Goal: Information Seeking & Learning: Learn about a topic

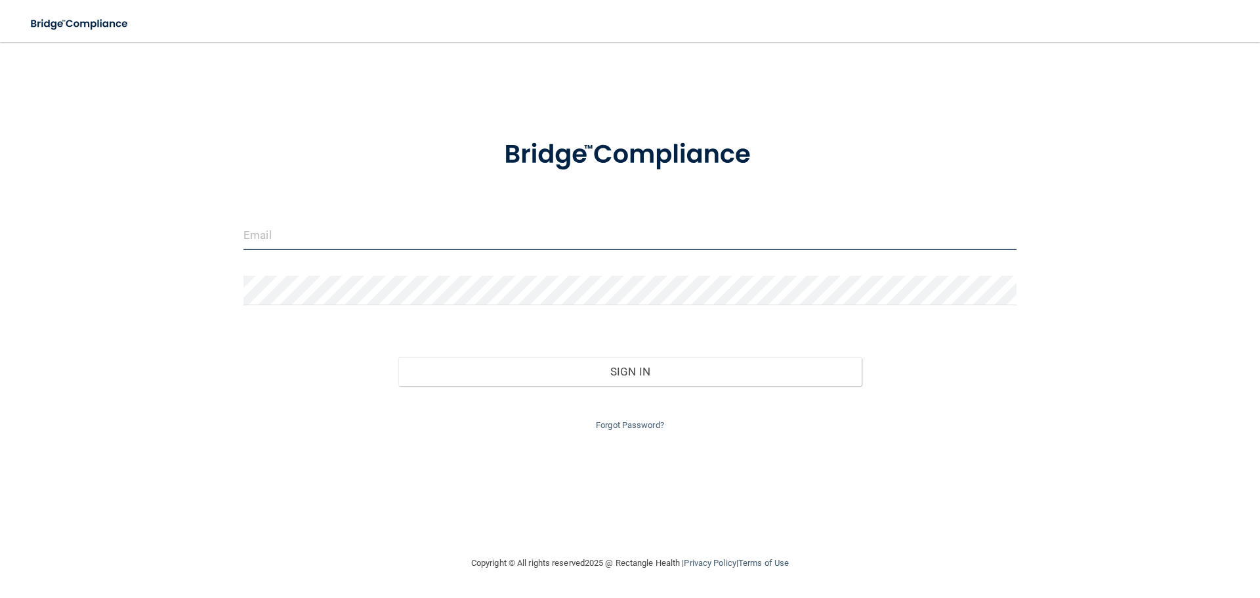
click at [293, 249] on input "email" at bounding box center [629, 236] width 773 height 30
type input "[EMAIL_ADDRESS][DOMAIN_NAME]"
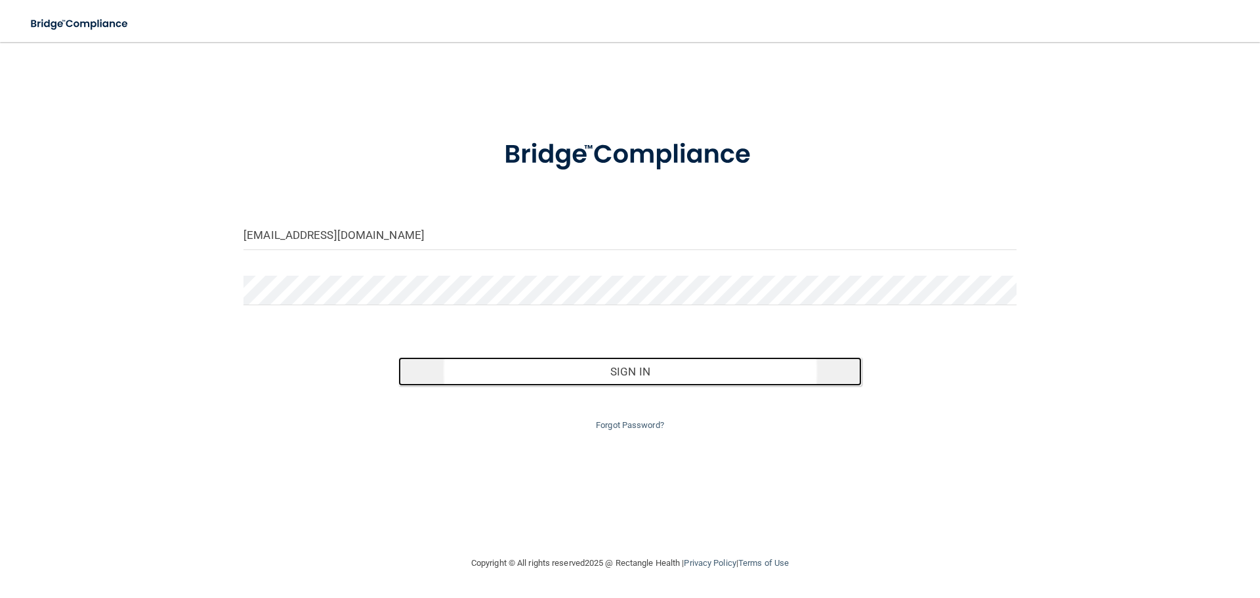
click at [612, 363] on button "Sign In" at bounding box center [630, 371] width 464 height 29
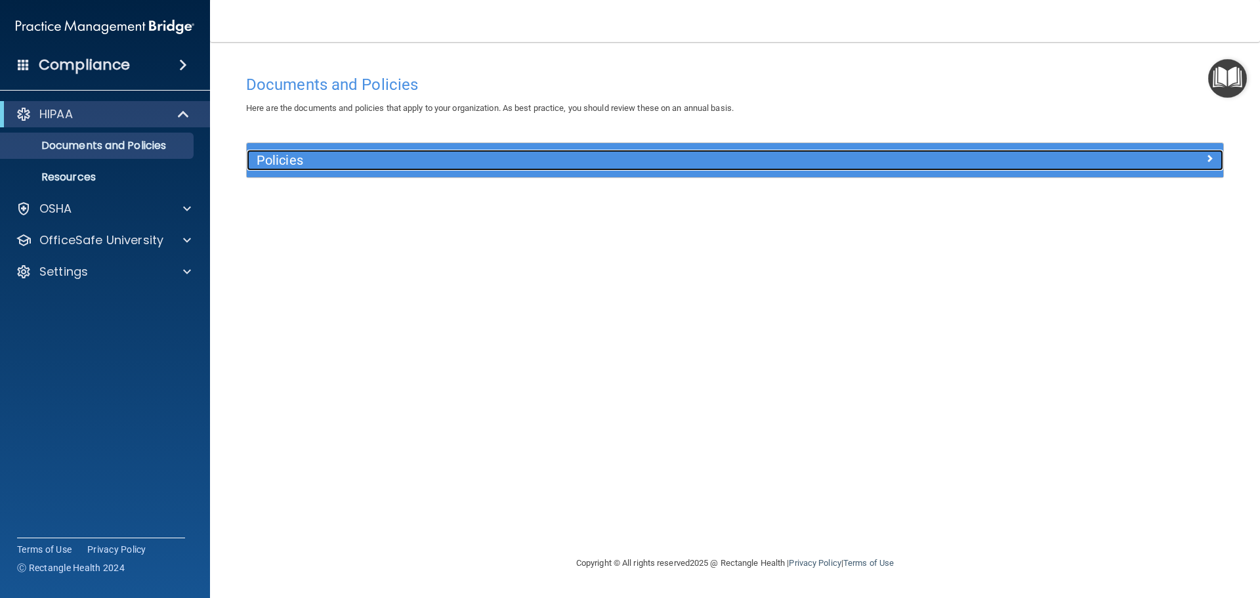
drag, startPoint x: 299, startPoint y: 164, endPoint x: 609, endPoint y: 187, distance: 311.3
click at [300, 163] on h5 "Policies" at bounding box center [613, 160] width 713 height 14
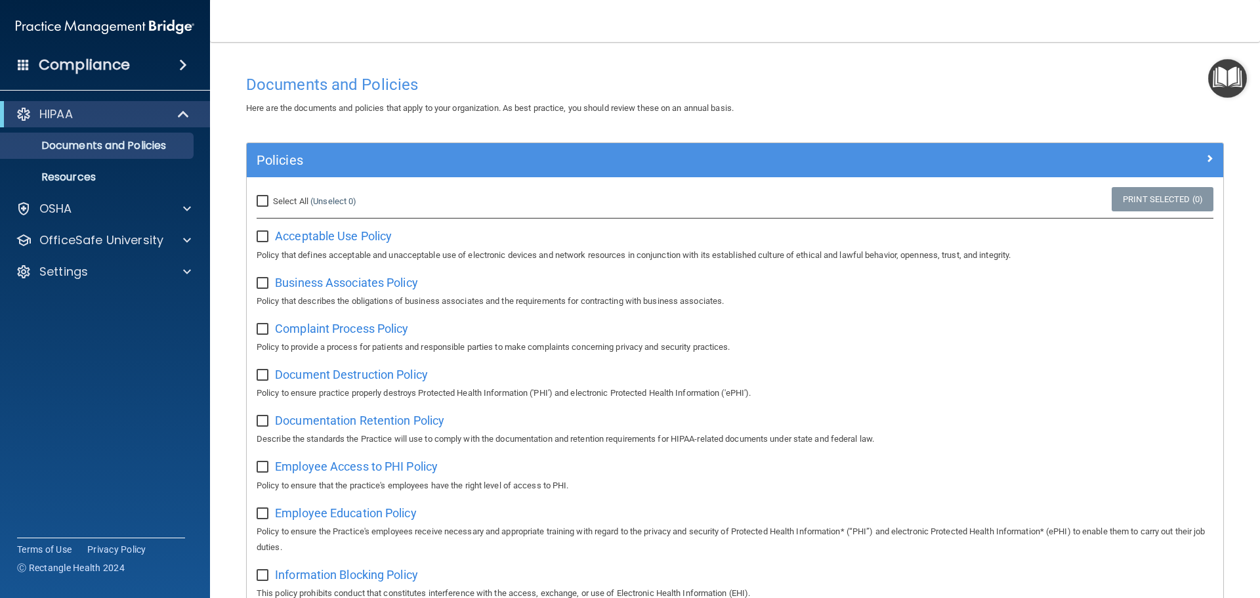
click at [1228, 77] on img "Open Resource Center" at bounding box center [1227, 78] width 39 height 39
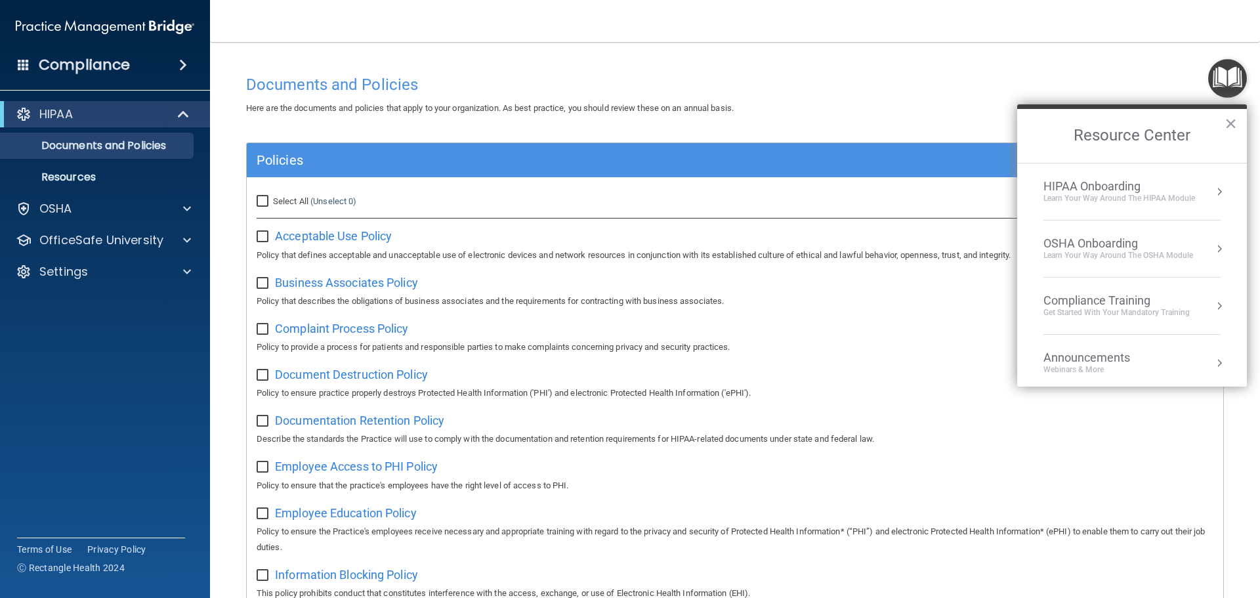
click at [1122, 177] on li "HIPAA Onboarding Learn Your Way around the HIPAA module" at bounding box center [1132, 191] width 177 height 57
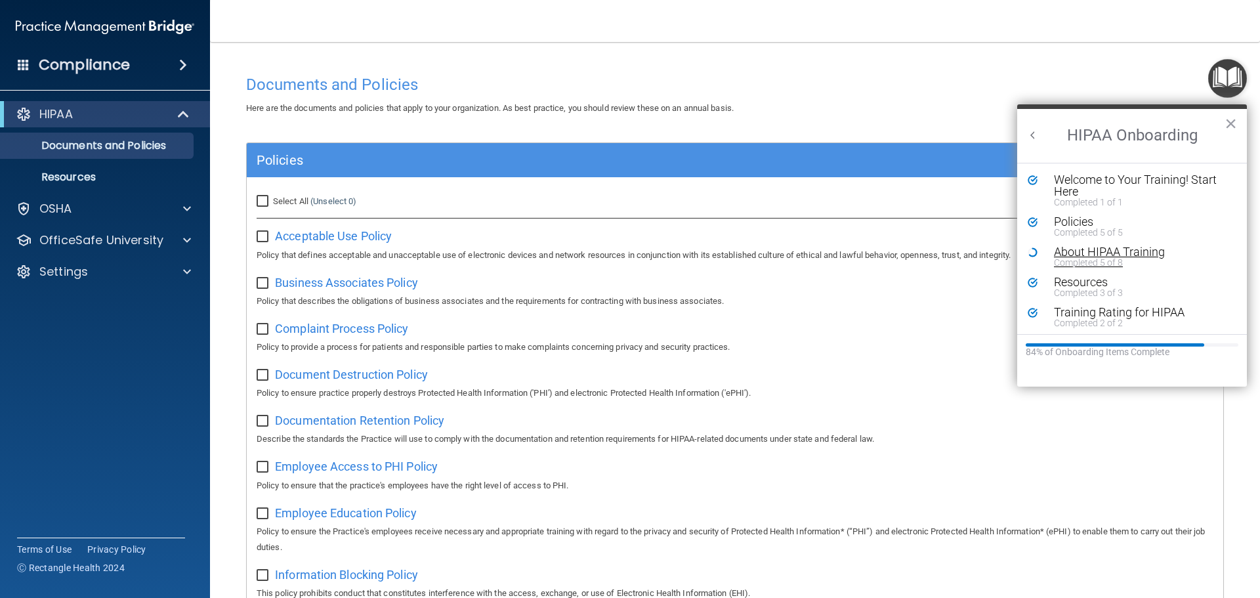
click at [1093, 255] on div "About HIPAA Training" at bounding box center [1137, 252] width 166 height 12
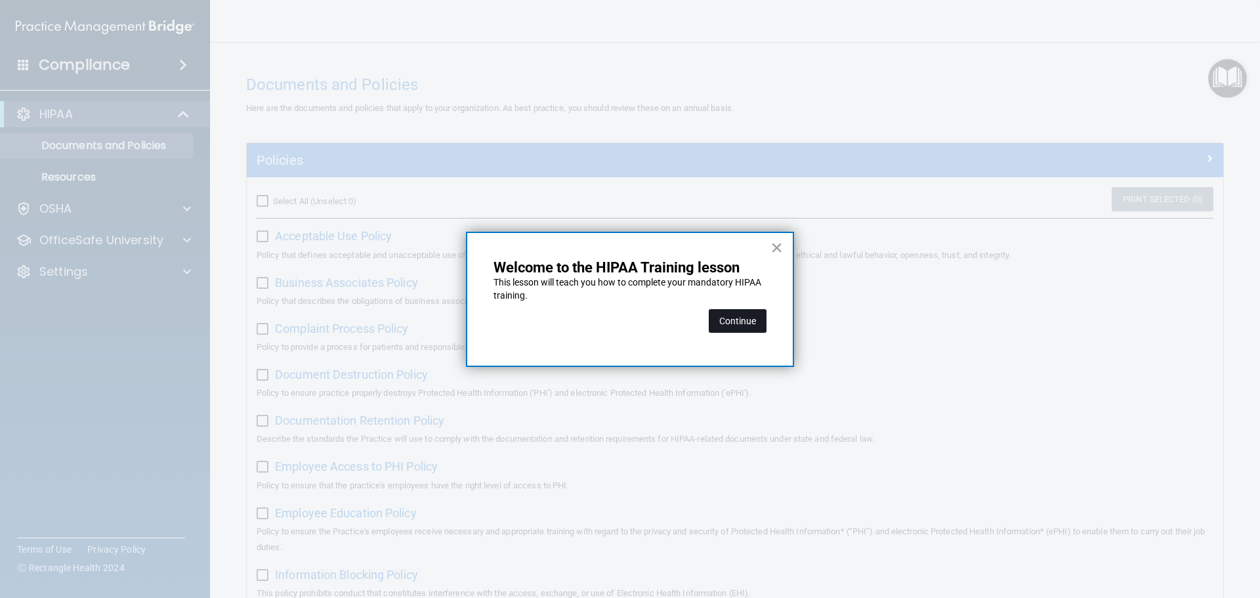
click at [734, 328] on button "Continue" at bounding box center [738, 321] width 58 height 24
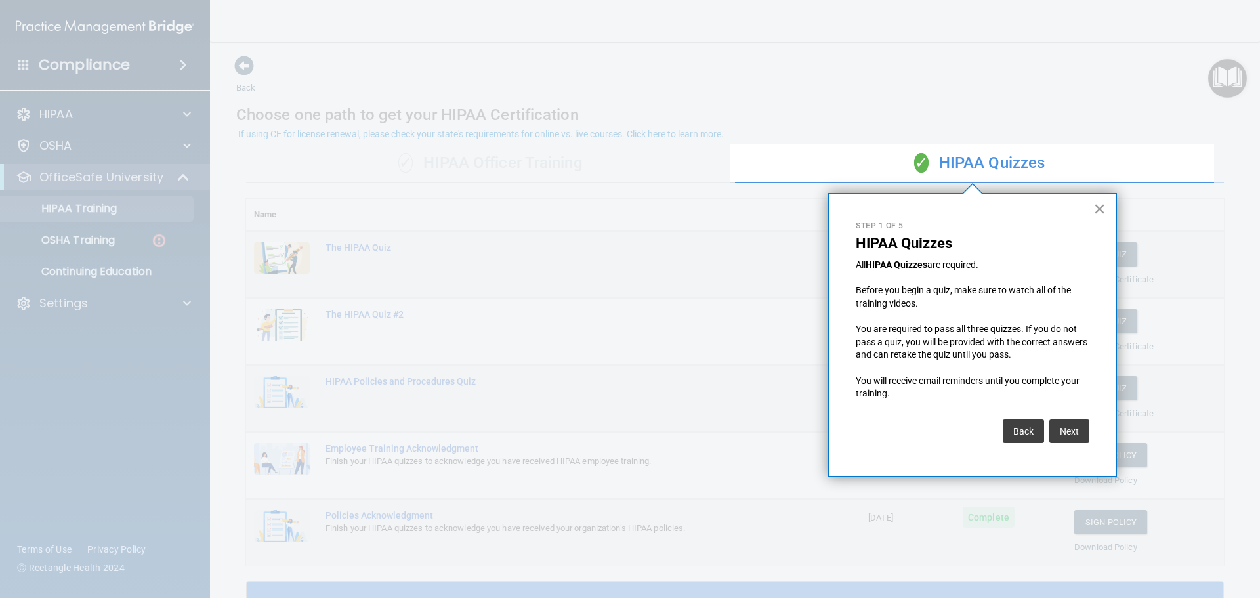
click at [1094, 209] on button "×" at bounding box center [1099, 208] width 12 height 21
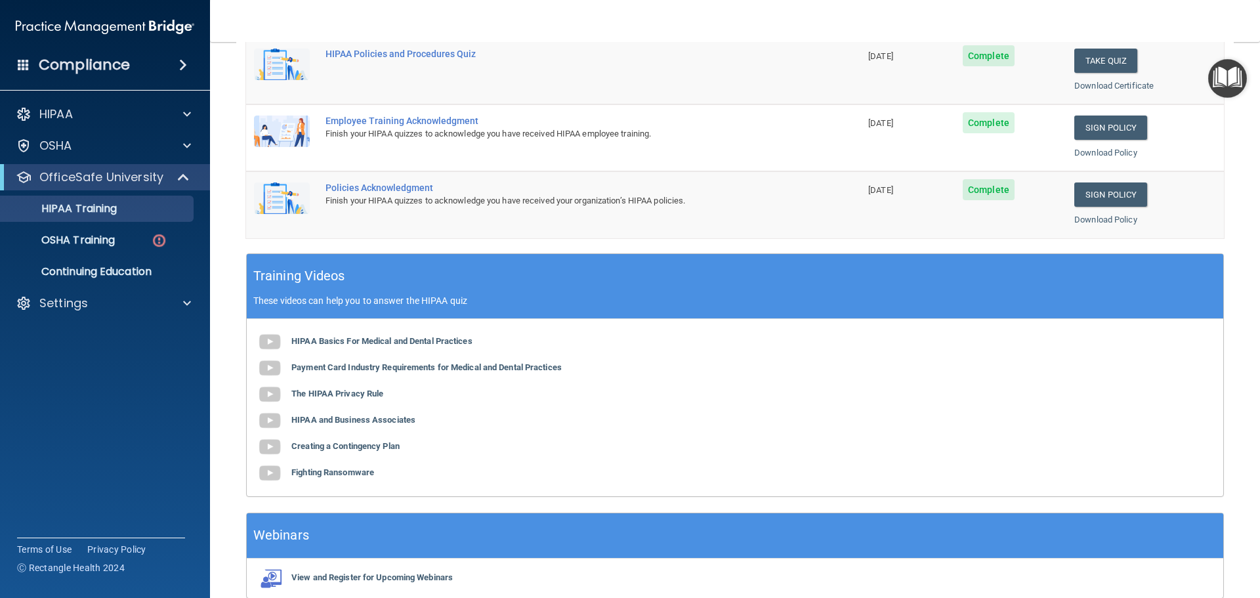
scroll to position [328, 0]
click at [310, 340] on b "HIPAA Basics For Medical and Dental Practices" at bounding box center [381, 340] width 181 height 10
drag, startPoint x: 122, startPoint y: 247, endPoint x: 591, endPoint y: 312, distance: 473.8
click at [122, 247] on link "OSHA Training" at bounding box center [90, 240] width 207 height 26
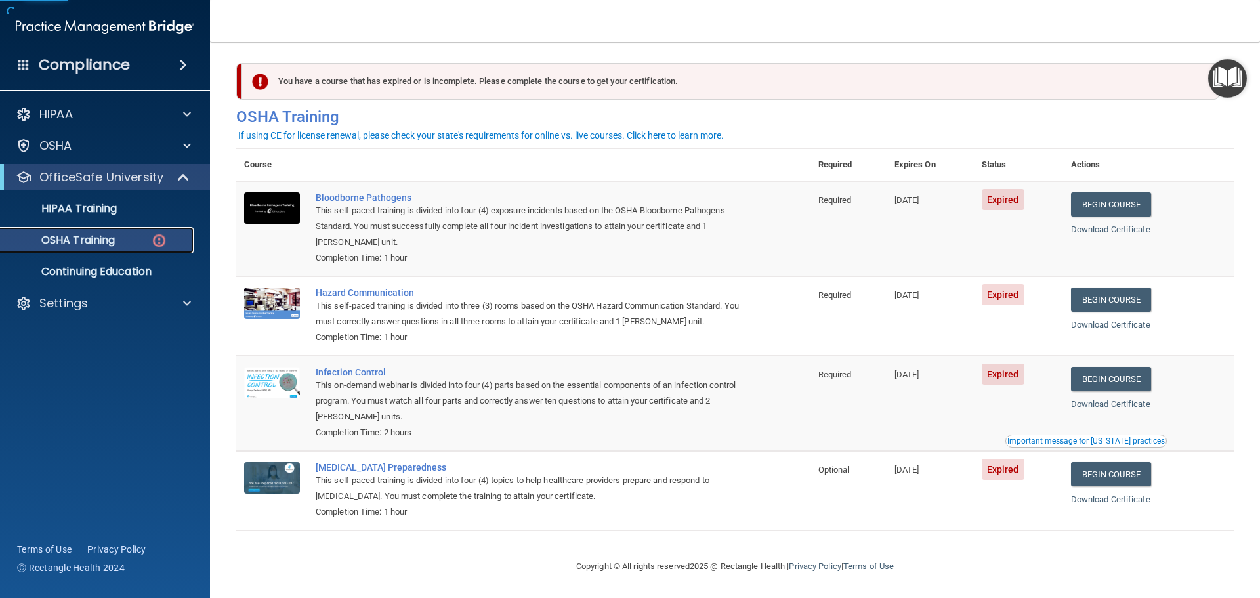
scroll to position [6, 0]
click at [1148, 205] on link "Begin Course" at bounding box center [1111, 204] width 80 height 24
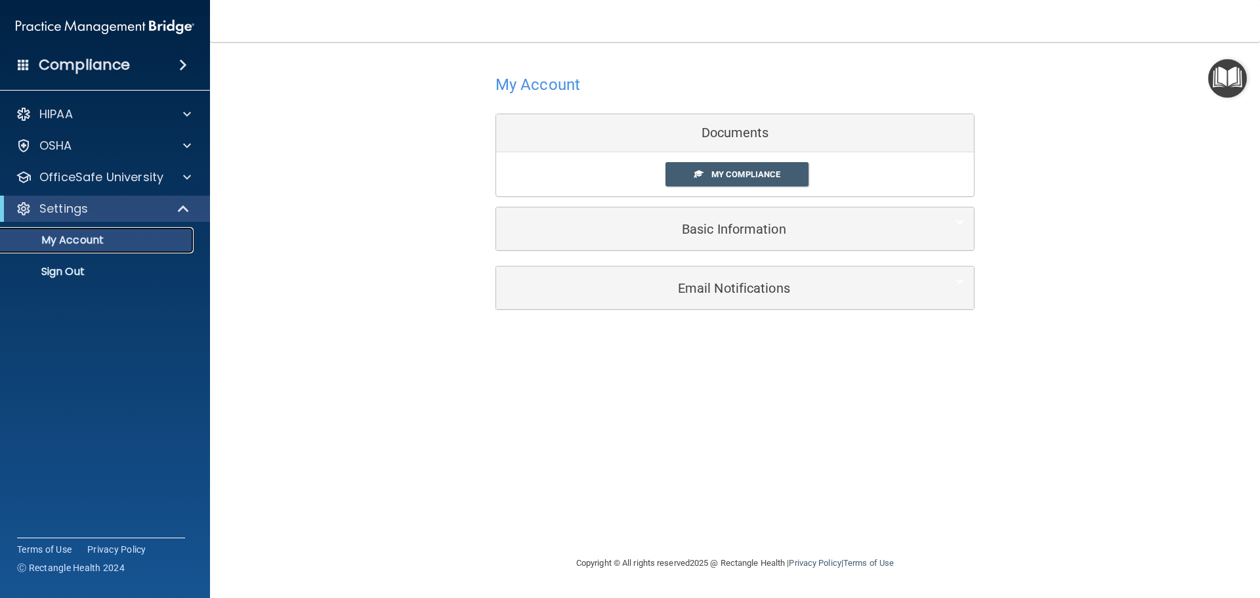
click at [114, 242] on p "My Account" at bounding box center [98, 240] width 179 height 13
click at [742, 177] on span "My Compliance" at bounding box center [745, 174] width 69 height 10
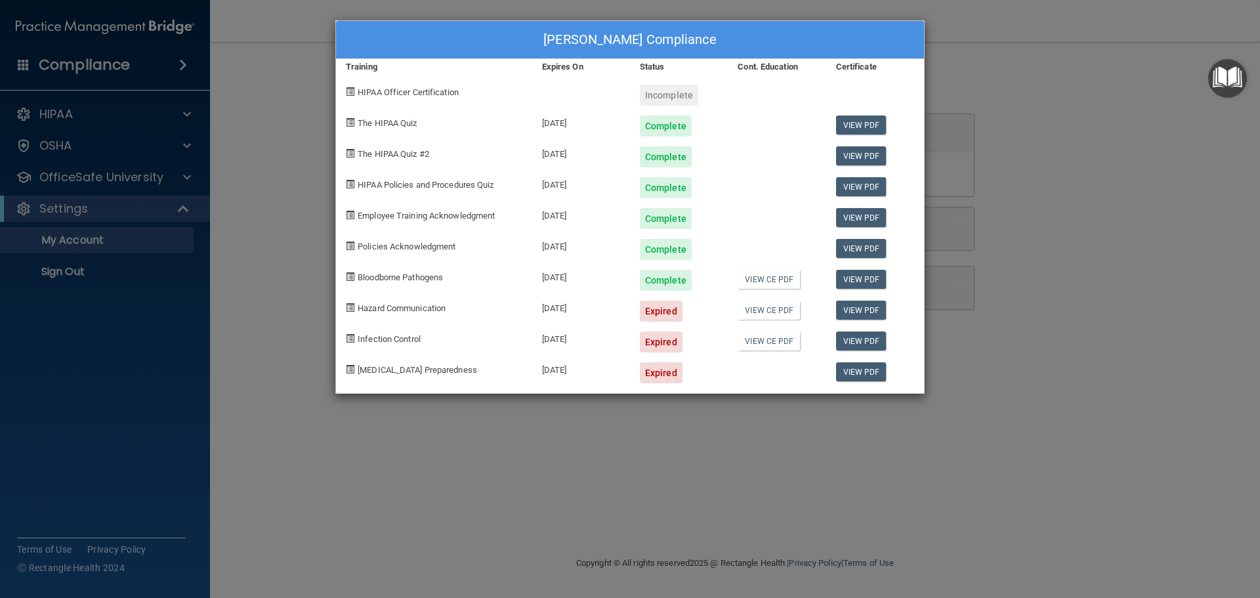
click at [548, 308] on div "[DATE]" at bounding box center [581, 306] width 98 height 31
click at [406, 322] on div "Infection Control" at bounding box center [434, 337] width 196 height 31
click at [397, 358] on div "[MEDICAL_DATA] Preparedness" at bounding box center [434, 367] width 196 height 31
drag, startPoint x: 436, startPoint y: 385, endPoint x: 442, endPoint y: 375, distance: 11.5
click at [436, 384] on div "Audra M Klinesmith's Compliance Training Expires On Status Cont. Education Cert…" at bounding box center [629, 206] width 589 height 373
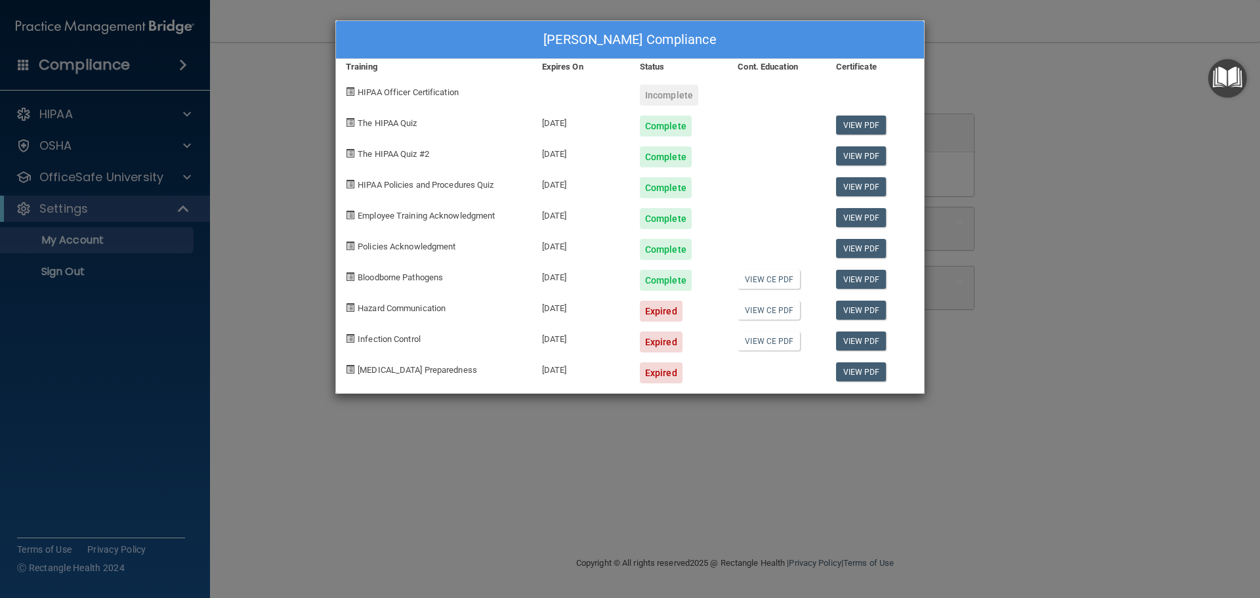
click at [121, 337] on div "Audra M Klinesmith's Compliance Training Expires On Status Cont. Education Cert…" at bounding box center [630, 299] width 1260 height 598
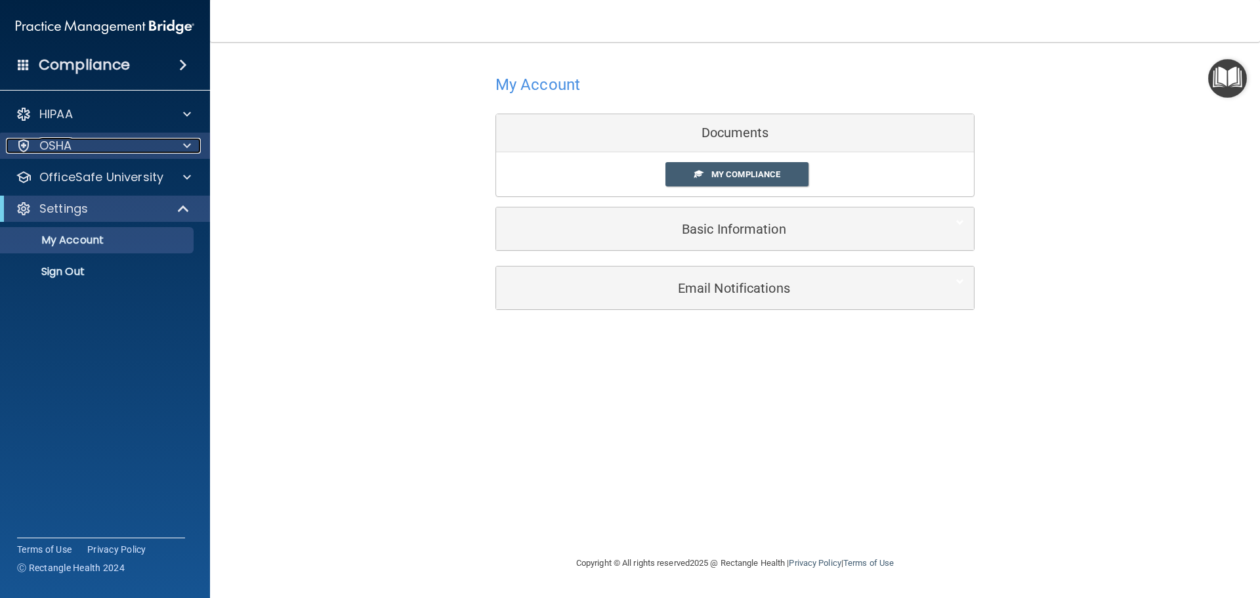
click at [61, 144] on p "OSHA" at bounding box center [55, 146] width 33 height 16
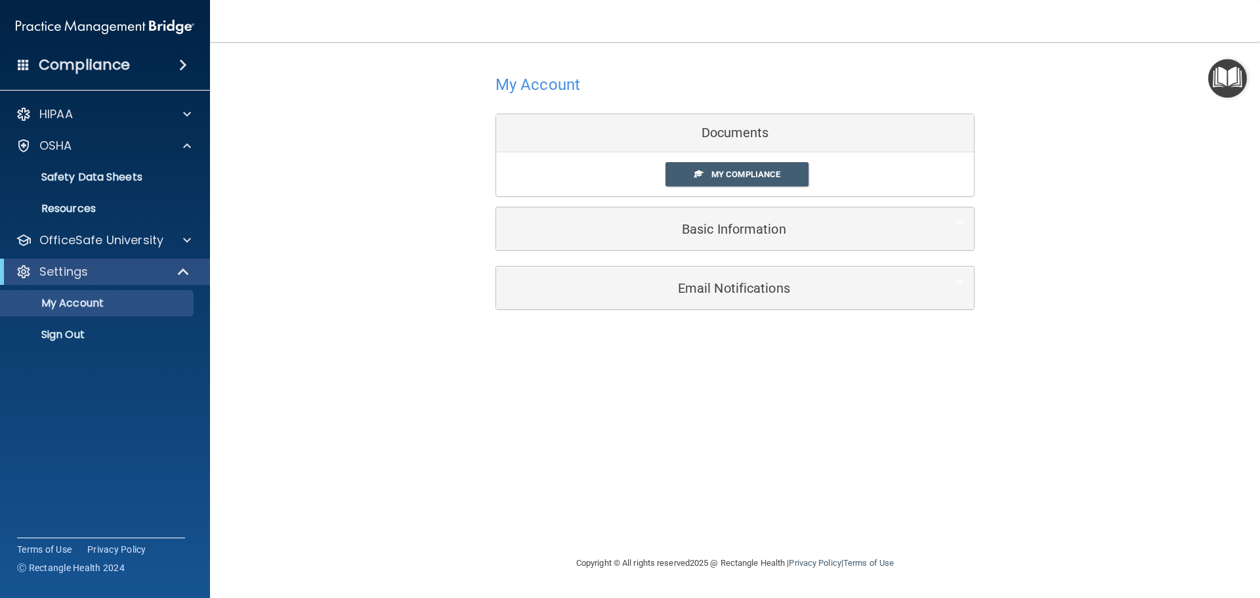
drag, startPoint x: 1159, startPoint y: 313, endPoint x: 1177, endPoint y: 297, distance: 24.2
click at [1157, 314] on div "My Account Documents My Compliance My Compliance My BAA Basic Information Full …" at bounding box center [735, 190] width 998 height 270
click at [763, 177] on span "My Compliance" at bounding box center [745, 174] width 69 height 10
click at [774, 172] on span "My Compliance" at bounding box center [745, 174] width 69 height 10
click at [771, 173] on span "My Compliance" at bounding box center [745, 174] width 69 height 10
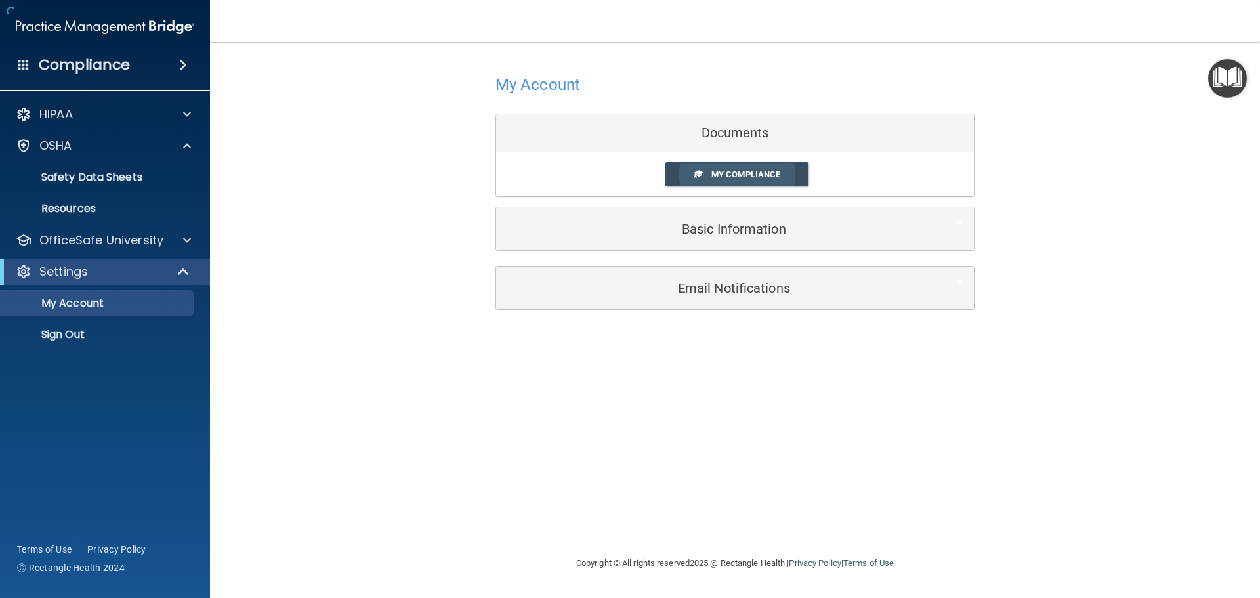
click at [771, 175] on span "My Compliance" at bounding box center [745, 174] width 69 height 10
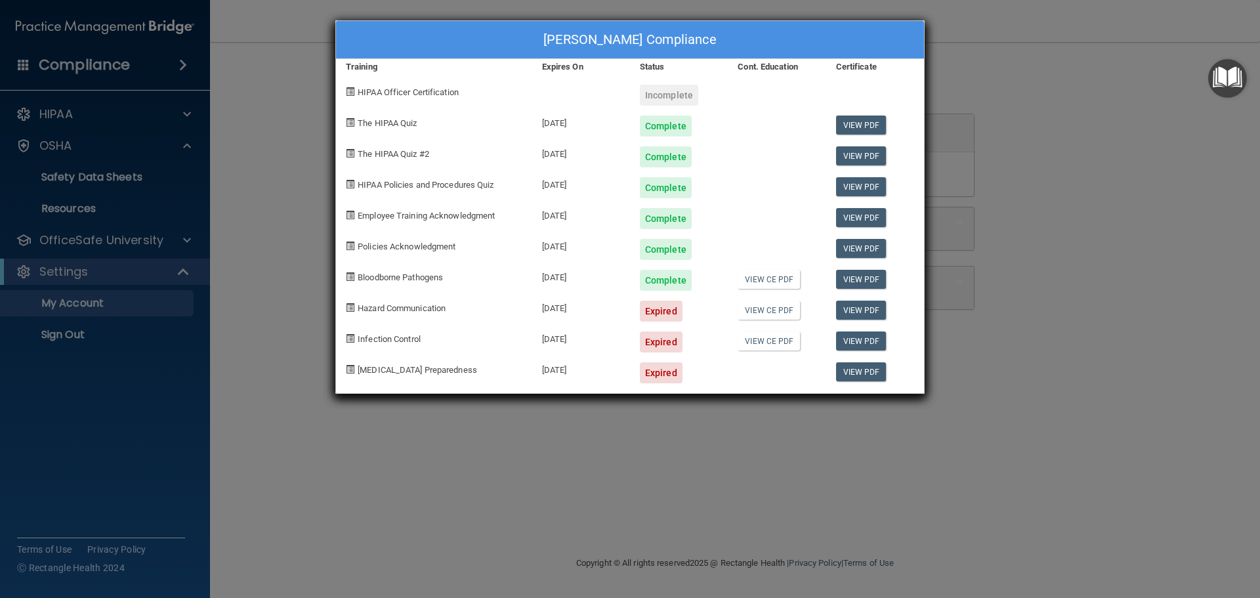
click at [388, 311] on span "Hazard Communication" at bounding box center [402, 308] width 88 height 10
click at [416, 306] on span "Hazard Communication" at bounding box center [402, 308] width 88 height 10
click at [1221, 75] on img "Open Resource Center" at bounding box center [1227, 78] width 39 height 39
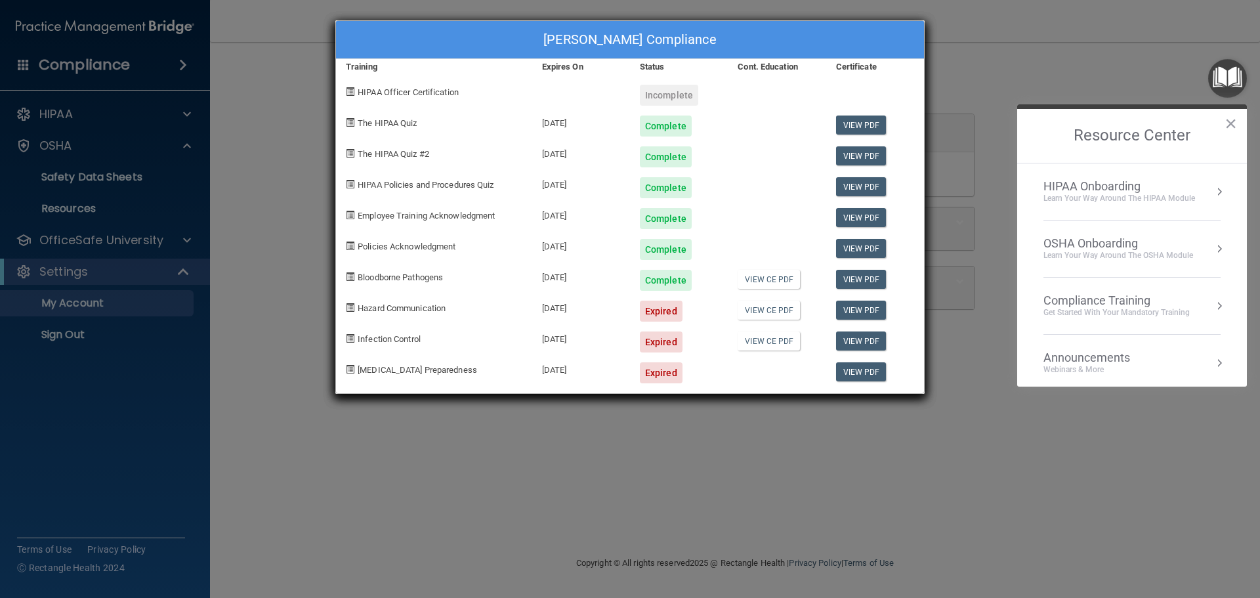
click at [1112, 244] on div "OSHA Onboarding" at bounding box center [1119, 243] width 150 height 14
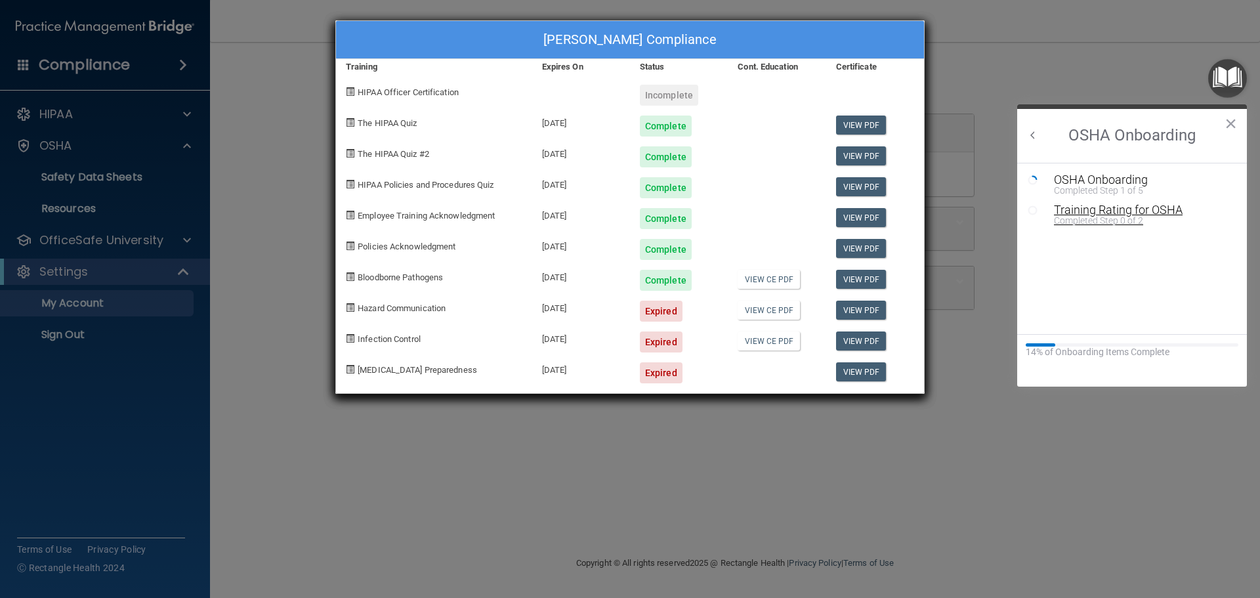
click at [1138, 221] on div "Completed Step 0 of 2" at bounding box center [1142, 220] width 176 height 9
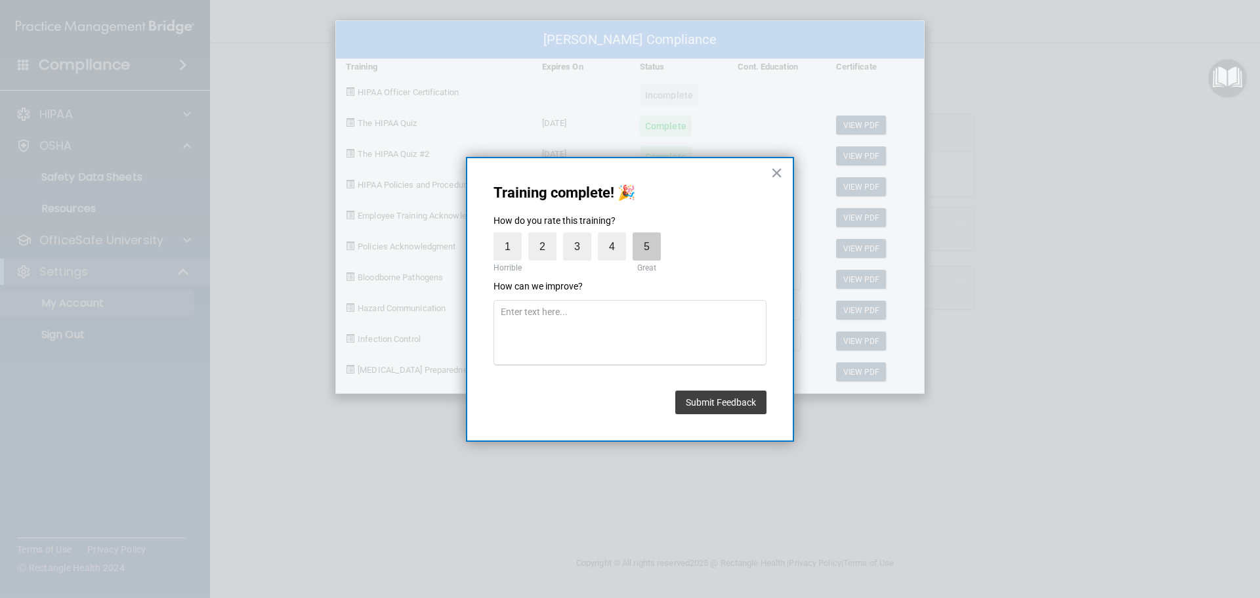
click at [639, 241] on label "5" at bounding box center [647, 246] width 28 height 28
click at [616, 236] on input "5" at bounding box center [616, 236] width 0 height 0
click at [520, 330] on textarea at bounding box center [630, 333] width 273 height 66
click at [727, 404] on button "Submit Feedback" at bounding box center [720, 403] width 91 height 24
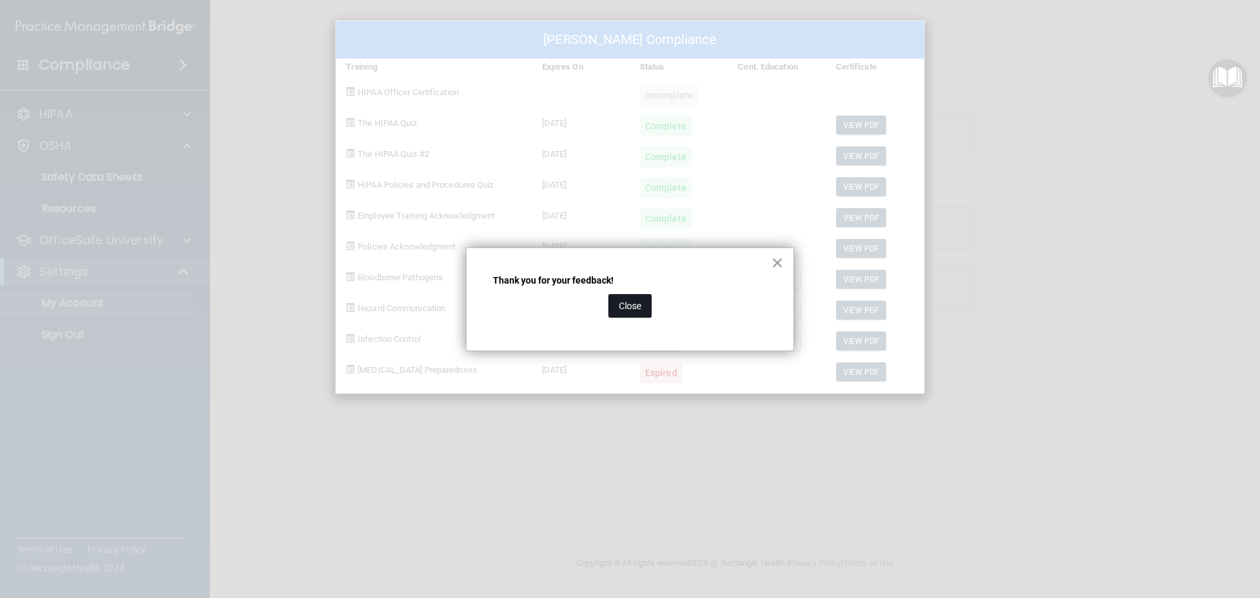
click at [634, 310] on button "Close" at bounding box center [629, 306] width 43 height 24
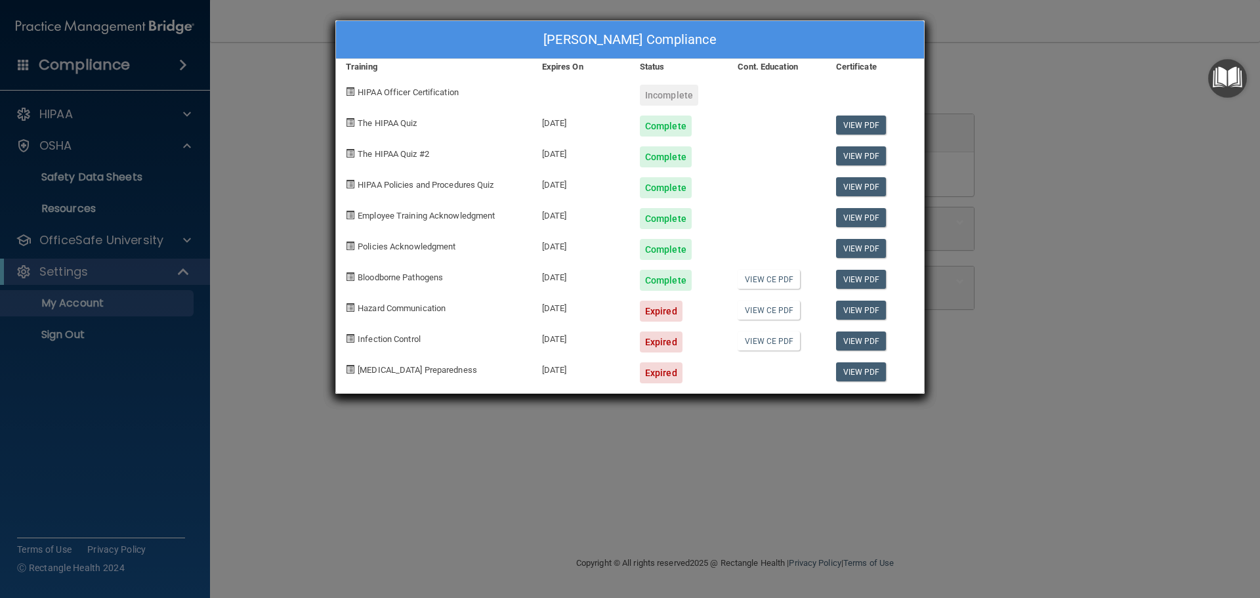
click at [280, 54] on div "Audra M Klinesmith's Compliance Training Expires On Status Cont. Education Cert…" at bounding box center [630, 299] width 1260 height 598
click at [419, 37] on div "Audra M Klinesmith's Compliance" at bounding box center [630, 40] width 588 height 38
click at [60, 141] on div "Audra M Klinesmith's Compliance Training Expires On Status Cont. Education Cert…" at bounding box center [630, 299] width 1260 height 598
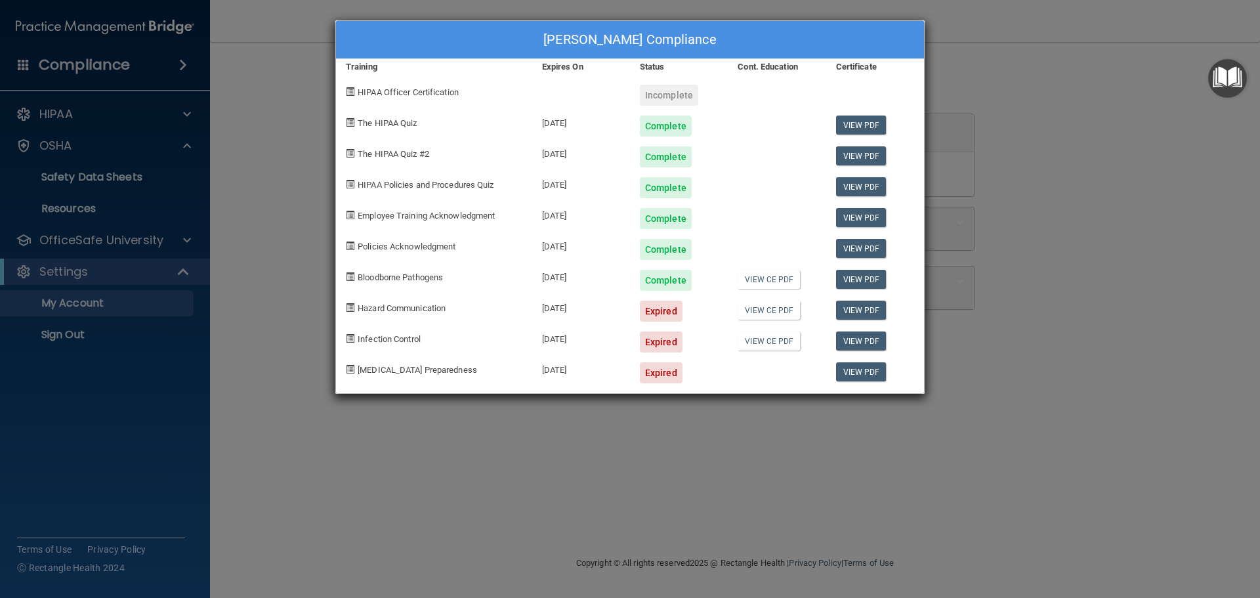
click at [60, 141] on div "Audra M Klinesmith's Compliance Training Expires On Status Cont. Education Cert…" at bounding box center [630, 299] width 1260 height 598
click at [530, 39] on div "Audra M Klinesmith's Compliance" at bounding box center [630, 40] width 588 height 38
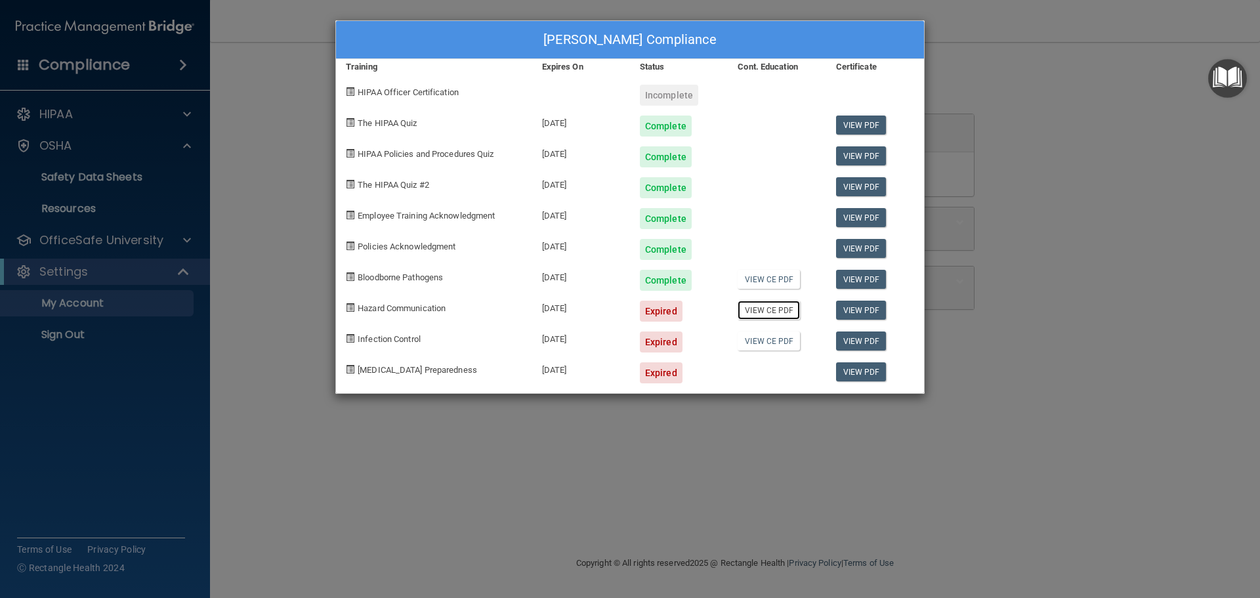
click at [768, 316] on link "View CE PDF" at bounding box center [769, 310] width 62 height 19
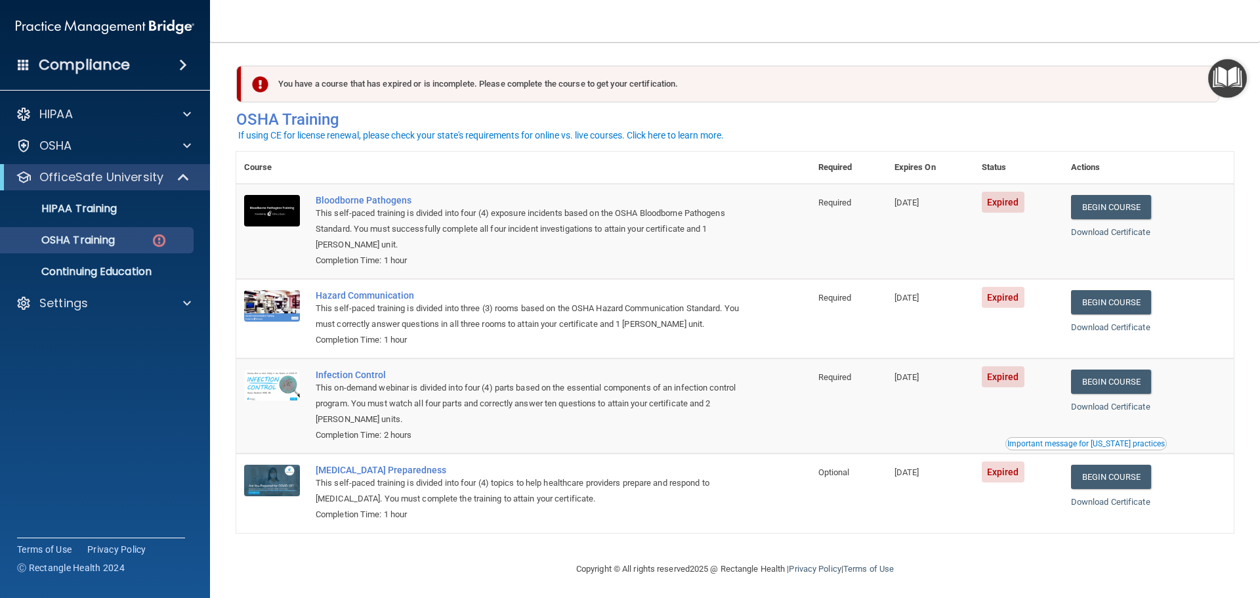
scroll to position [6, 0]
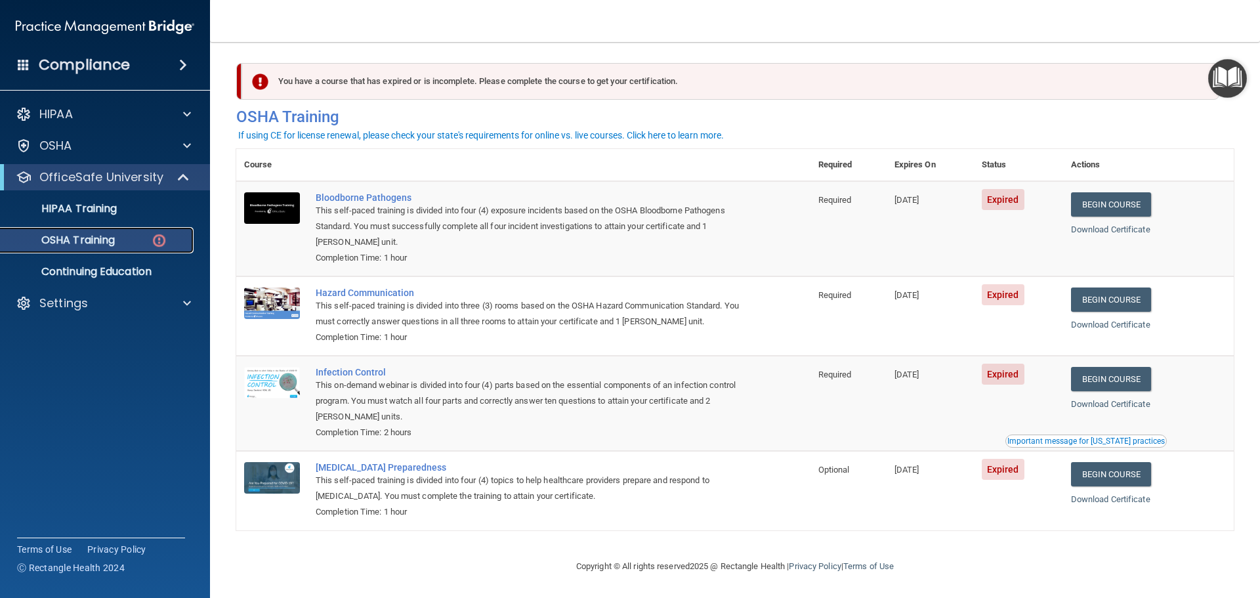
click at [102, 242] on p "OSHA Training" at bounding box center [62, 240] width 106 height 13
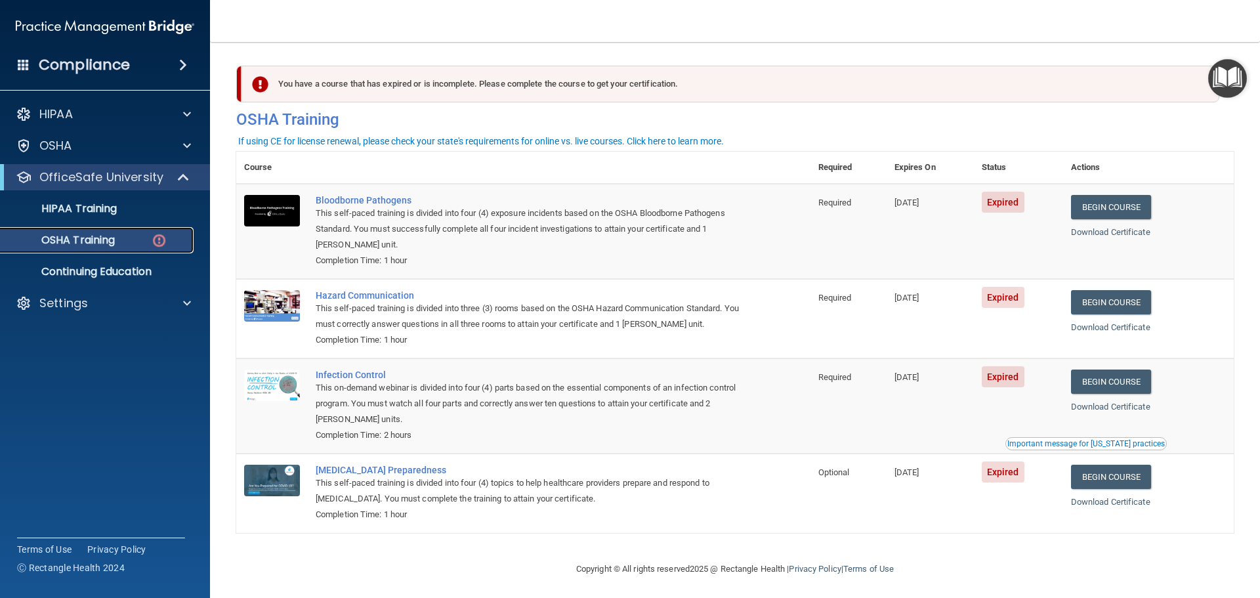
click at [112, 243] on p "OSHA Training" at bounding box center [62, 240] width 106 height 13
click at [106, 203] on p "HIPAA Training" at bounding box center [63, 208] width 108 height 13
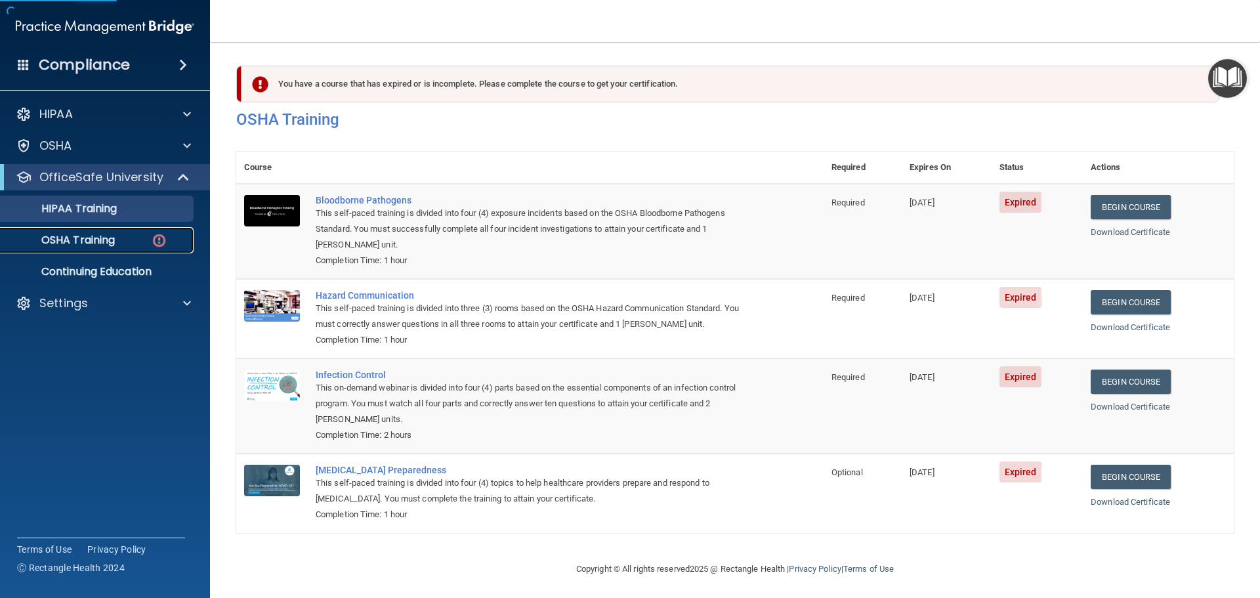
drag, startPoint x: 85, startPoint y: 243, endPoint x: 102, endPoint y: 236, distance: 18.3
click at [85, 243] on p "OSHA Training" at bounding box center [62, 240] width 106 height 13
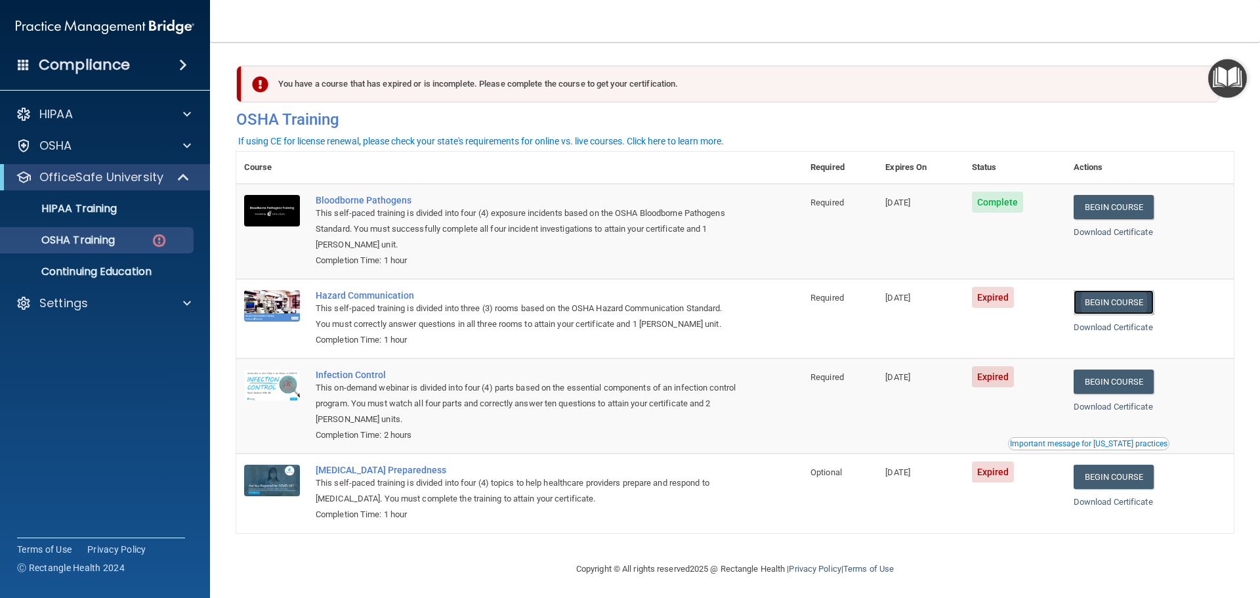
click at [1130, 303] on link "Begin Course" at bounding box center [1114, 302] width 80 height 24
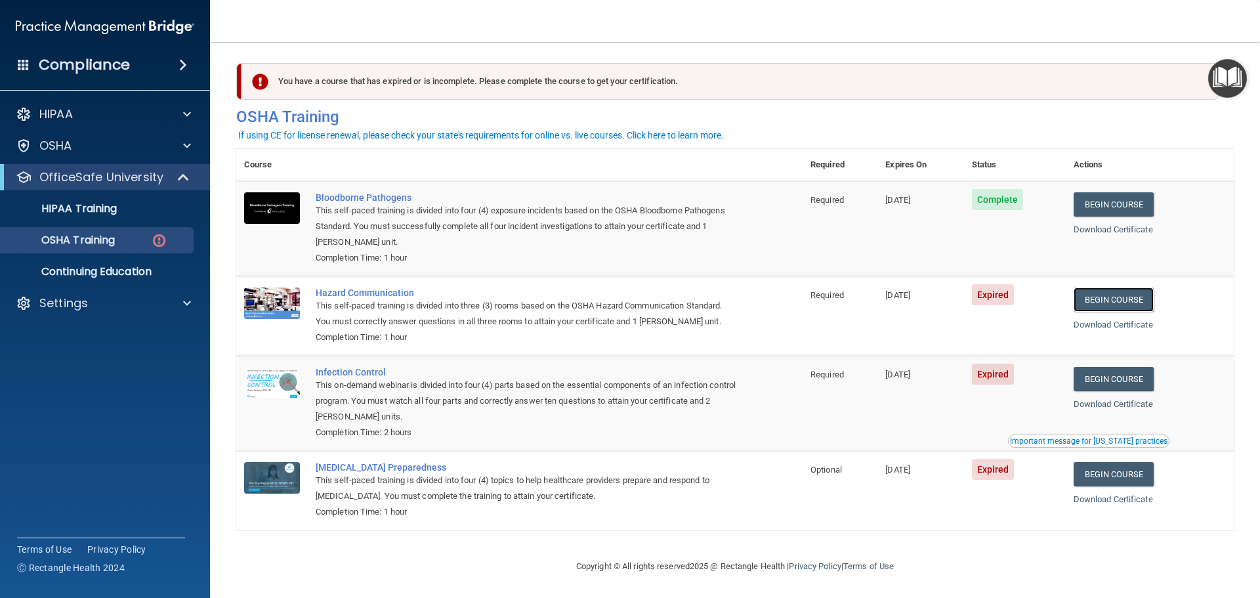
scroll to position [6, 0]
click at [1103, 296] on link "Begin Course" at bounding box center [1114, 299] width 80 height 24
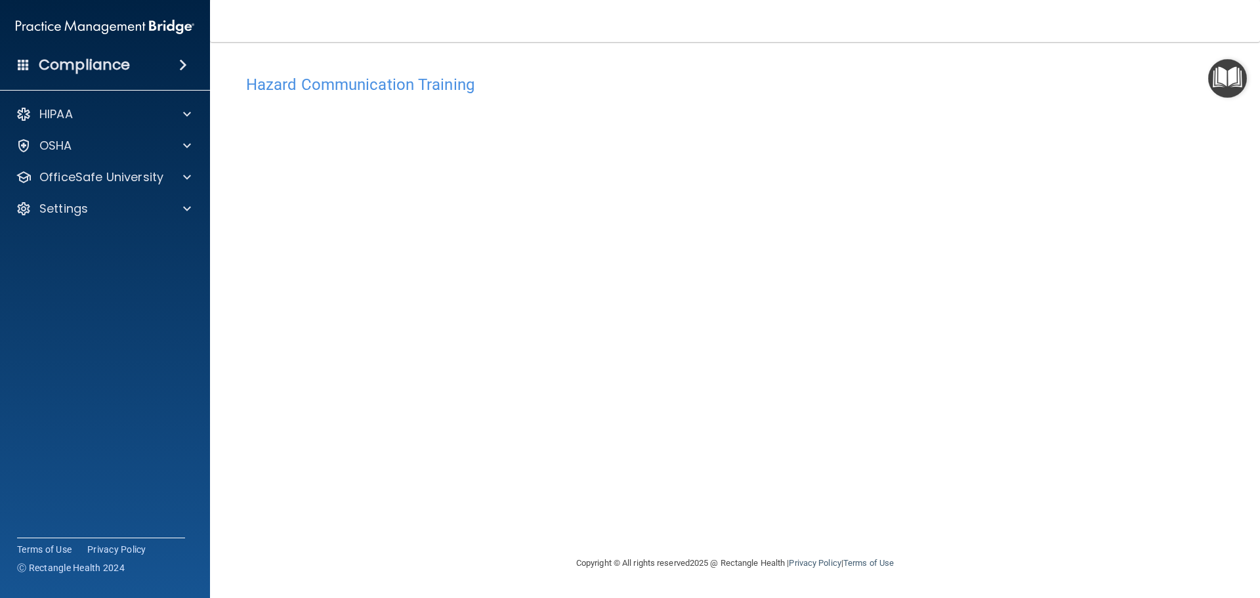
click at [1225, 72] on img "Open Resource Center" at bounding box center [1227, 78] width 39 height 39
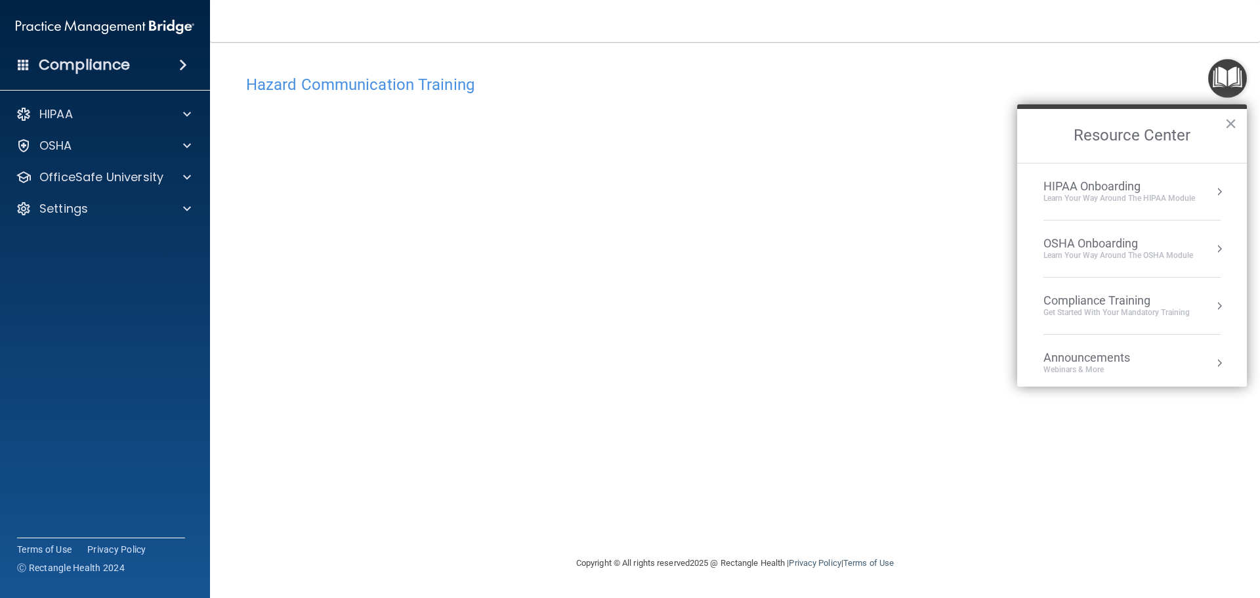
click at [1123, 255] on div "Learn your way around the OSHA module" at bounding box center [1119, 255] width 150 height 11
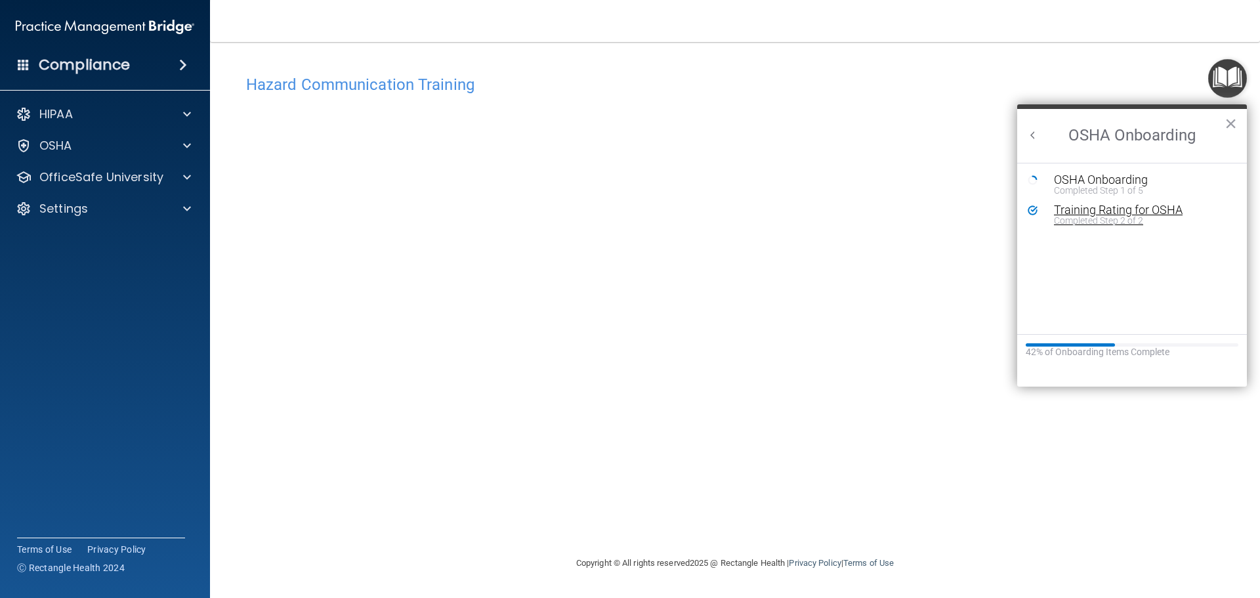
click at [1107, 221] on div "Completed Step 2 of 2" at bounding box center [1142, 220] width 176 height 9
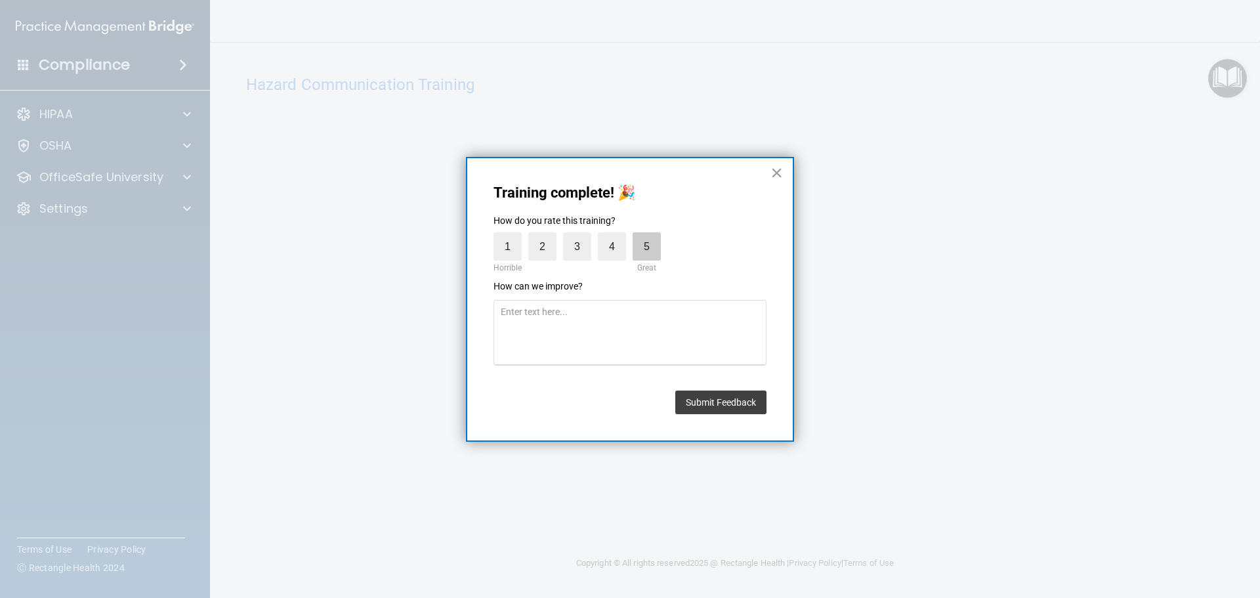
drag, startPoint x: 645, startPoint y: 247, endPoint x: 658, endPoint y: 251, distance: 13.1
click at [646, 248] on label "5" at bounding box center [647, 246] width 28 height 28
click at [616, 236] on input "5" at bounding box center [616, 236] width 0 height 0
click at [744, 413] on button "Submit Feedback" at bounding box center [720, 403] width 91 height 24
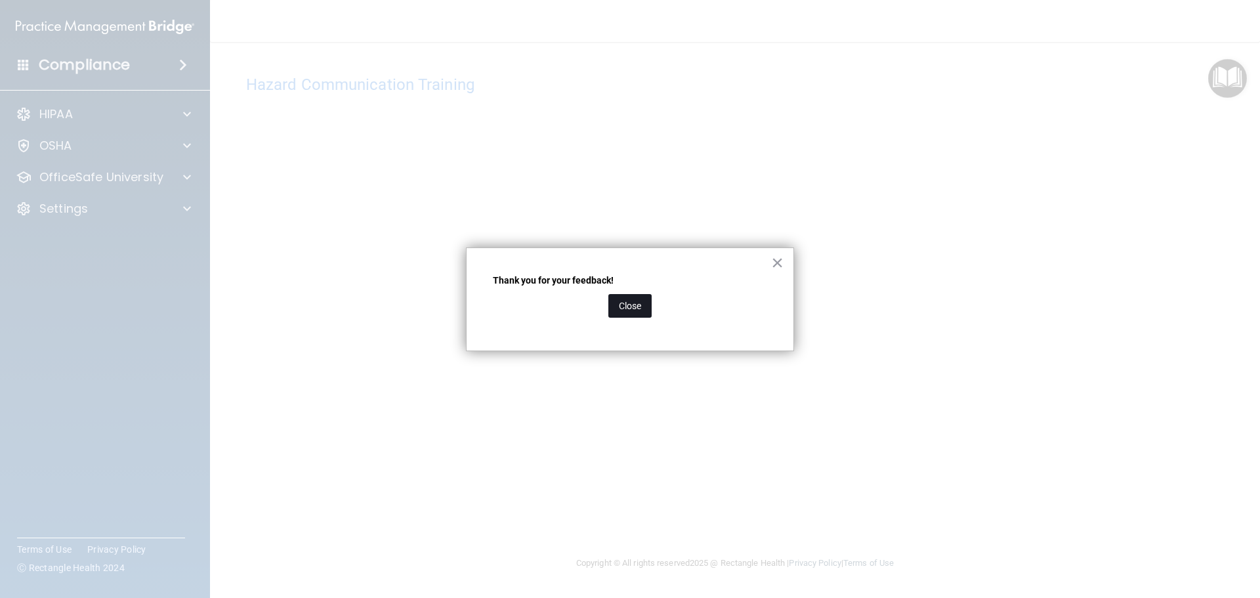
click at [626, 306] on button "Close" at bounding box center [629, 306] width 43 height 24
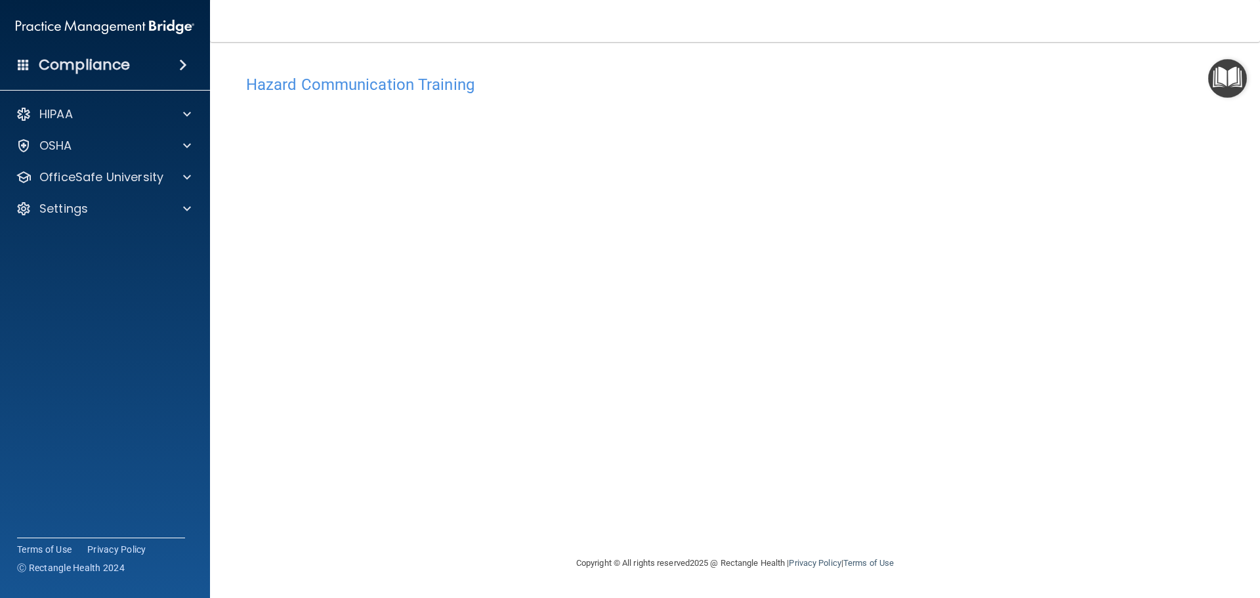
click at [1240, 82] on img "Open Resource Center" at bounding box center [1227, 78] width 39 height 39
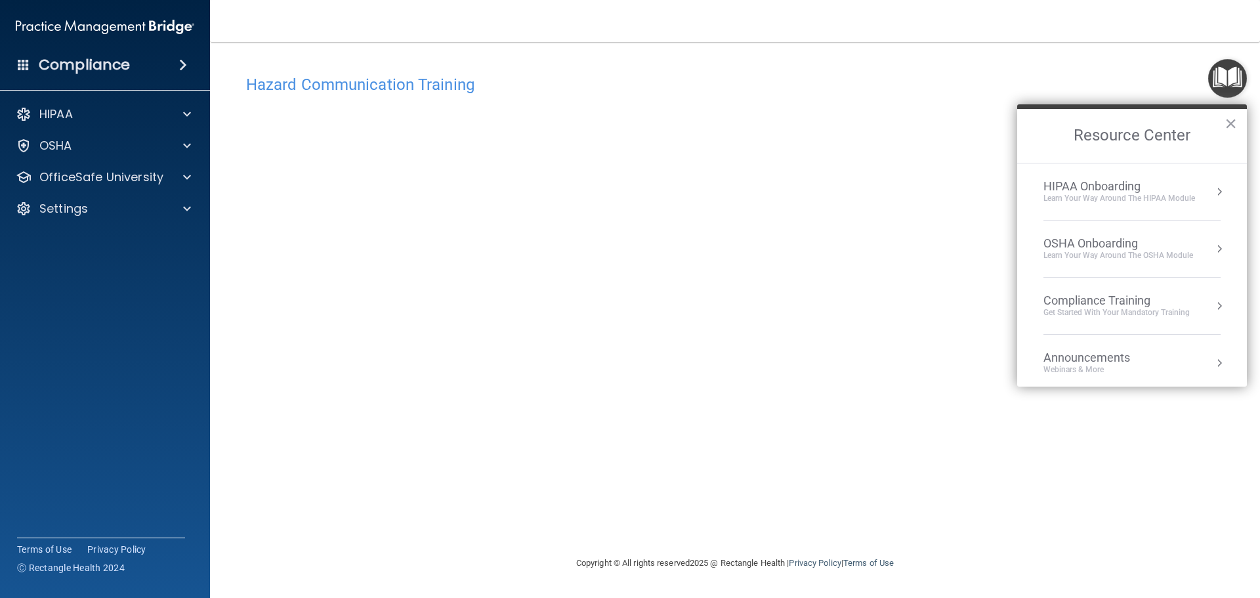
click at [1102, 243] on div "OSHA Onboarding" at bounding box center [1119, 243] width 150 height 14
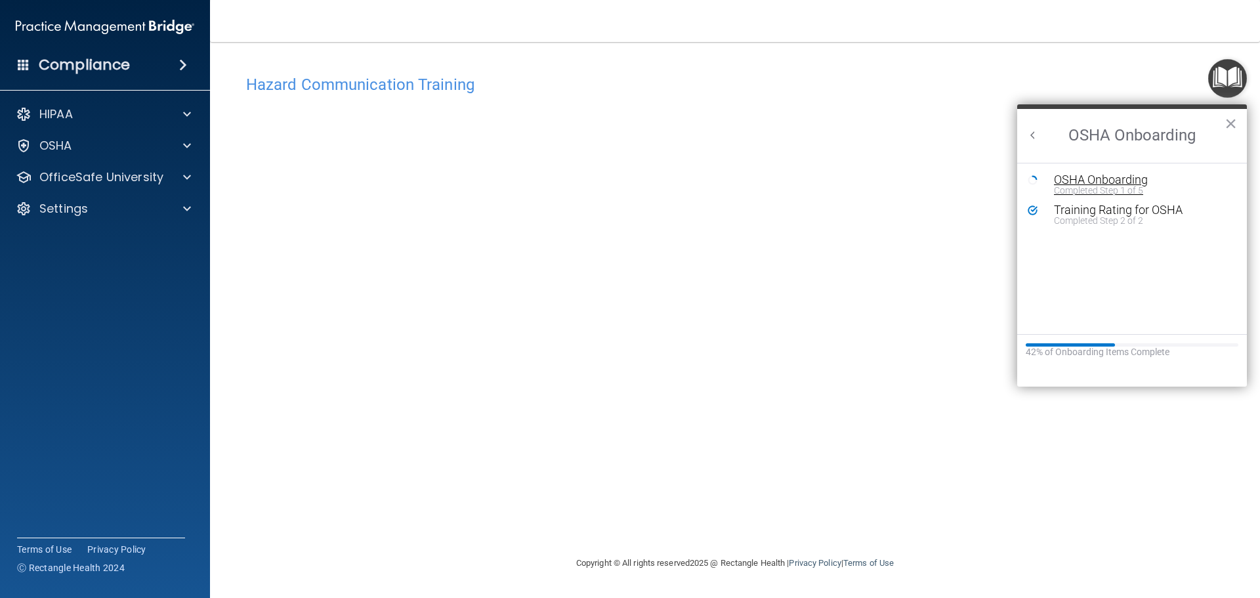
click at [1076, 182] on div "OSHA Onboarding" at bounding box center [1142, 180] width 176 height 12
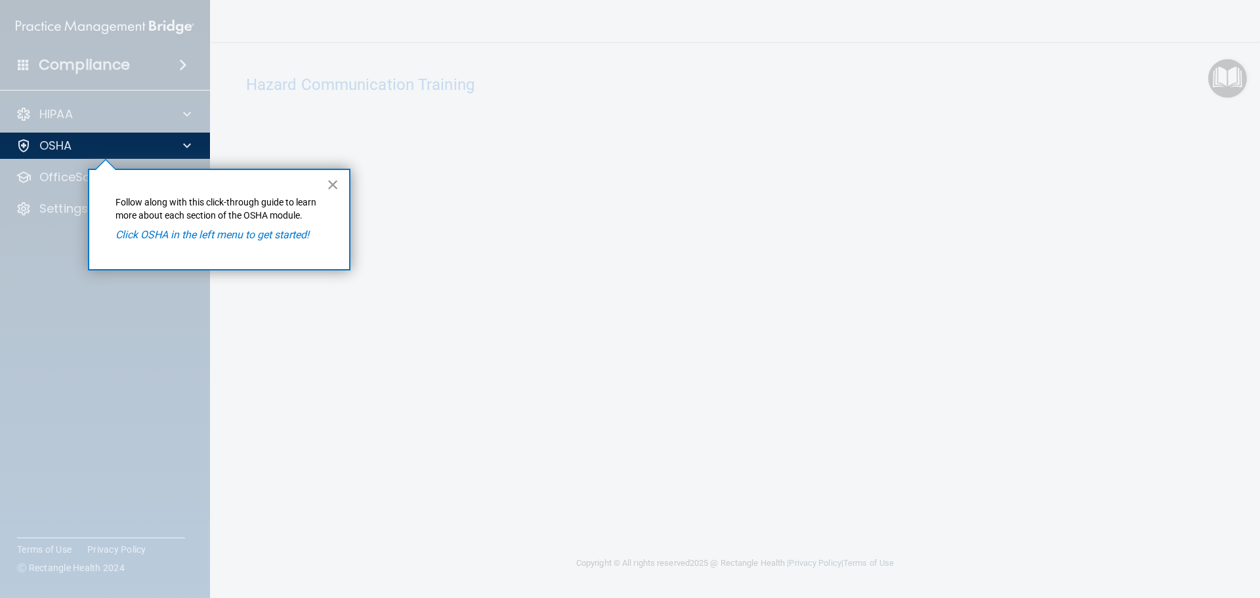
click at [333, 180] on button "×" at bounding box center [333, 184] width 12 height 21
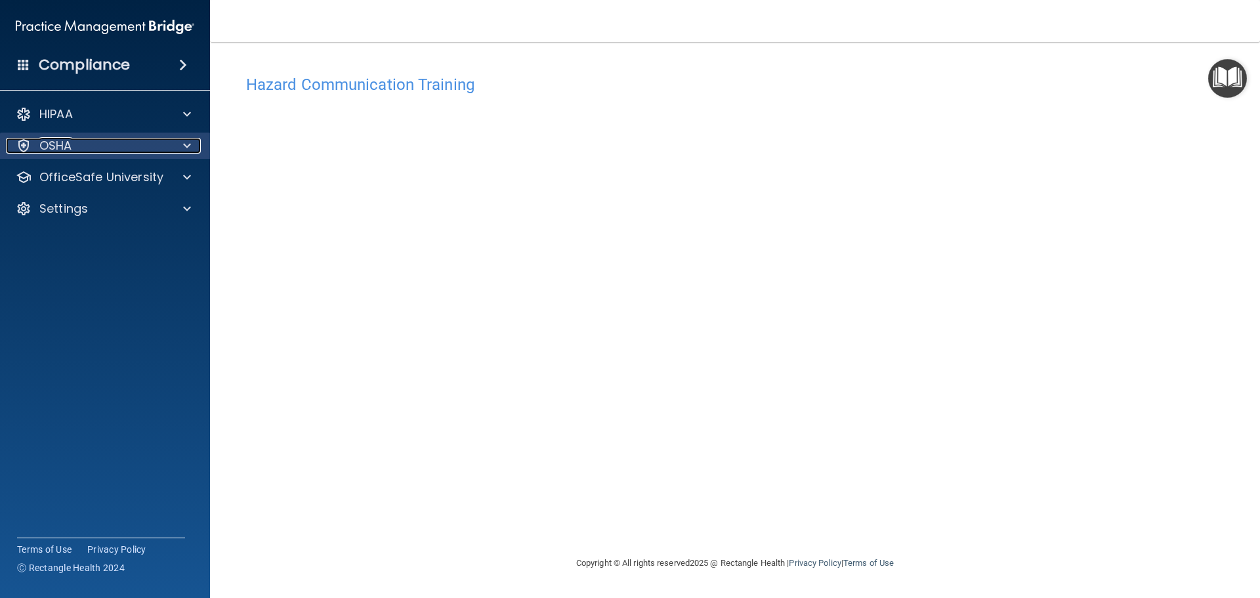
drag, startPoint x: 45, startPoint y: 146, endPoint x: 69, endPoint y: 140, distance: 24.4
click at [47, 145] on p "OSHA" at bounding box center [55, 146] width 33 height 16
click at [72, 142] on p "OSHA" at bounding box center [55, 146] width 33 height 16
click at [75, 142] on div "OSHA" at bounding box center [87, 146] width 163 height 16
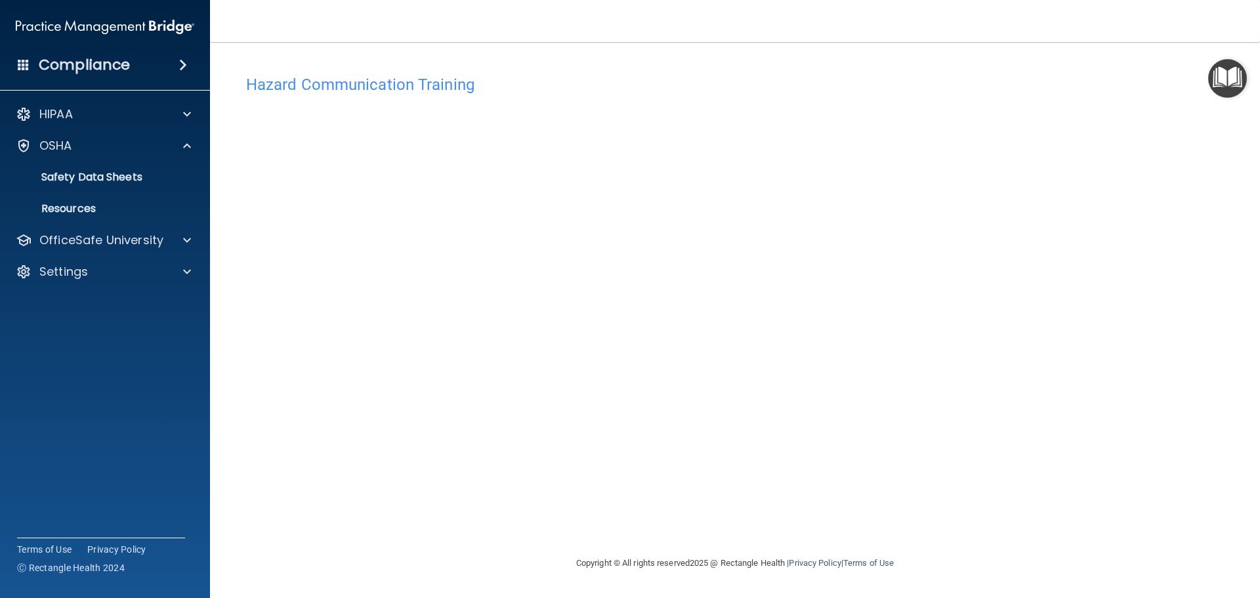
click at [1226, 71] on img "Open Resource Center" at bounding box center [1227, 78] width 39 height 39
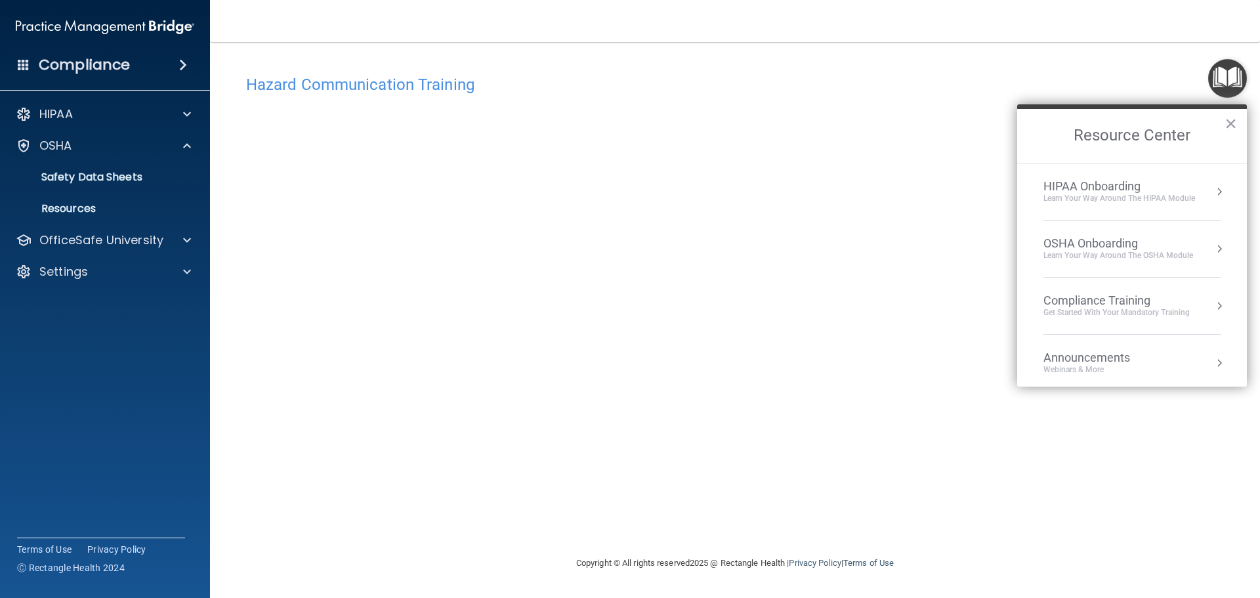
drag, startPoint x: 1108, startPoint y: 244, endPoint x: 1113, endPoint y: 239, distance: 7.4
click at [1109, 243] on div "OSHA Onboarding" at bounding box center [1119, 243] width 150 height 14
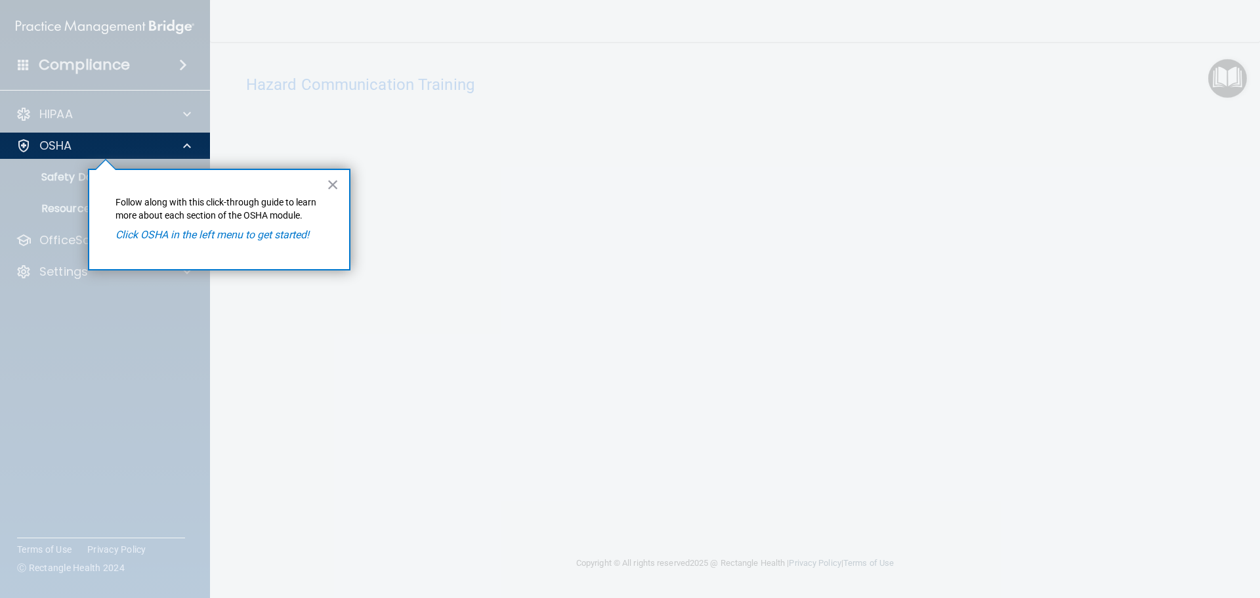
click at [247, 235] on em "Click OSHA in the left menu to get started!" at bounding box center [213, 234] width 194 height 12
click at [333, 182] on button "×" at bounding box center [333, 184] width 12 height 21
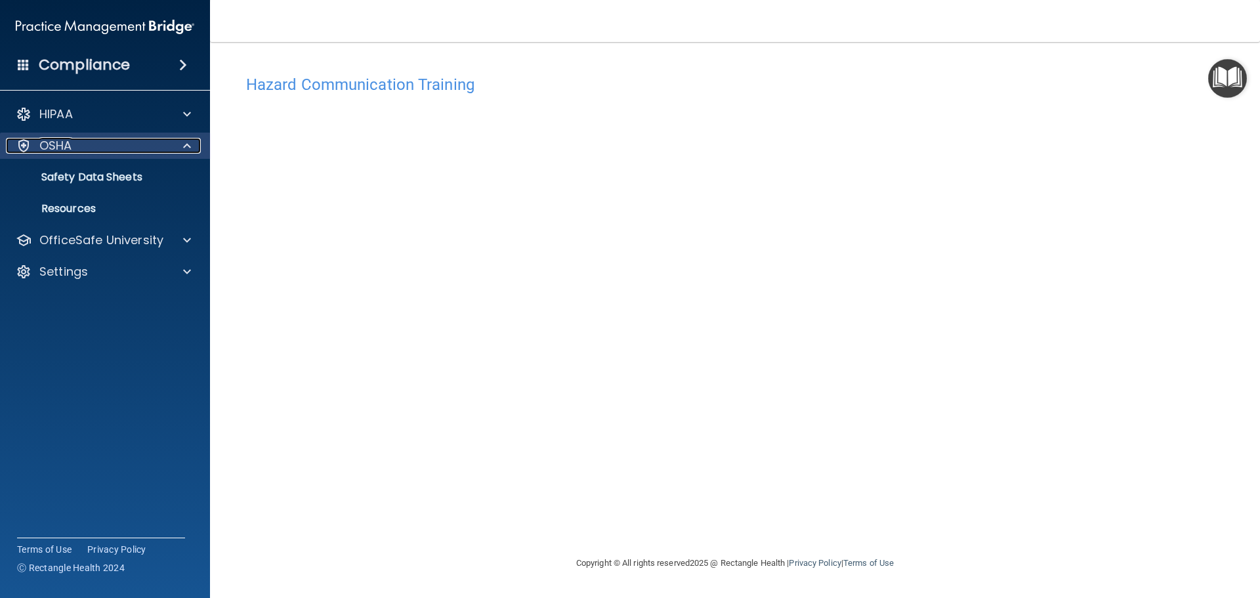
click at [59, 152] on p "OSHA" at bounding box center [55, 146] width 33 height 16
click at [61, 146] on p "OSHA" at bounding box center [55, 146] width 33 height 16
click at [110, 171] on p "Safety Data Sheets" at bounding box center [98, 177] width 179 height 13
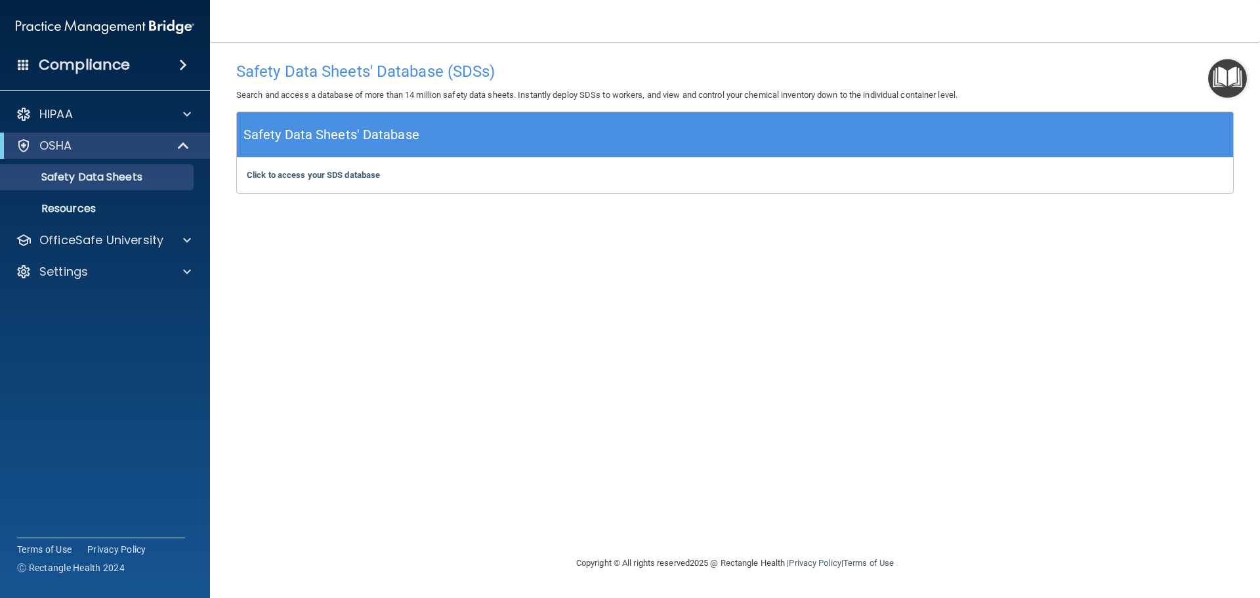
click at [1235, 79] on img "Open Resource Center" at bounding box center [1227, 78] width 39 height 39
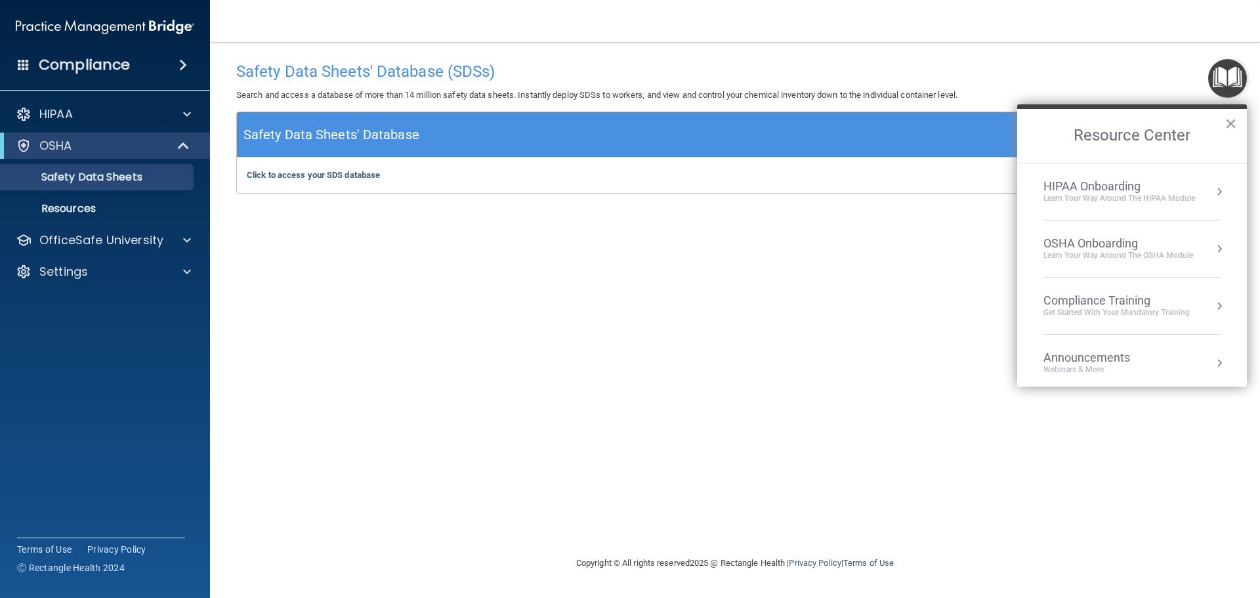
click at [1087, 192] on div "HIPAA Onboarding" at bounding box center [1120, 186] width 152 height 14
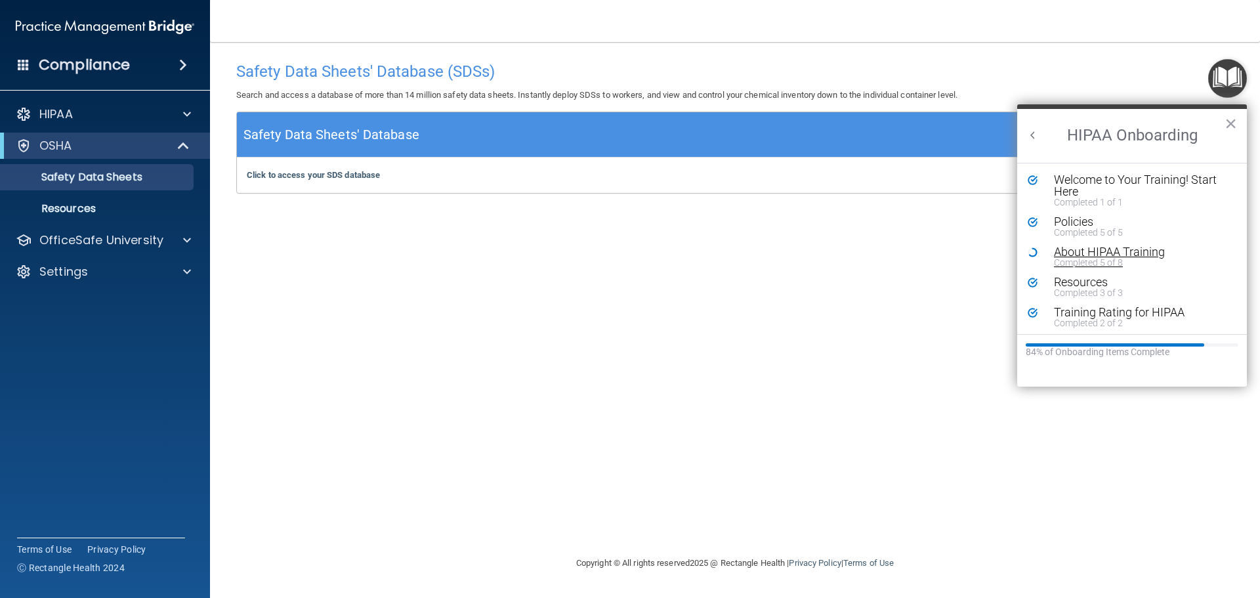
click at [1098, 258] on div "Completed 5 of 8" at bounding box center [1137, 262] width 166 height 9
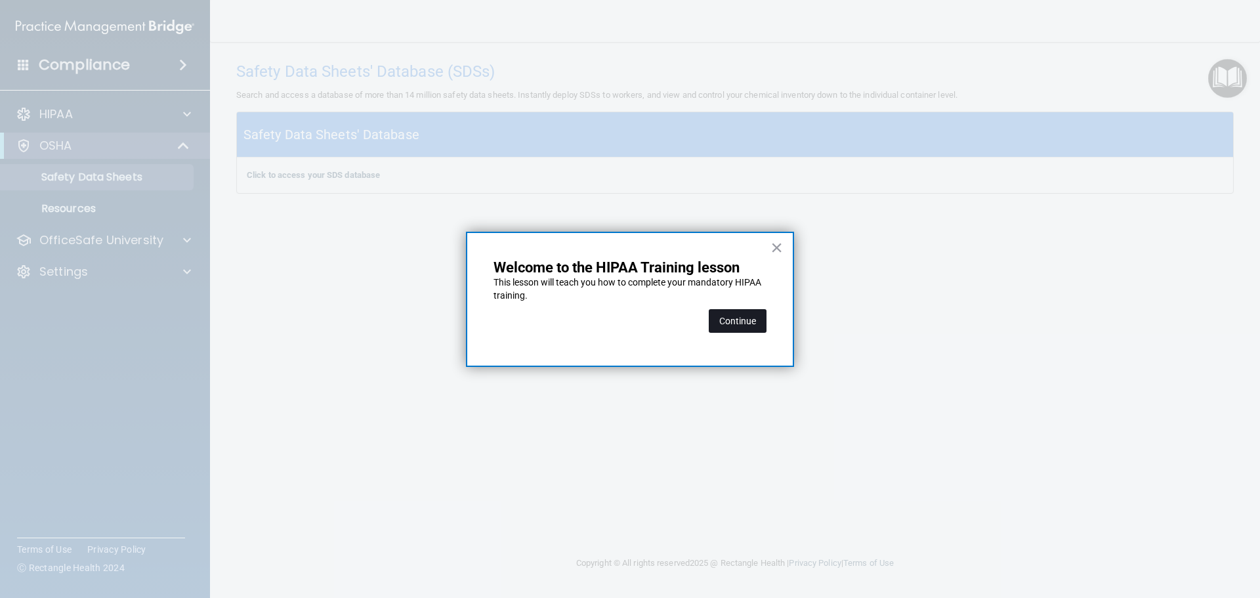
click at [746, 326] on button "Continue" at bounding box center [738, 321] width 58 height 24
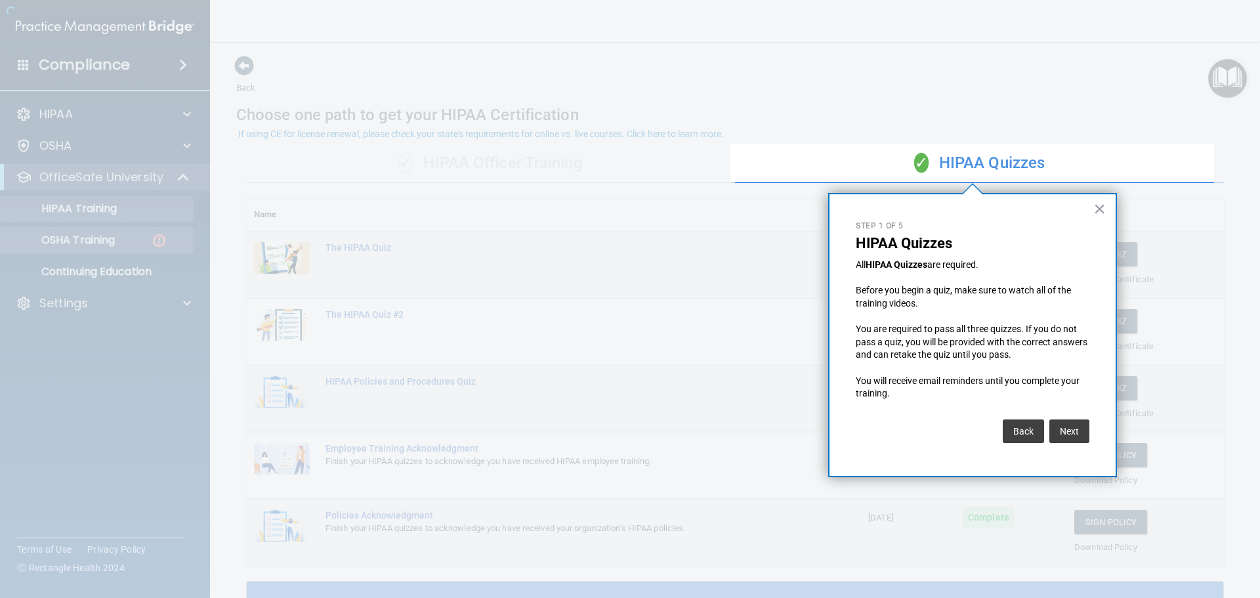
click at [79, 235] on div at bounding box center [365, 299] width 730 height 598
click at [1104, 209] on button "×" at bounding box center [1099, 208] width 12 height 21
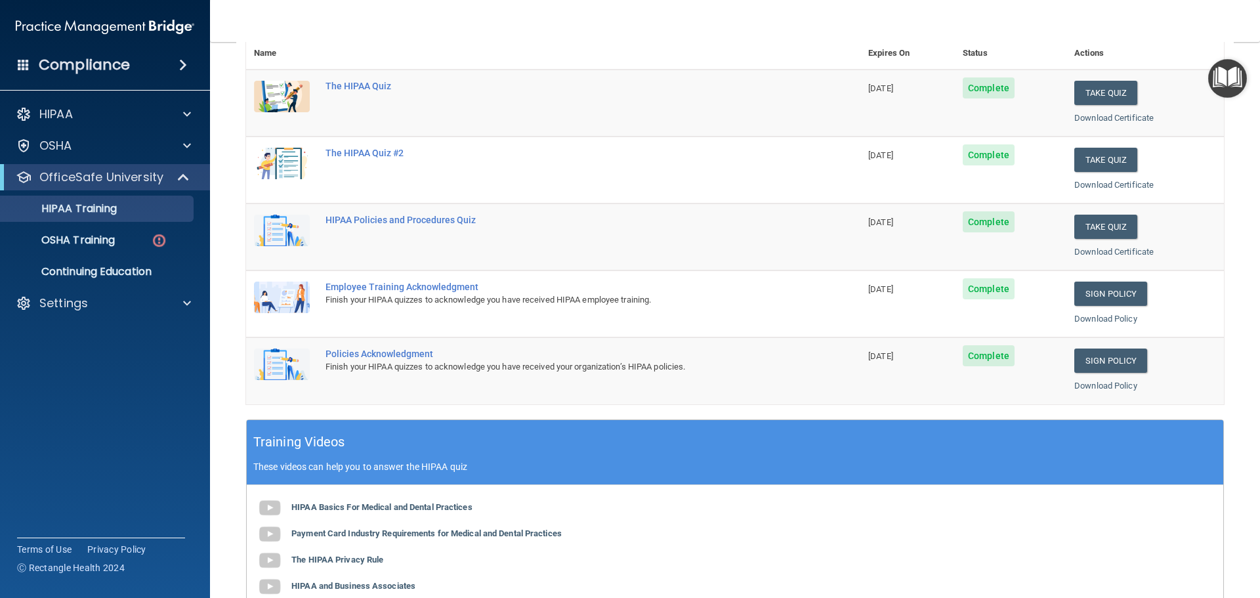
scroll to position [328, 0]
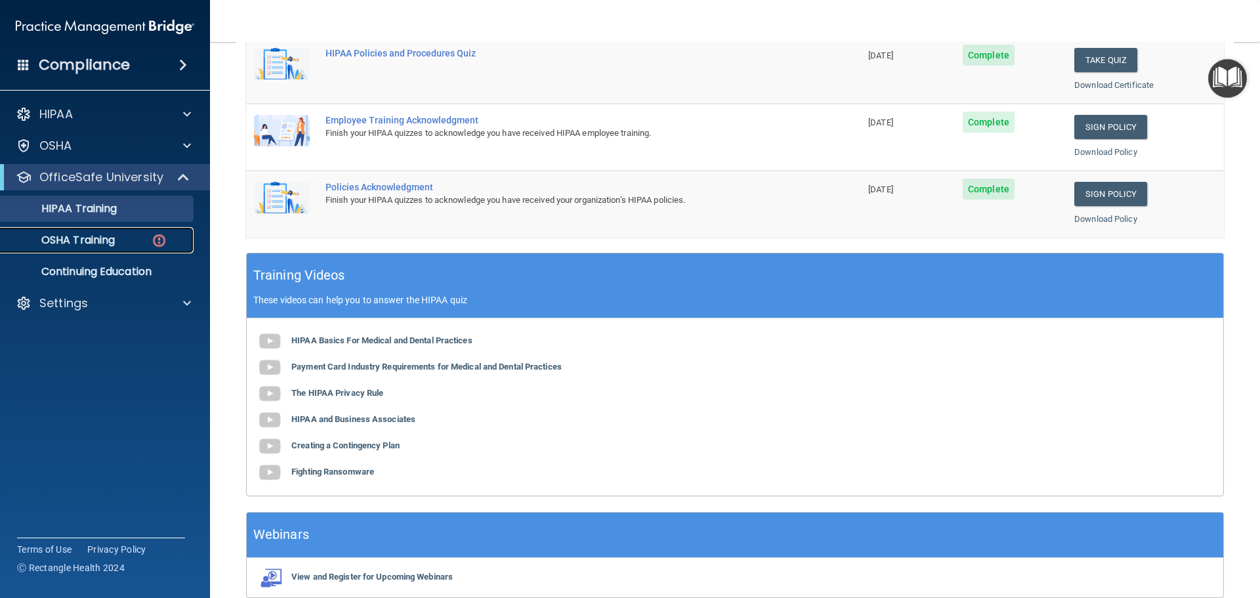
click at [84, 241] on p "OSHA Training" at bounding box center [62, 240] width 106 height 13
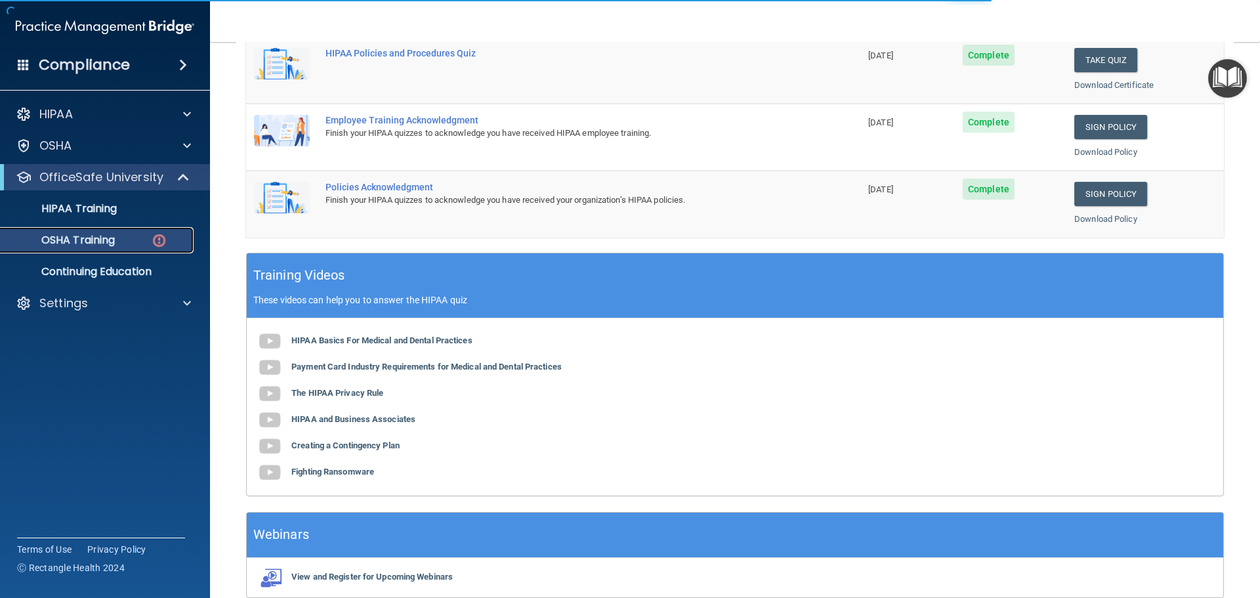
scroll to position [6, 0]
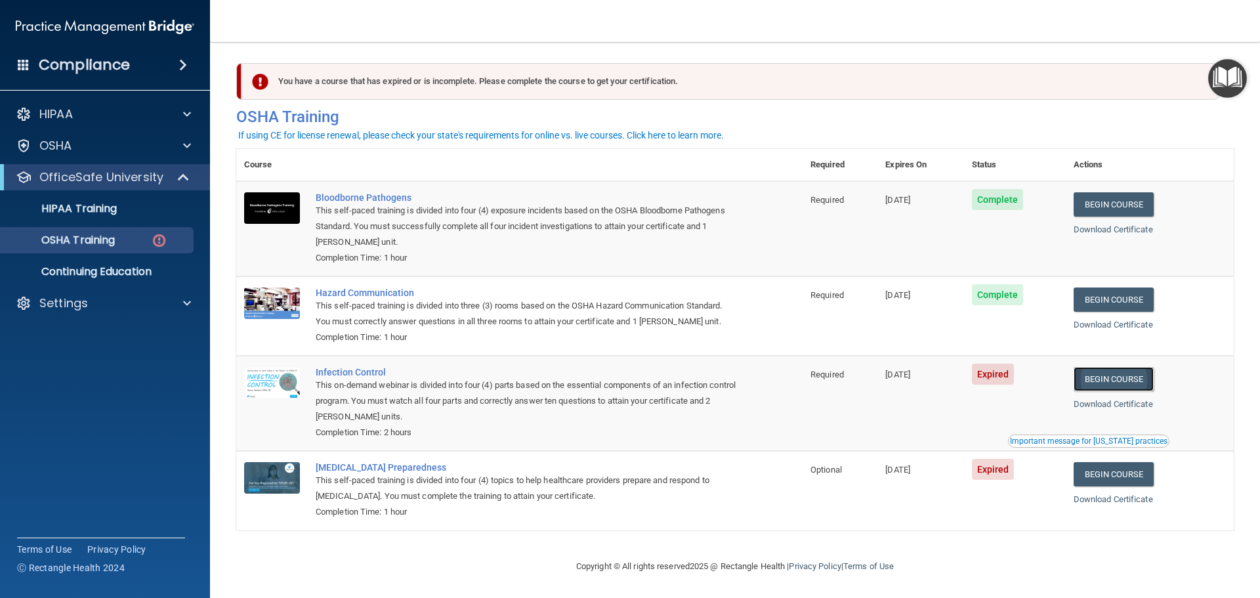
click at [1129, 380] on link "Begin Course" at bounding box center [1114, 379] width 80 height 24
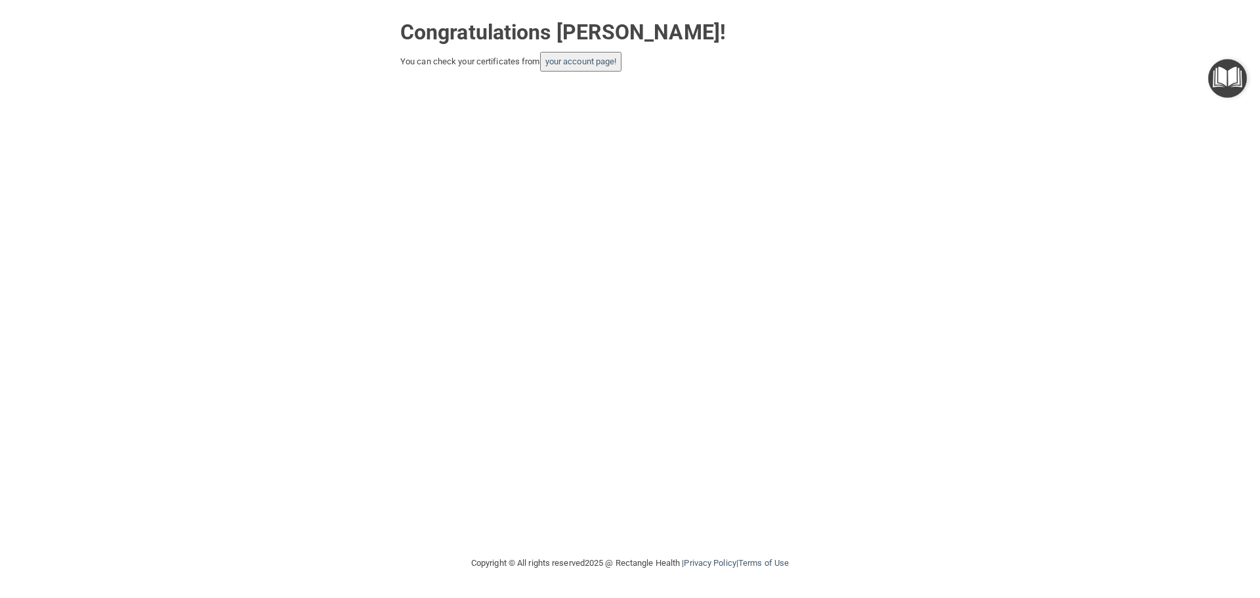
click at [1236, 80] on img "Open Resource Center" at bounding box center [1227, 78] width 39 height 39
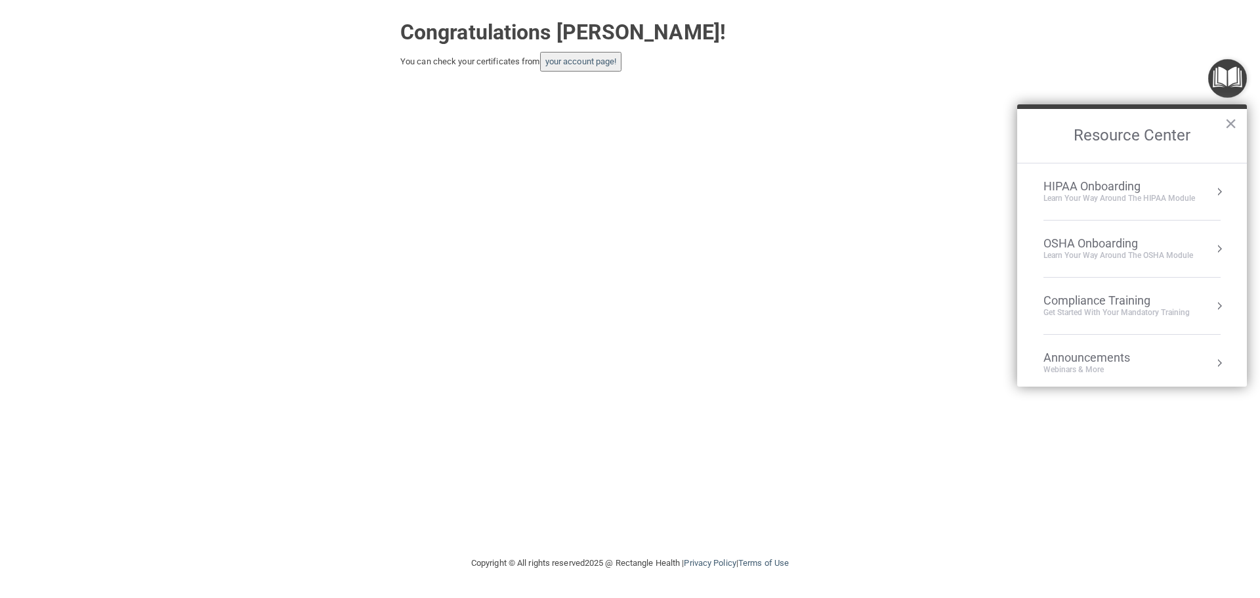
click at [1087, 247] on div "OSHA Onboarding" at bounding box center [1119, 243] width 150 height 14
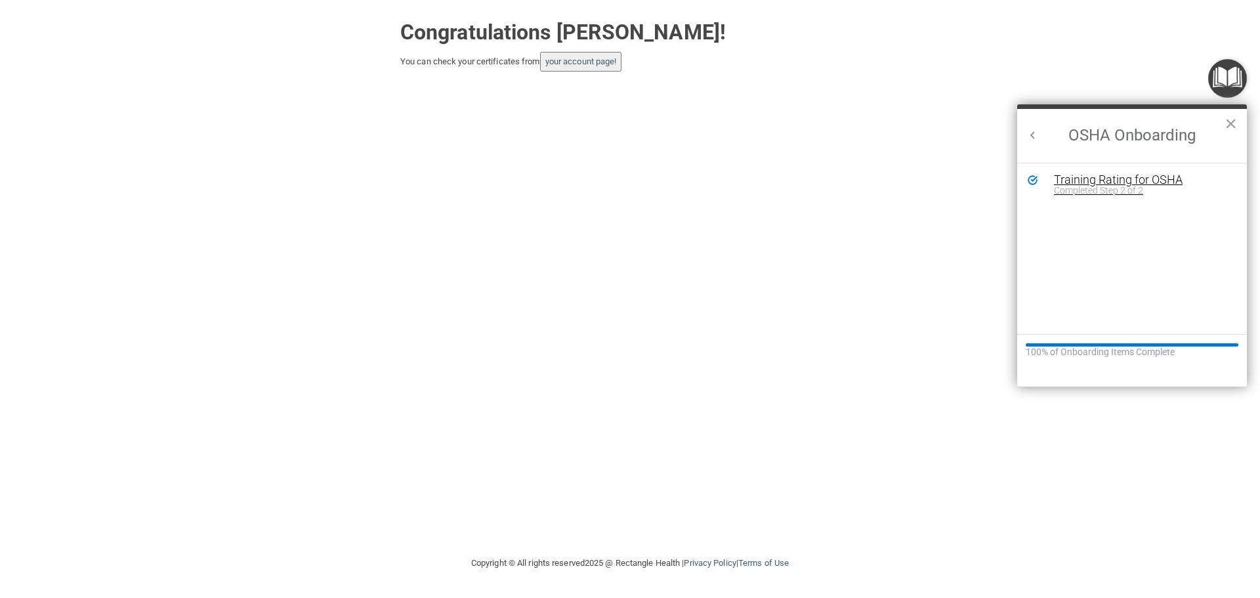
click at [1099, 186] on div "Completed Step 2 of 2" at bounding box center [1142, 190] width 176 height 9
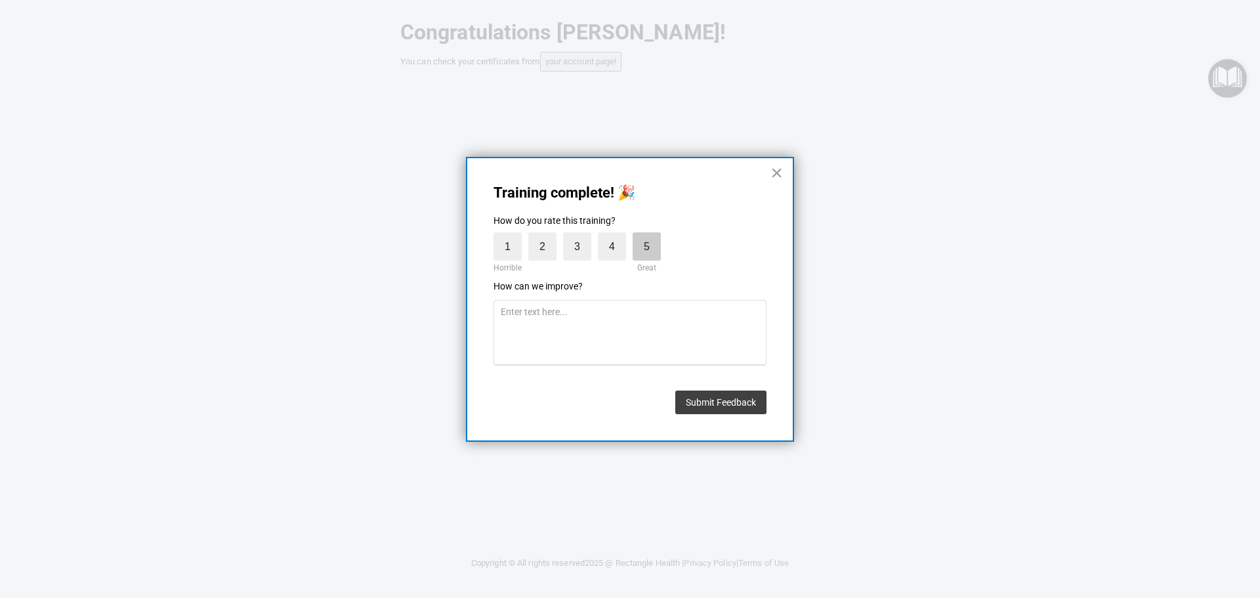
click at [660, 239] on label "5" at bounding box center [647, 246] width 28 height 28
click at [616, 236] on input "5" at bounding box center [616, 236] width 0 height 0
click at [732, 410] on button "Submit Feedback" at bounding box center [720, 403] width 91 height 24
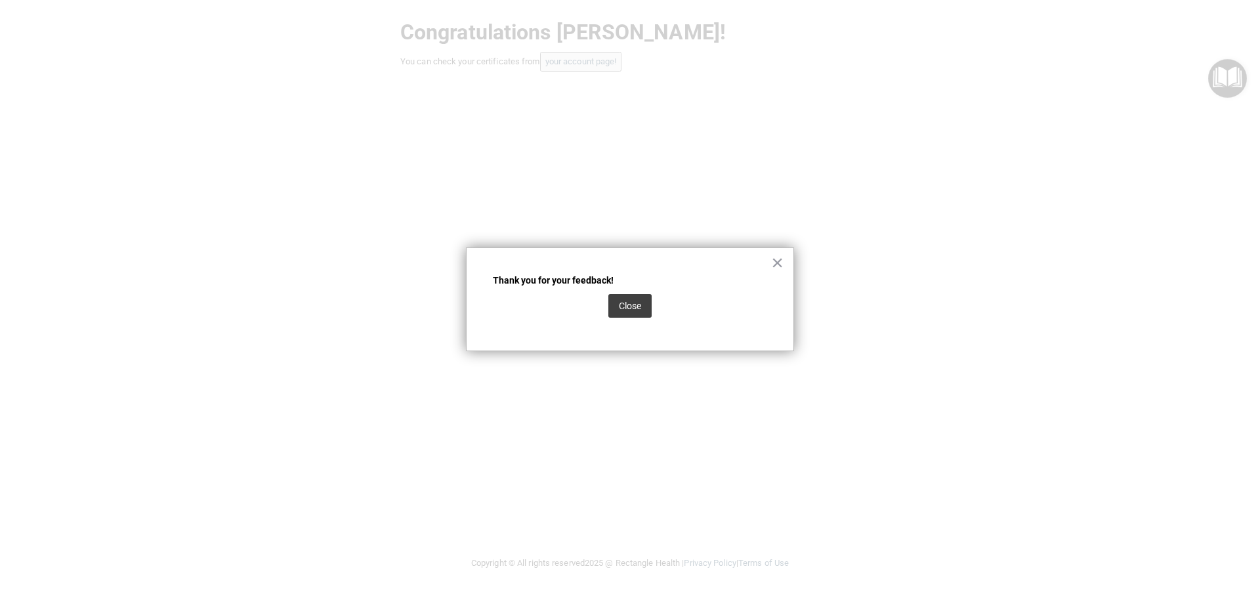
click at [640, 301] on button "Close" at bounding box center [629, 306] width 43 height 24
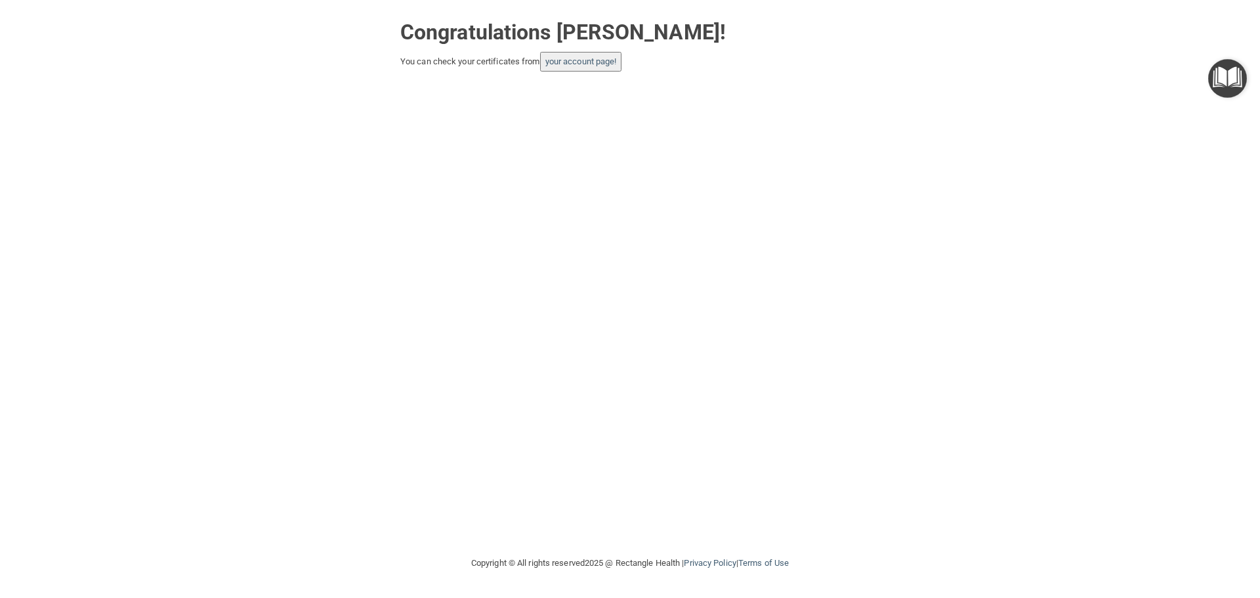
click at [1235, 81] on img "Open Resource Center" at bounding box center [1227, 78] width 39 height 39
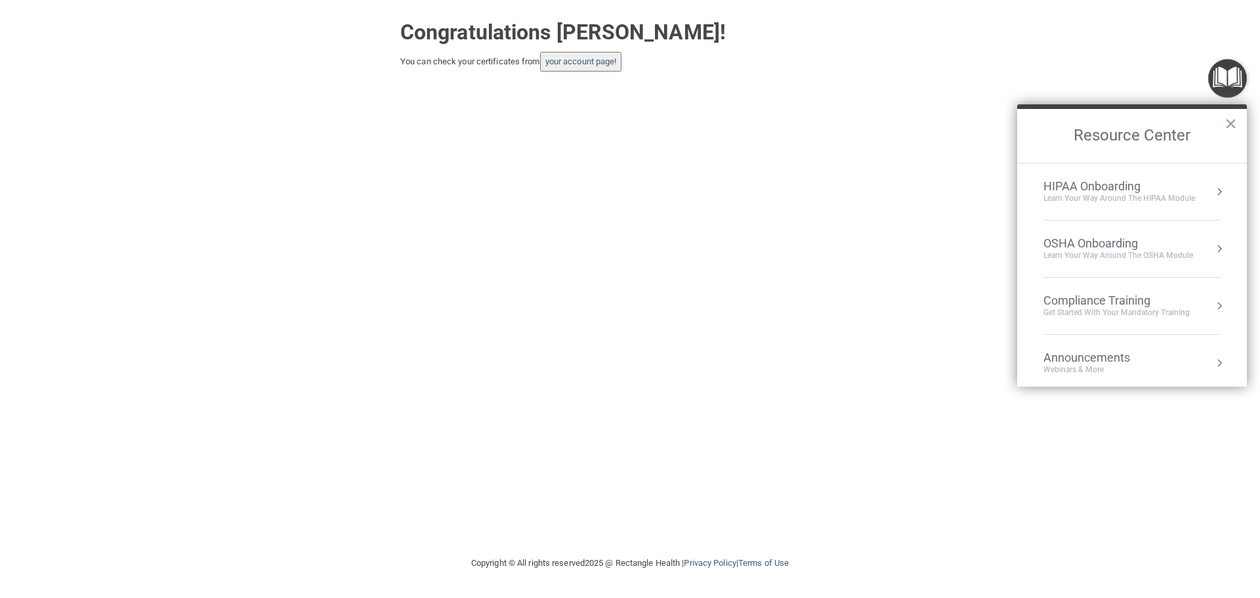
click at [1079, 253] on div "Learn your way around the OSHA module" at bounding box center [1119, 255] width 150 height 11
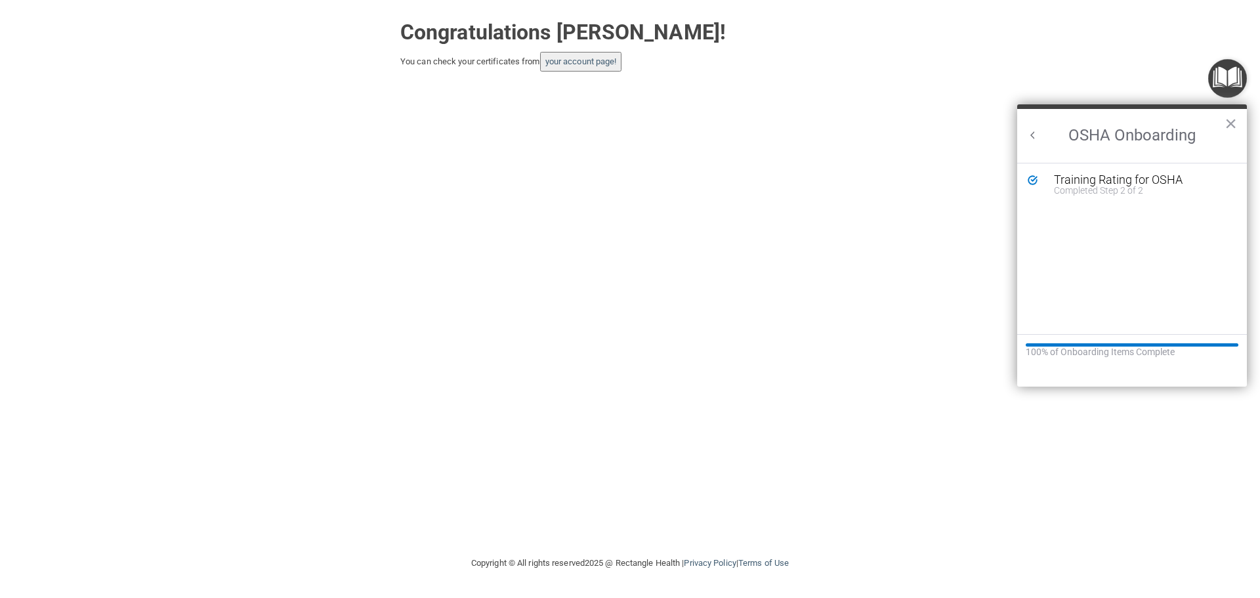
click at [1034, 137] on button "Back to Resource Center Home" at bounding box center [1032, 135] width 13 height 13
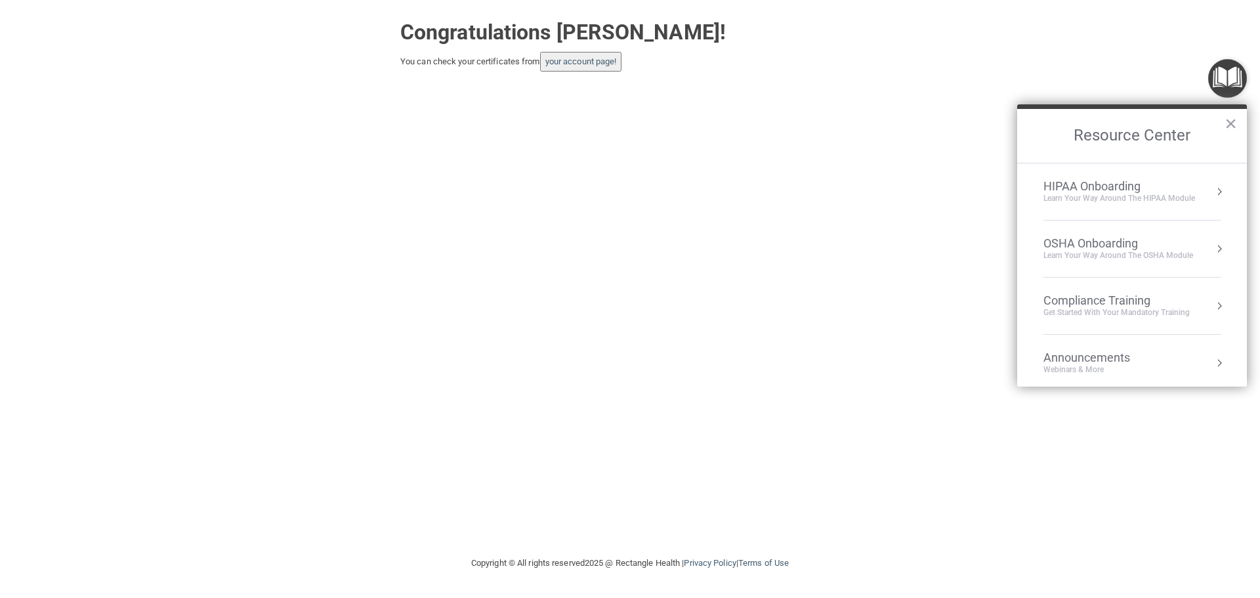
click at [1101, 302] on div "Compliance Training" at bounding box center [1117, 300] width 146 height 14
click at [1040, 132] on div "Compliance Training ×" at bounding box center [1132, 133] width 230 height 58
click at [1085, 249] on div "OSHA Onboarding" at bounding box center [1119, 243] width 150 height 14
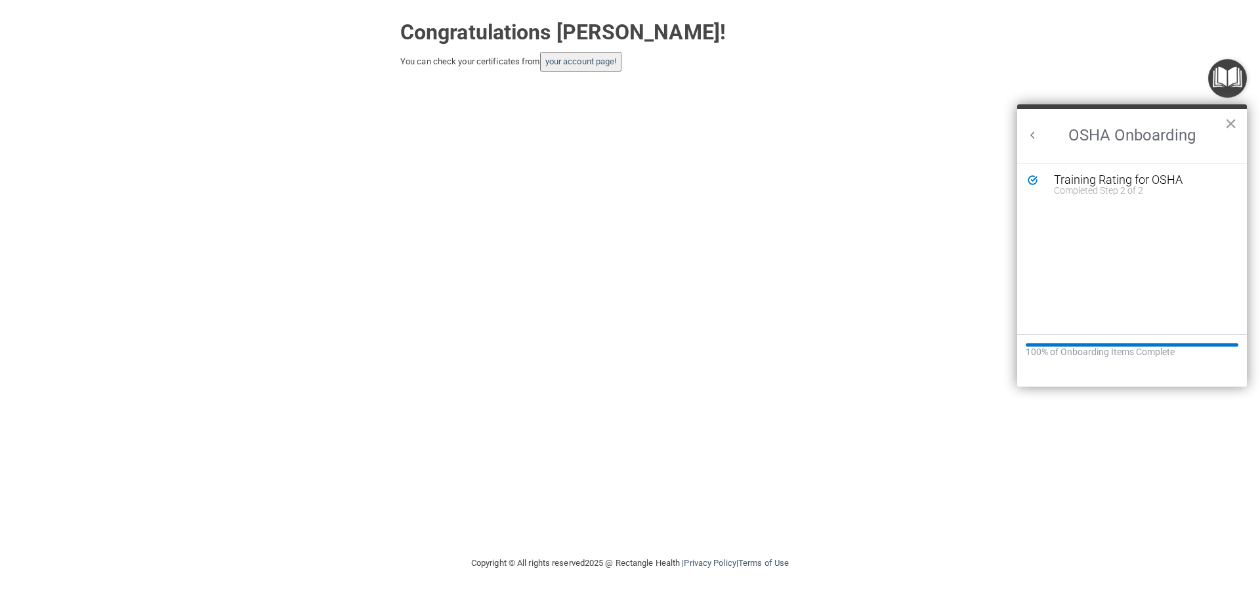
click at [1032, 133] on button "Back to Resource Center Home" at bounding box center [1032, 135] width 13 height 13
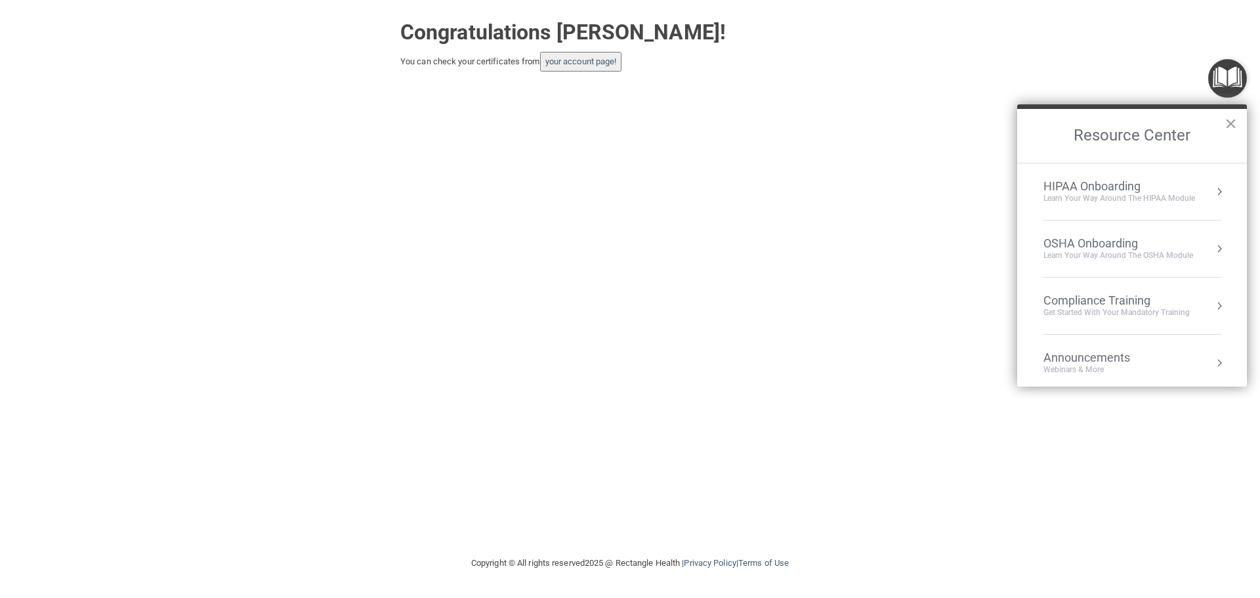
click at [1128, 190] on div "HIPAA Onboarding" at bounding box center [1120, 186] width 152 height 14
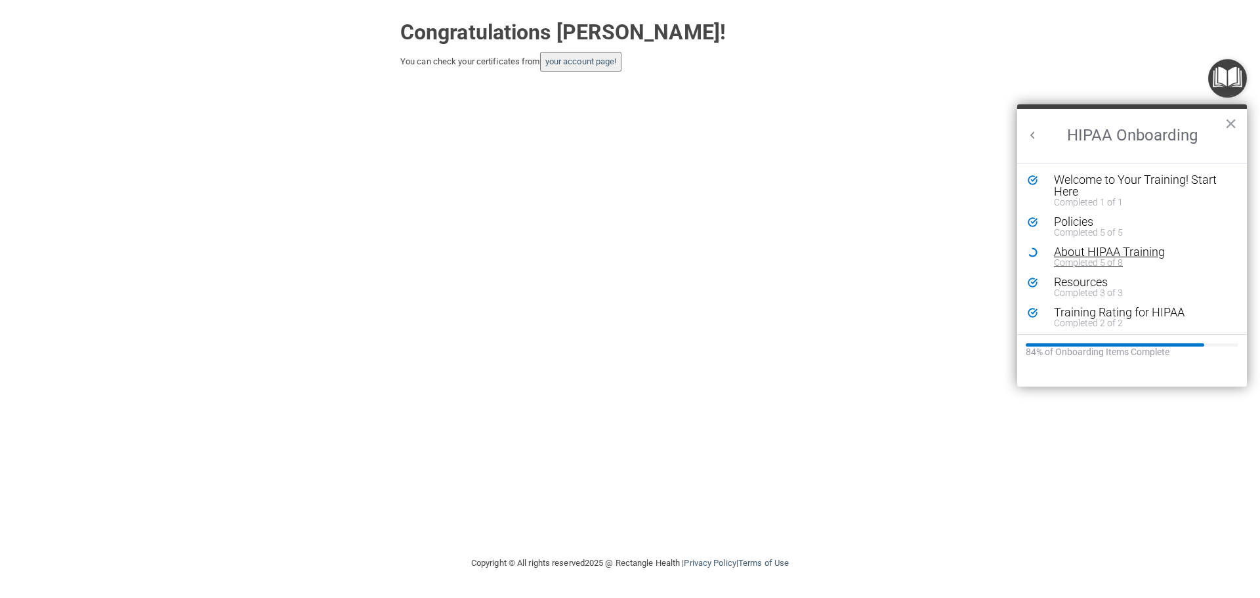
click at [1097, 254] on div "About HIPAA Training" at bounding box center [1137, 252] width 166 height 12
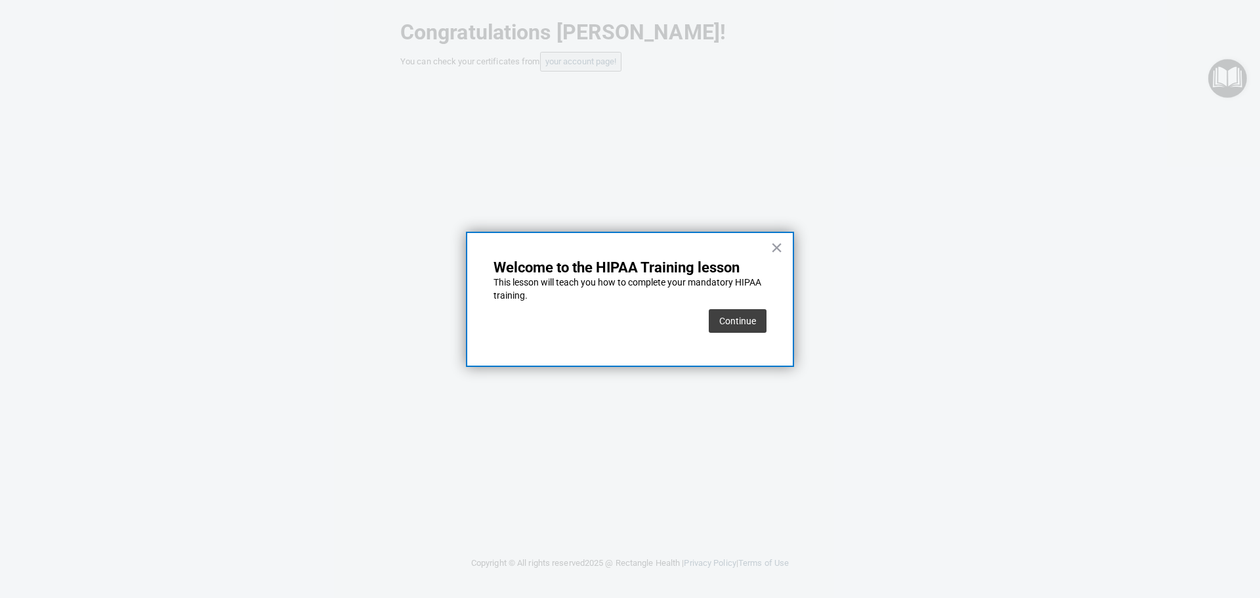
click at [756, 327] on button "Continue" at bounding box center [738, 321] width 58 height 24
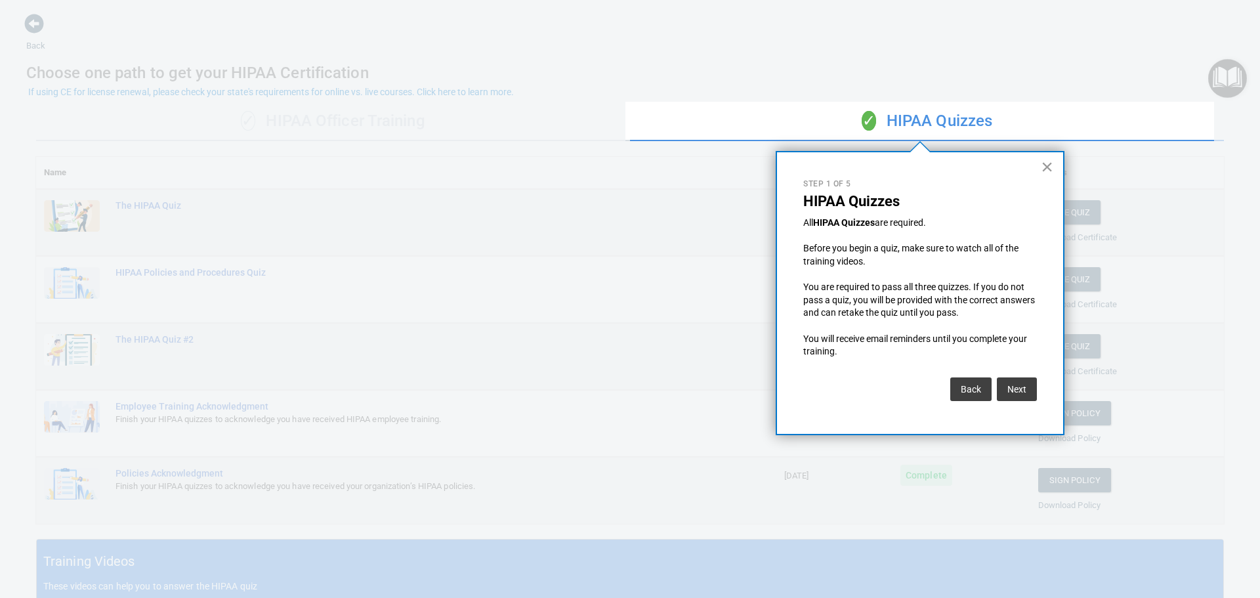
click at [1051, 159] on button "×" at bounding box center [1047, 166] width 12 height 21
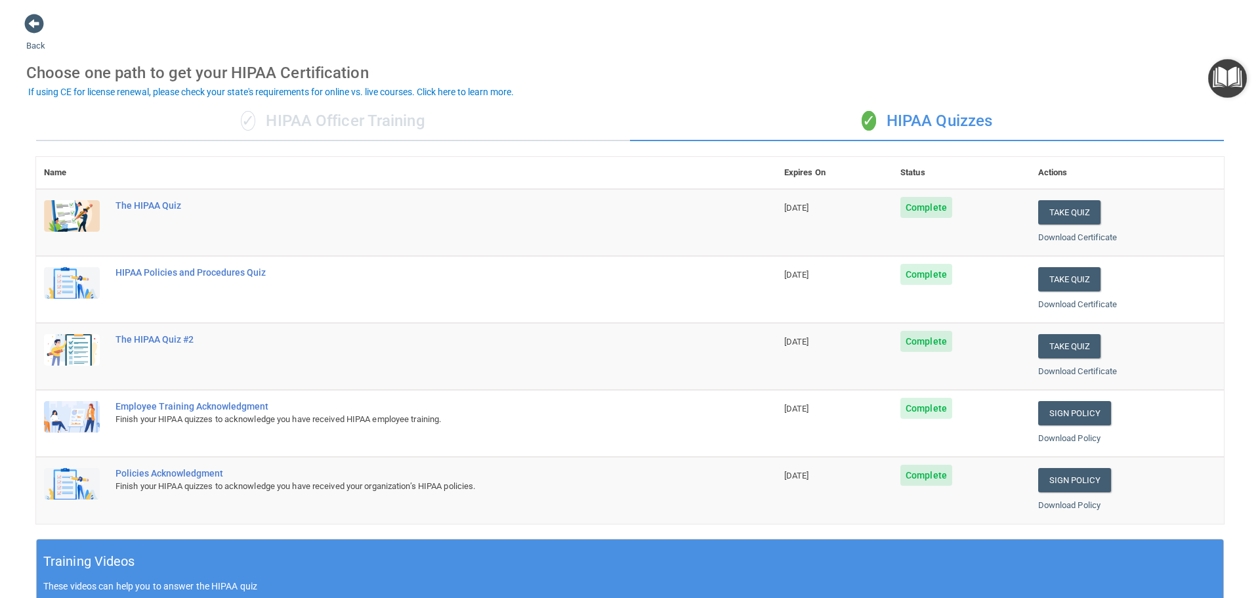
click at [1236, 76] on img "Open Resource Center" at bounding box center [1227, 78] width 39 height 39
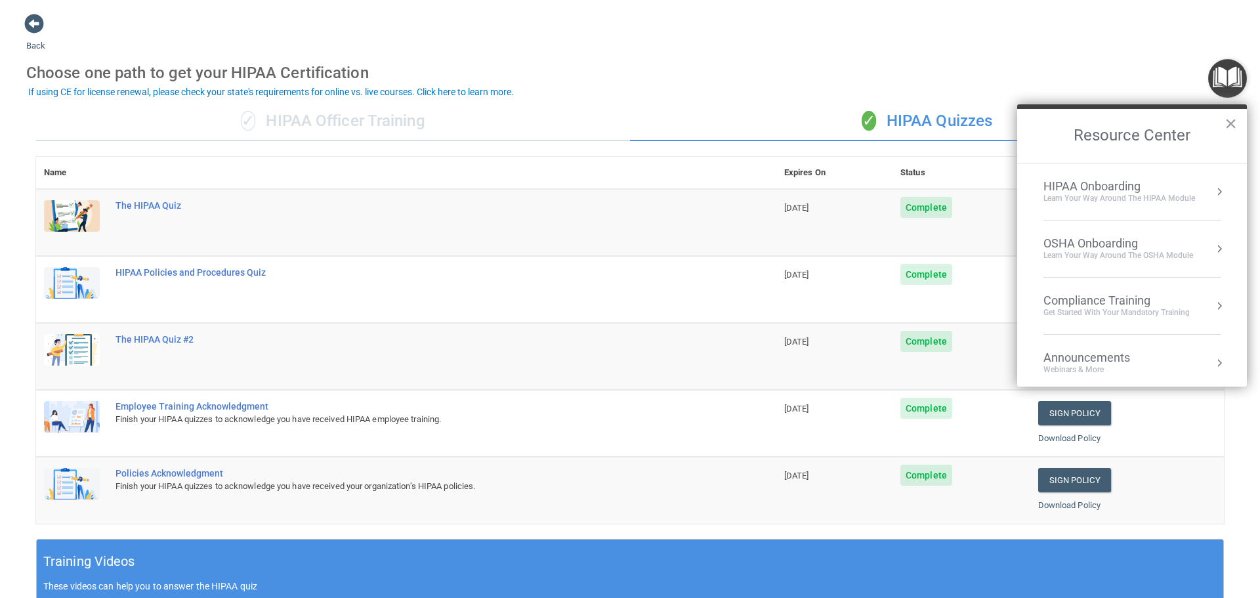
click at [1124, 242] on div "OSHA Onboarding" at bounding box center [1119, 243] width 150 height 14
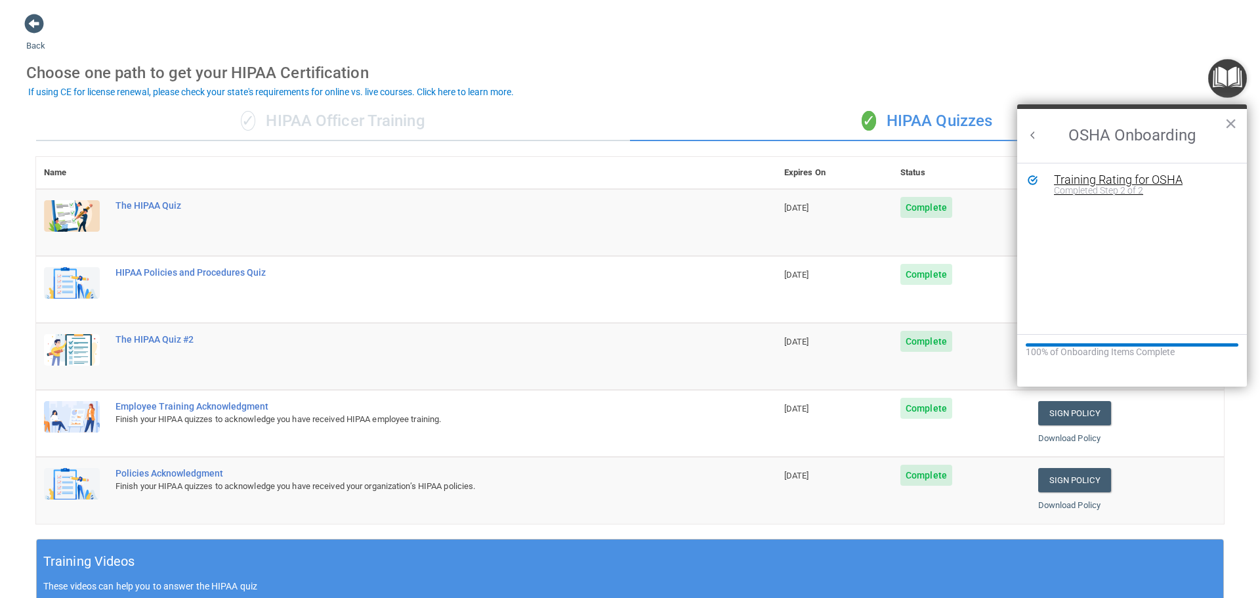
click at [1105, 181] on div "Training Rating for OSHA" at bounding box center [1142, 180] width 176 height 12
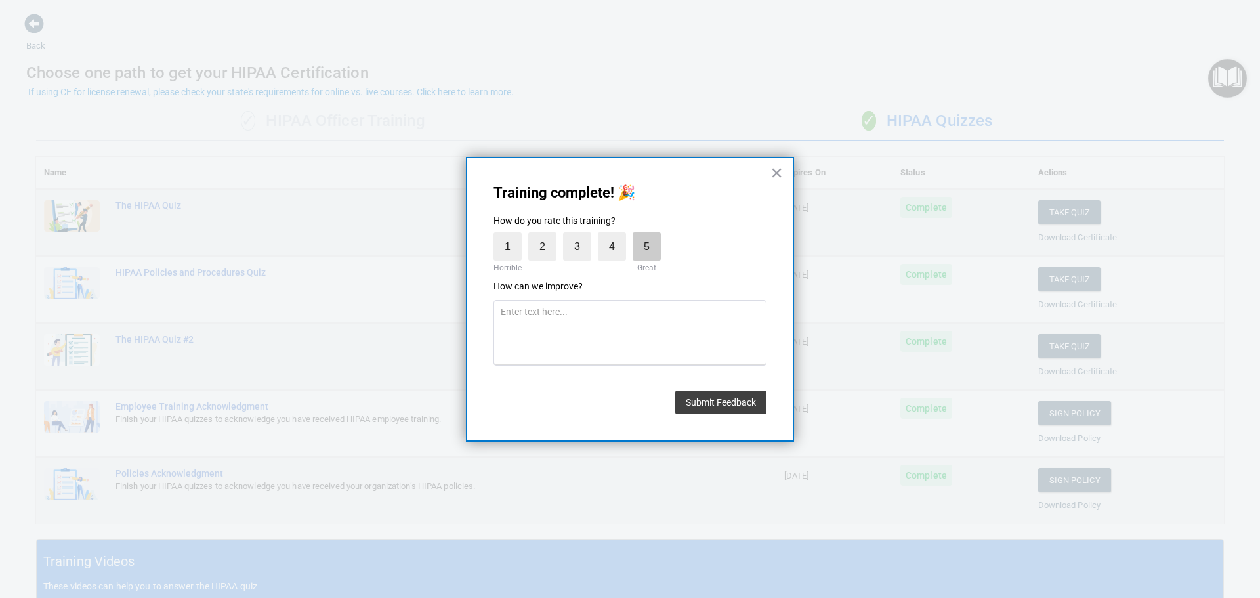
click at [648, 253] on label "5" at bounding box center [647, 246] width 28 height 28
click at [616, 236] on input "5" at bounding box center [616, 236] width 0 height 0
click at [719, 402] on button "Submit Feedback" at bounding box center [720, 403] width 91 height 24
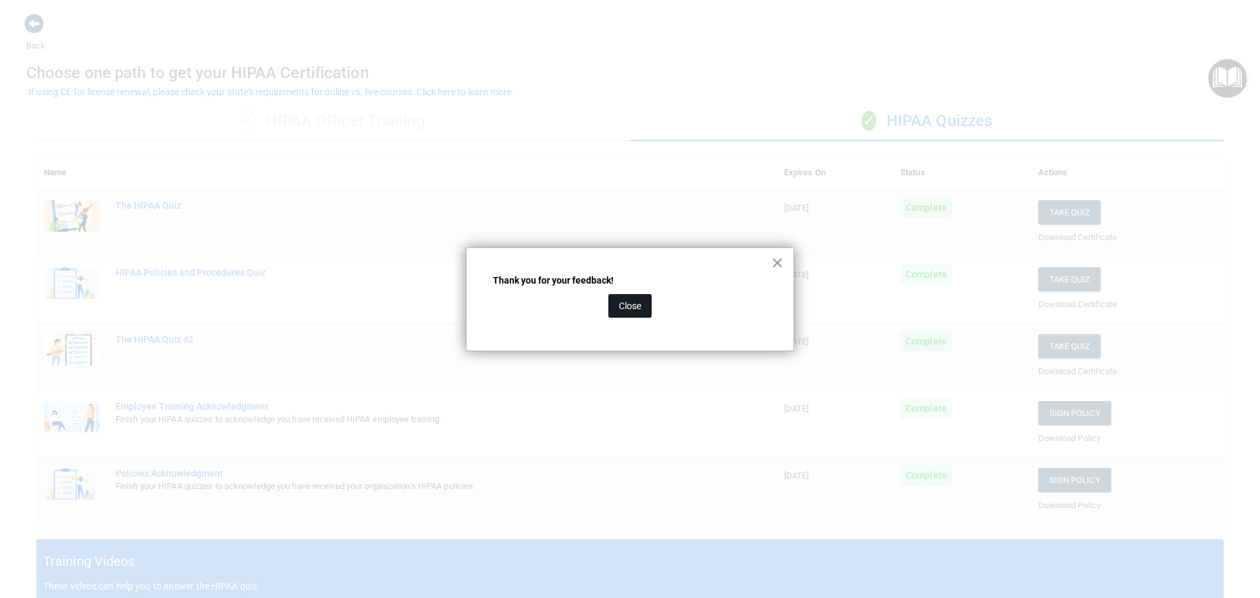
click at [627, 308] on button "Close" at bounding box center [629, 306] width 43 height 24
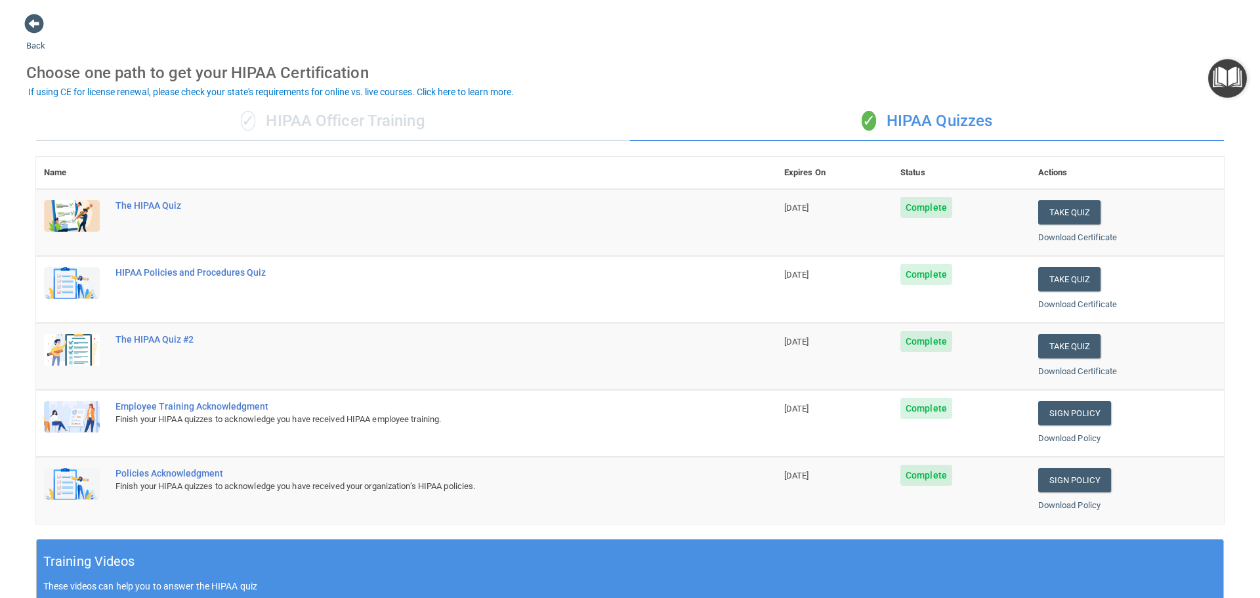
click at [22, 19] on main "Back Choose one path to get your HIPAA Certification ✓ HIPAA Officer Training ✓…" at bounding box center [630, 299] width 1260 height 598
click at [33, 21] on span at bounding box center [34, 24] width 20 height 20
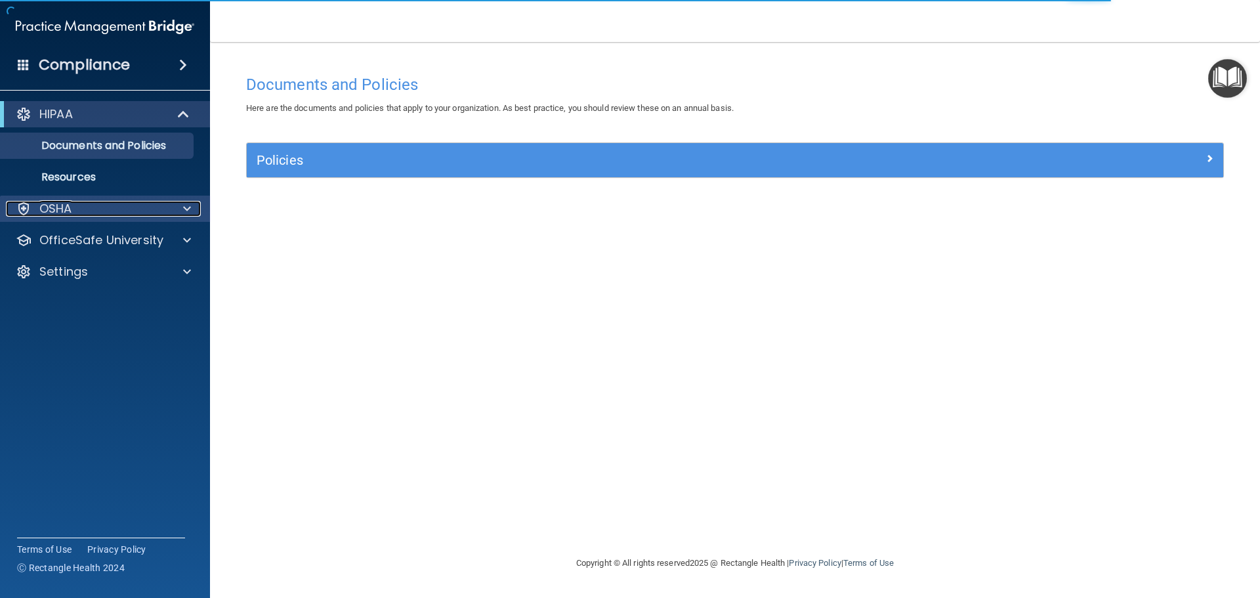
click at [58, 204] on p "OSHA" at bounding box center [55, 209] width 33 height 16
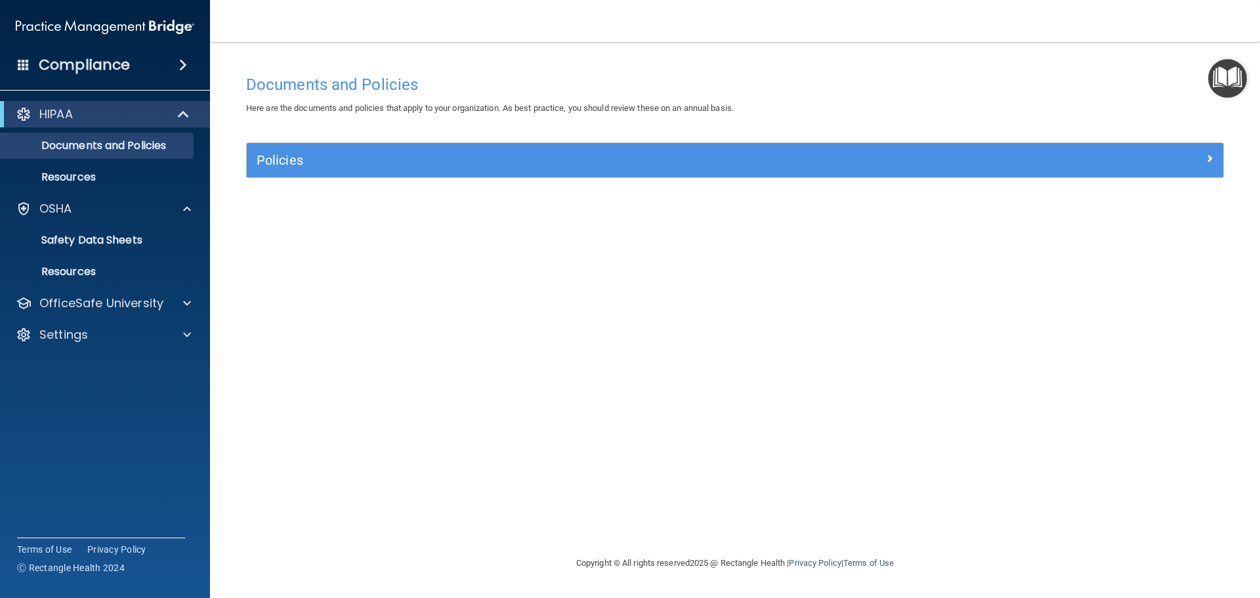
click at [1232, 79] on img "Open Resource Center" at bounding box center [1227, 78] width 39 height 39
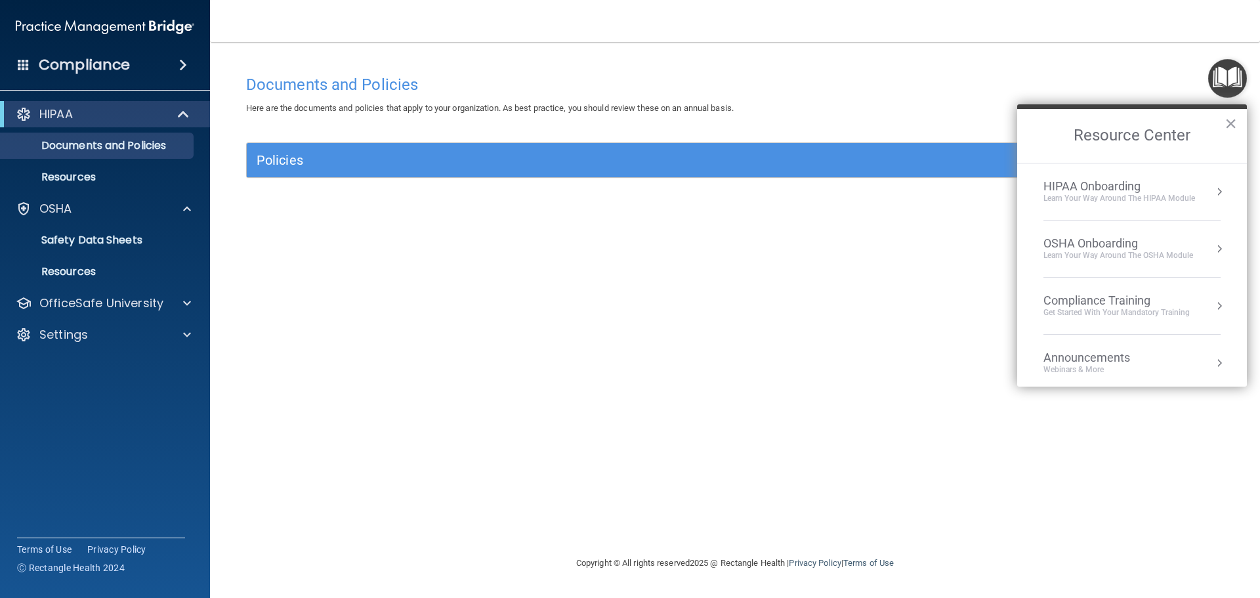
click at [1089, 192] on div "HIPAA Onboarding" at bounding box center [1120, 186] width 152 height 14
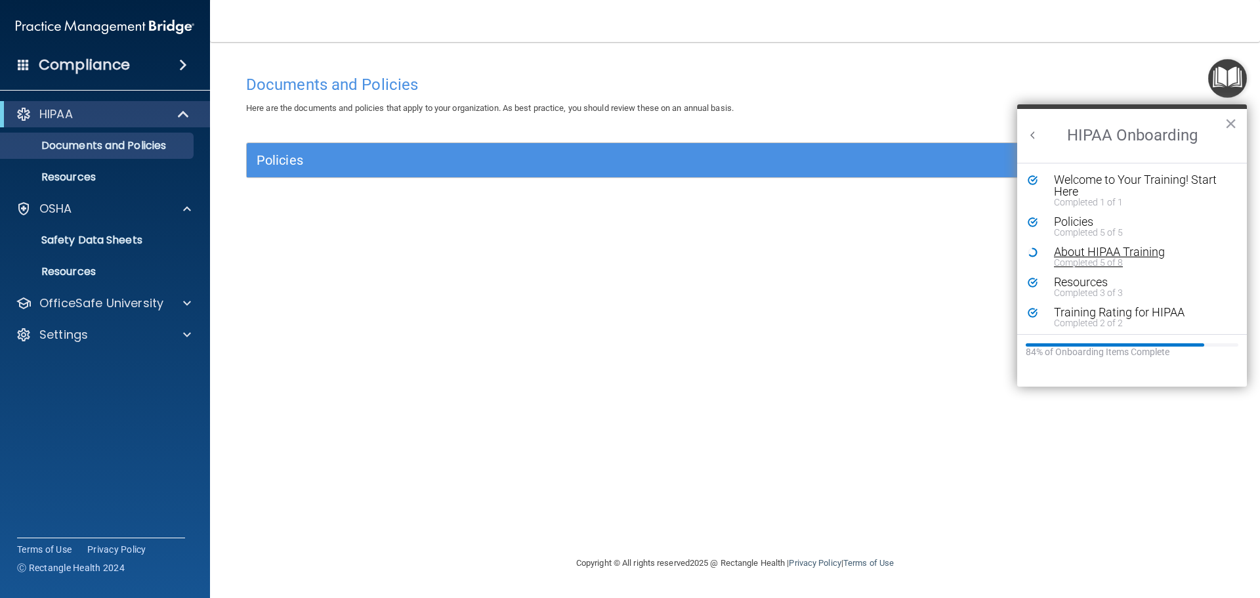
click at [1098, 258] on div "Completed 5 of 8" at bounding box center [1137, 262] width 166 height 9
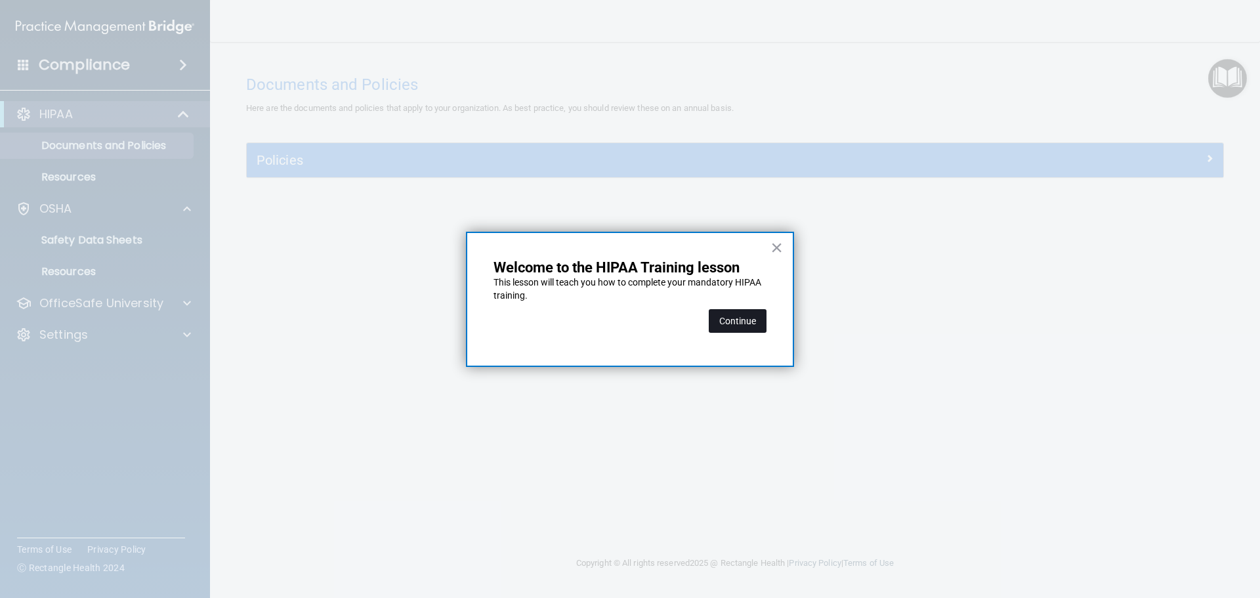
click at [725, 320] on button "Continue" at bounding box center [738, 321] width 58 height 24
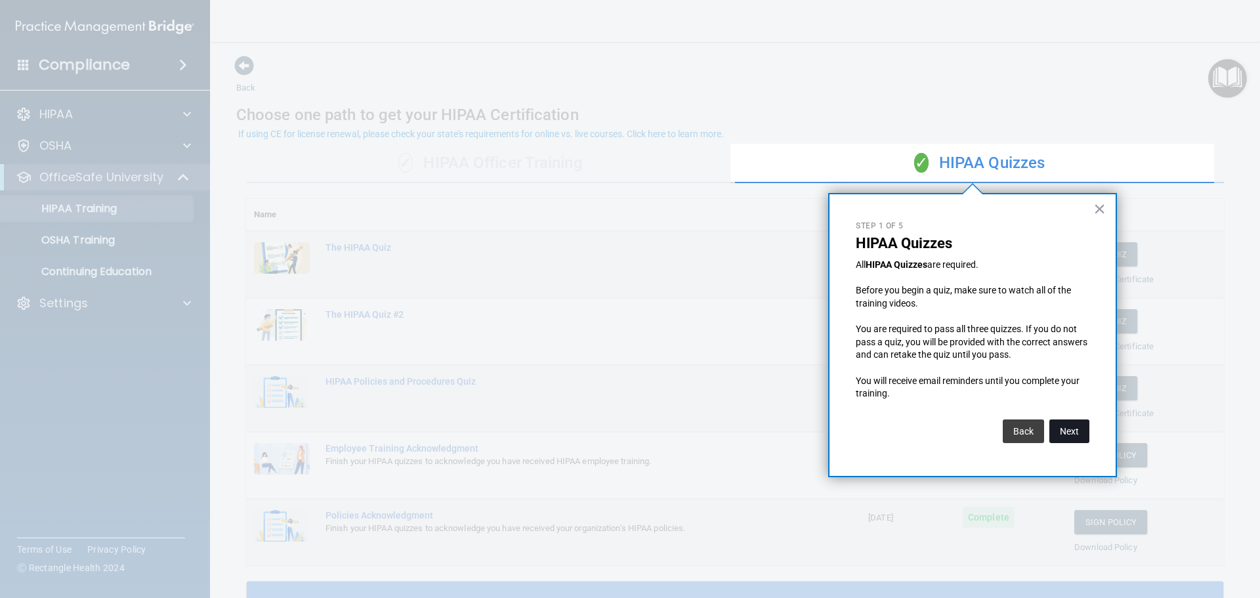
click at [1078, 424] on button "Next" at bounding box center [1069, 431] width 40 height 24
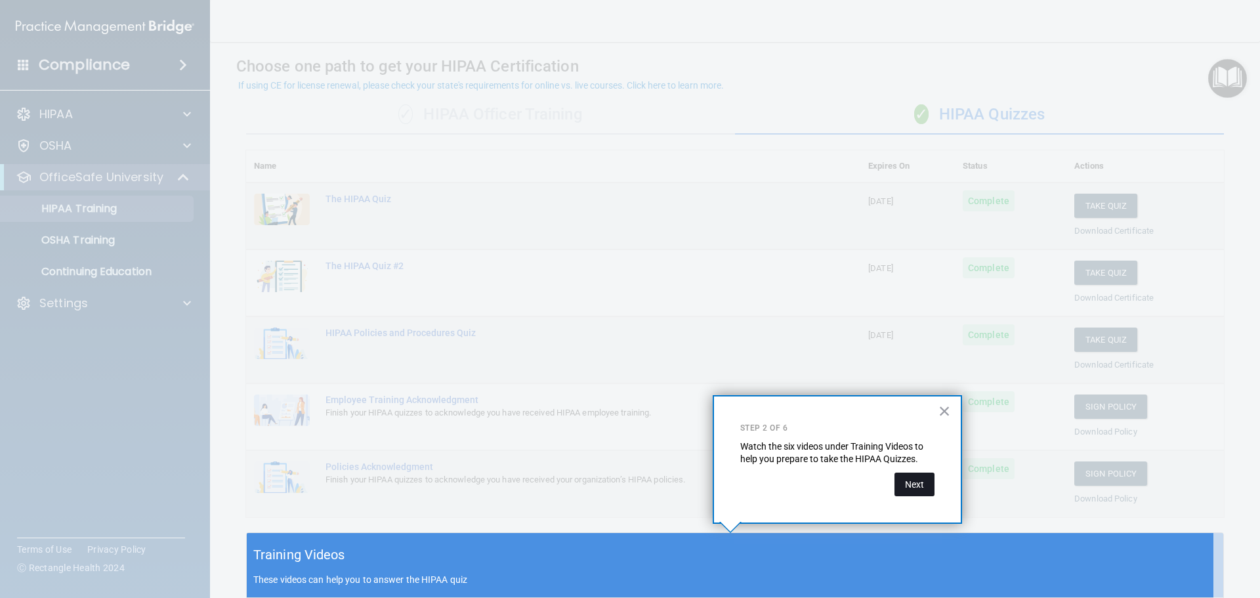
click at [919, 486] on button "Next" at bounding box center [915, 485] width 40 height 24
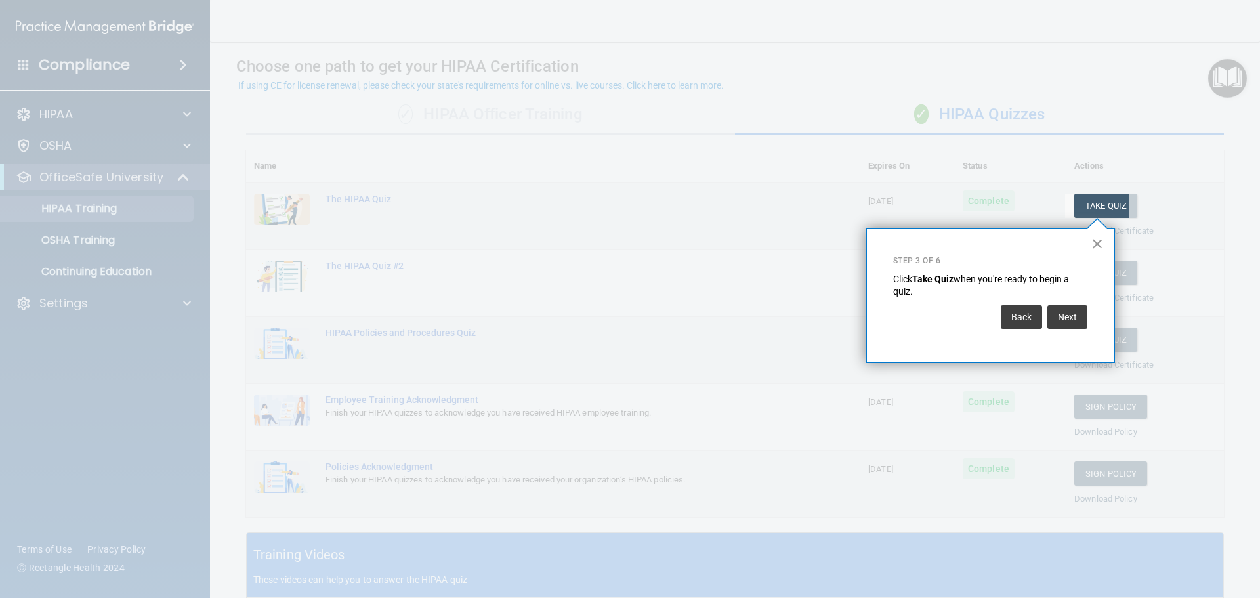
click at [1097, 242] on button "×" at bounding box center [1097, 243] width 12 height 21
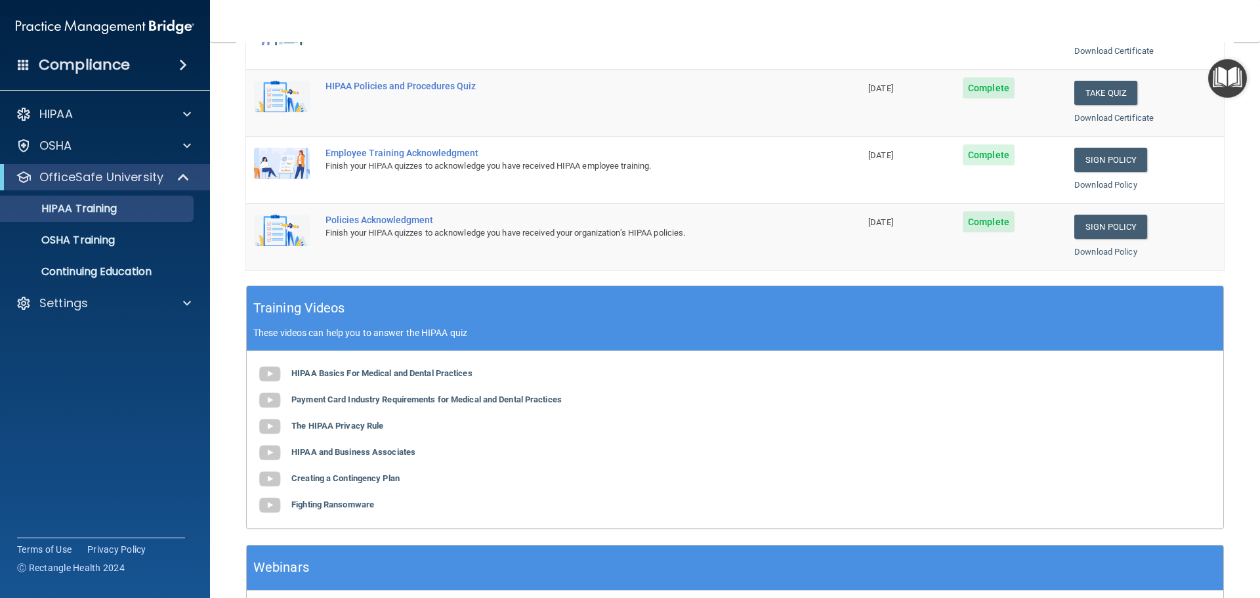
scroll to position [391, 0]
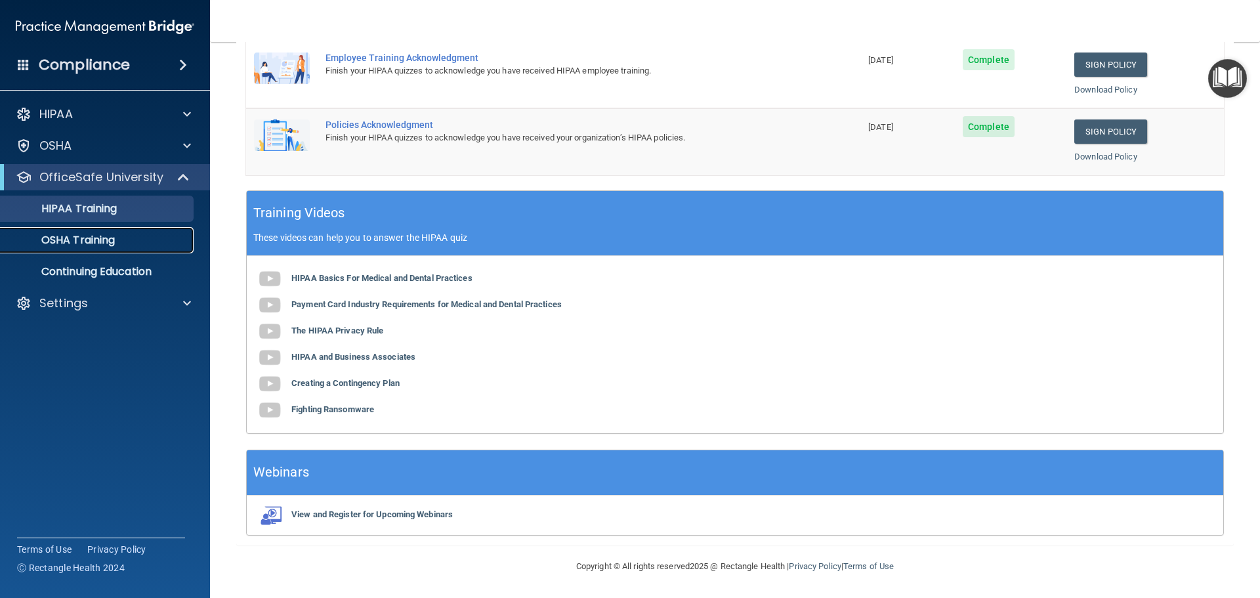
click at [89, 238] on p "OSHA Training" at bounding box center [62, 240] width 106 height 13
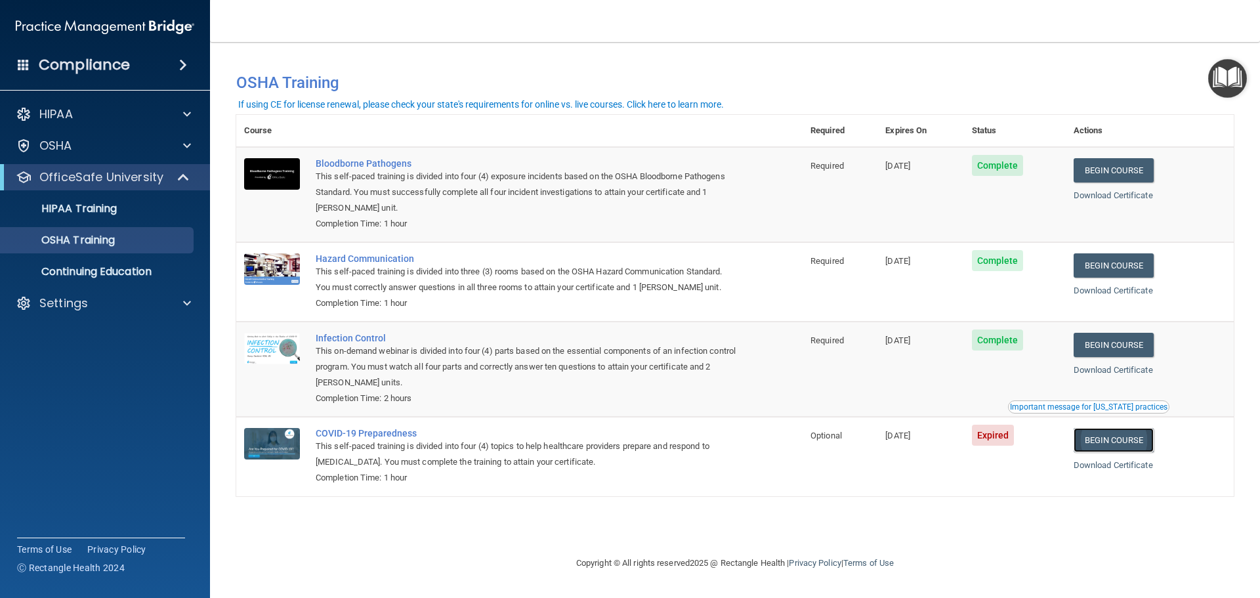
click at [1129, 444] on link "Begin Course" at bounding box center [1114, 440] width 80 height 24
click at [1133, 367] on link "Download Certificate" at bounding box center [1113, 370] width 79 height 10
click at [1146, 293] on link "Download Certificate" at bounding box center [1113, 290] width 79 height 10
click at [1124, 197] on link "Download Certificate" at bounding box center [1113, 195] width 79 height 10
click at [1145, 470] on link "Download Certificate" at bounding box center [1113, 465] width 79 height 10
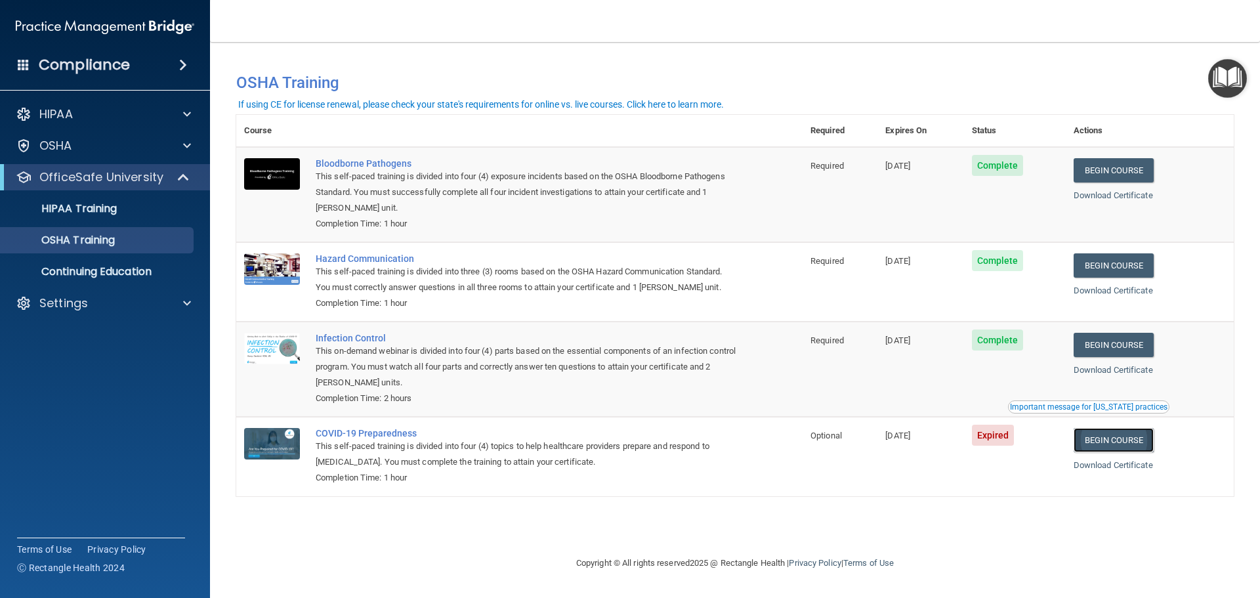
click at [1142, 439] on link "Begin Course" at bounding box center [1114, 440] width 80 height 24
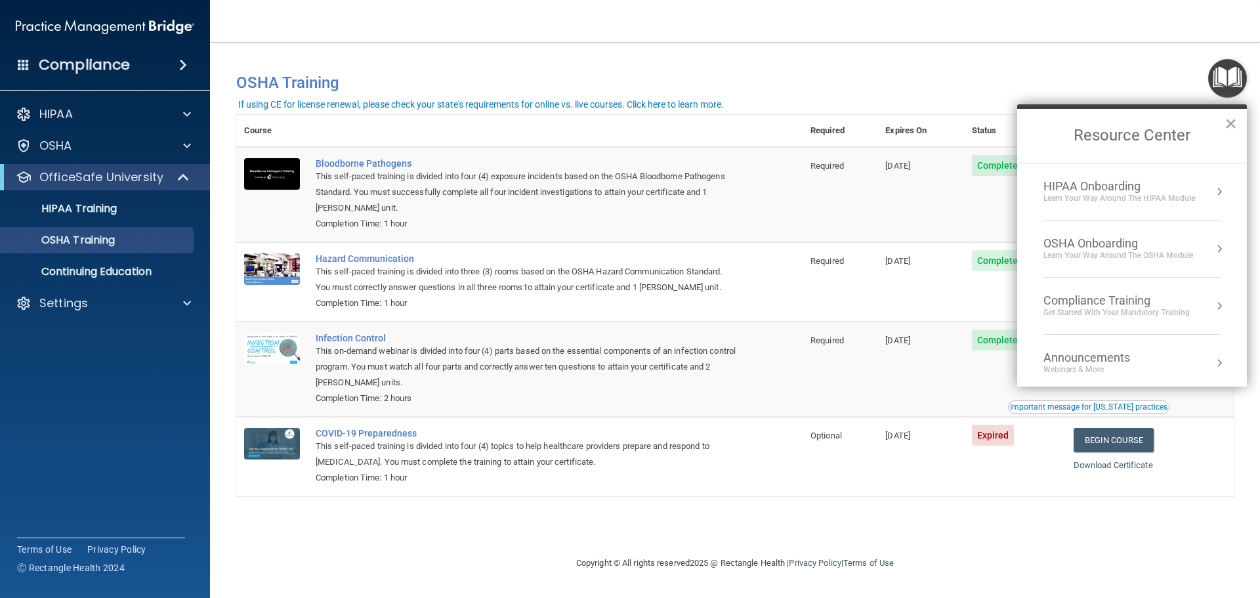
click at [1236, 116] on button "×" at bounding box center [1231, 123] width 12 height 21
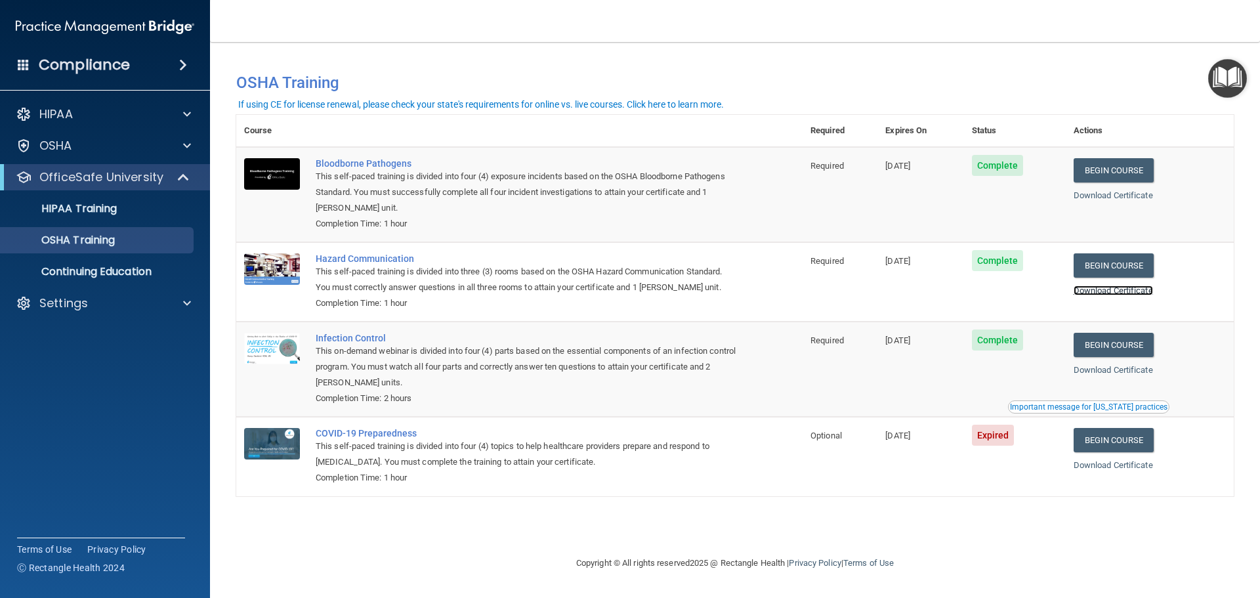
click at [1151, 291] on link "Download Certificate" at bounding box center [1113, 290] width 79 height 10
click at [555, 458] on div "This self-paced training is divided into four (4) topics to help healthcare pro…" at bounding box center [526, 454] width 421 height 32
click at [1108, 441] on link "Begin Course" at bounding box center [1114, 440] width 80 height 24
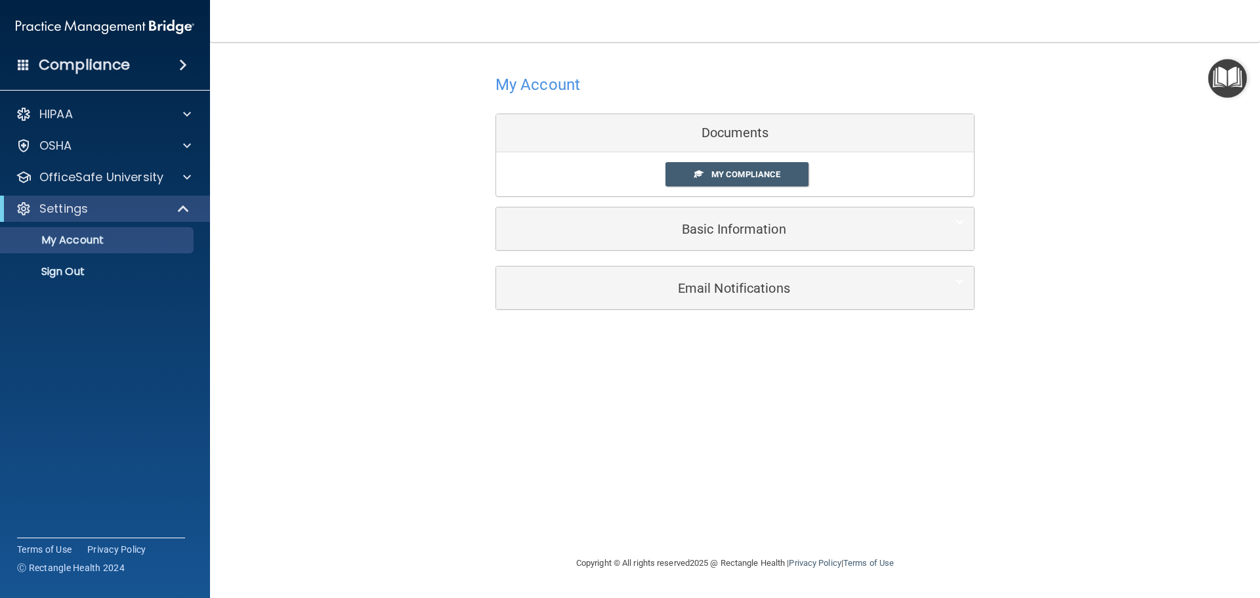
click at [1236, 64] on img "Open Resource Center" at bounding box center [1227, 78] width 39 height 39
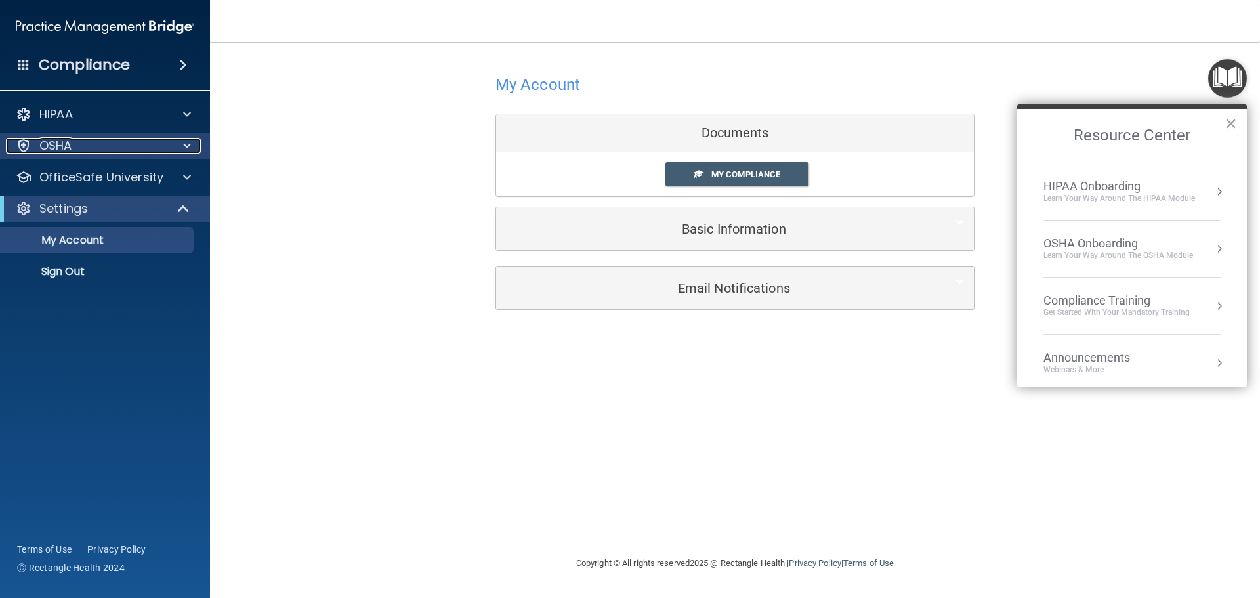
drag, startPoint x: 44, startPoint y: 140, endPoint x: 52, endPoint y: 137, distance: 8.3
click at [45, 139] on p "OSHA" at bounding box center [55, 146] width 33 height 16
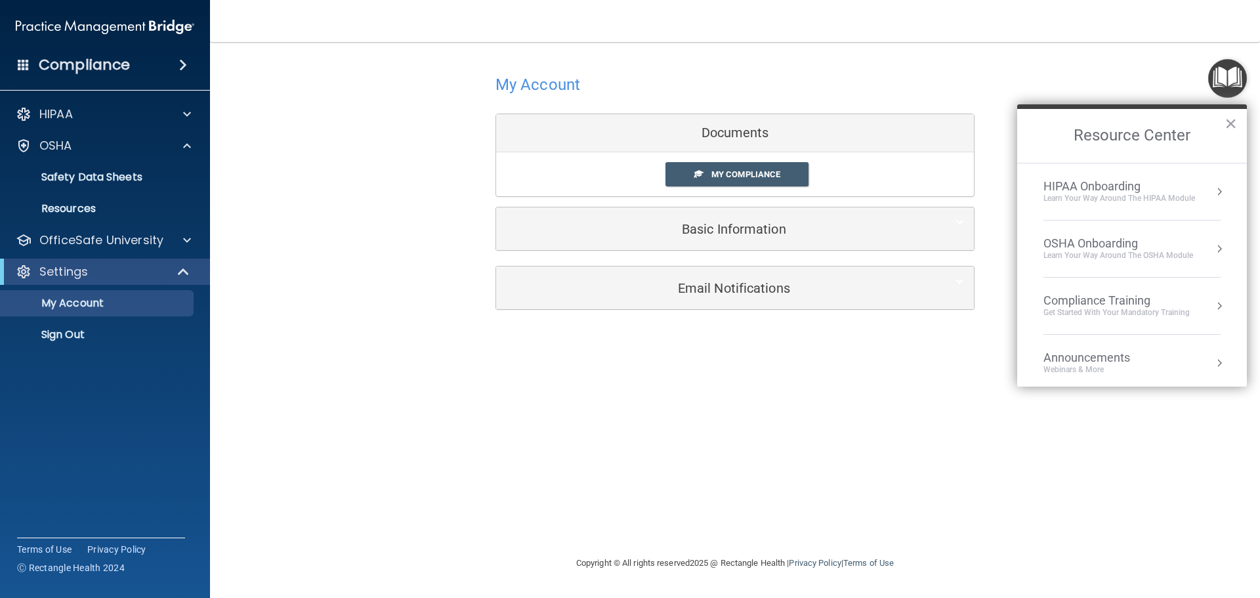
click at [1093, 243] on div "OSHA Onboarding" at bounding box center [1119, 243] width 150 height 14
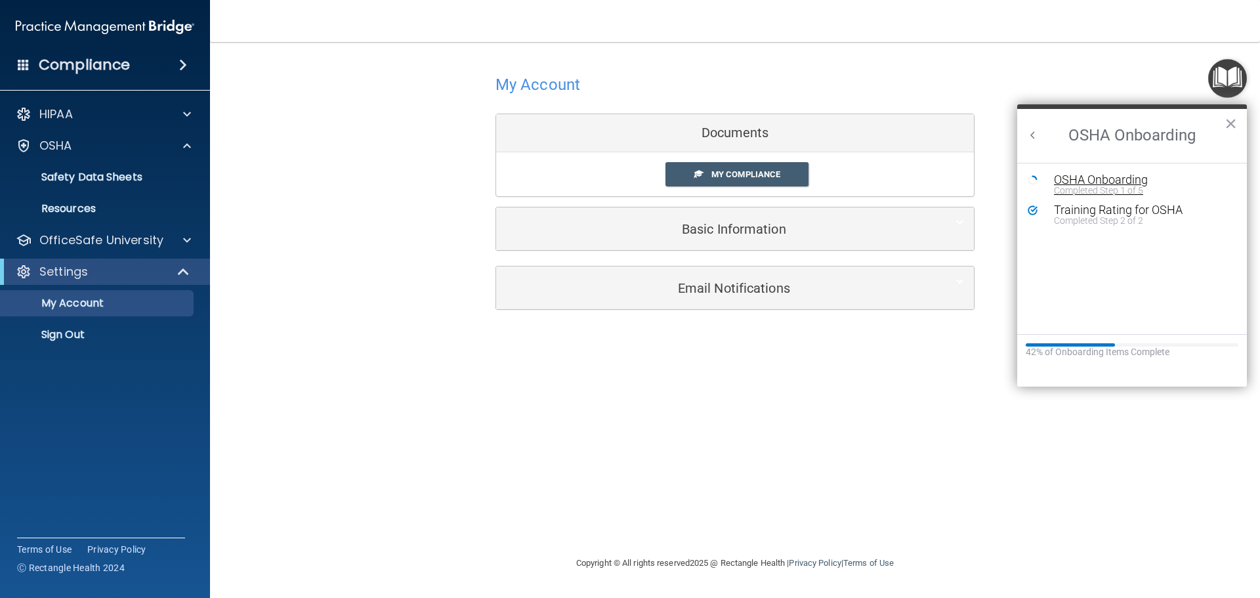
click at [1113, 180] on div "OSHA Onboarding" at bounding box center [1142, 180] width 176 height 12
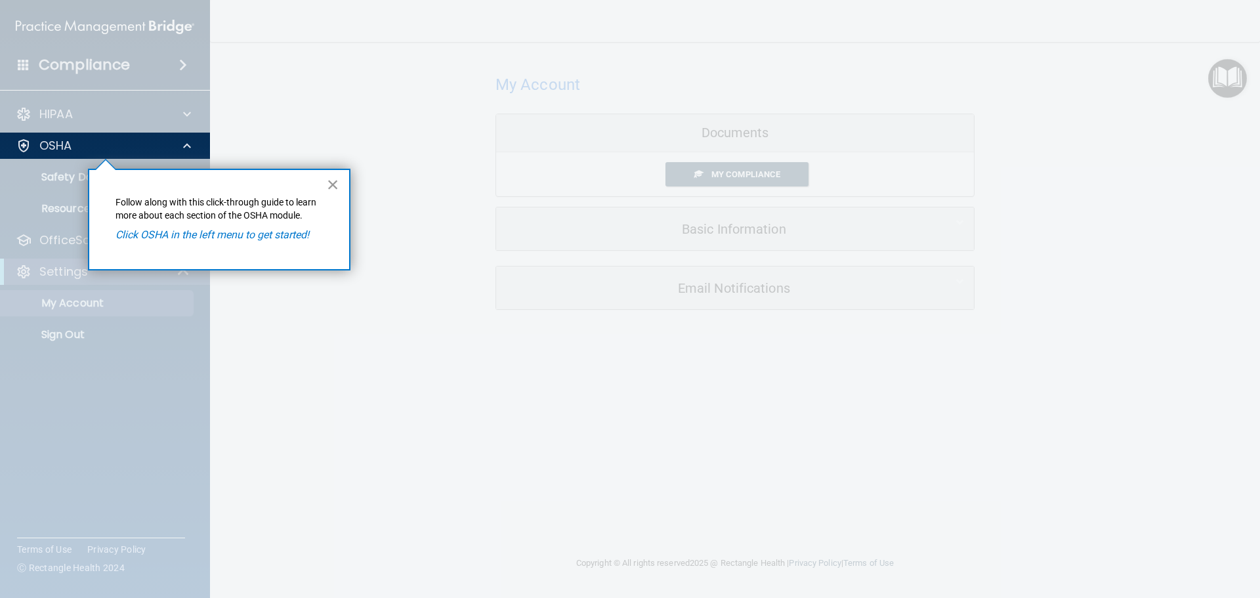
click at [335, 178] on button "×" at bounding box center [333, 184] width 12 height 21
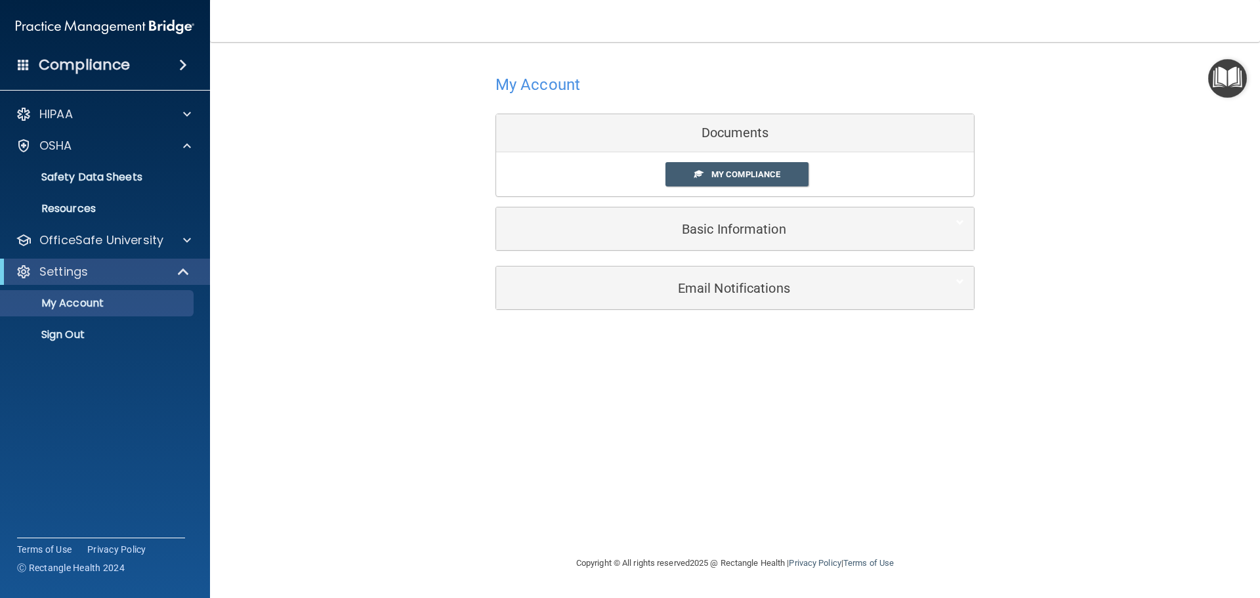
click at [1219, 78] on img "Open Resource Center" at bounding box center [1227, 78] width 39 height 39
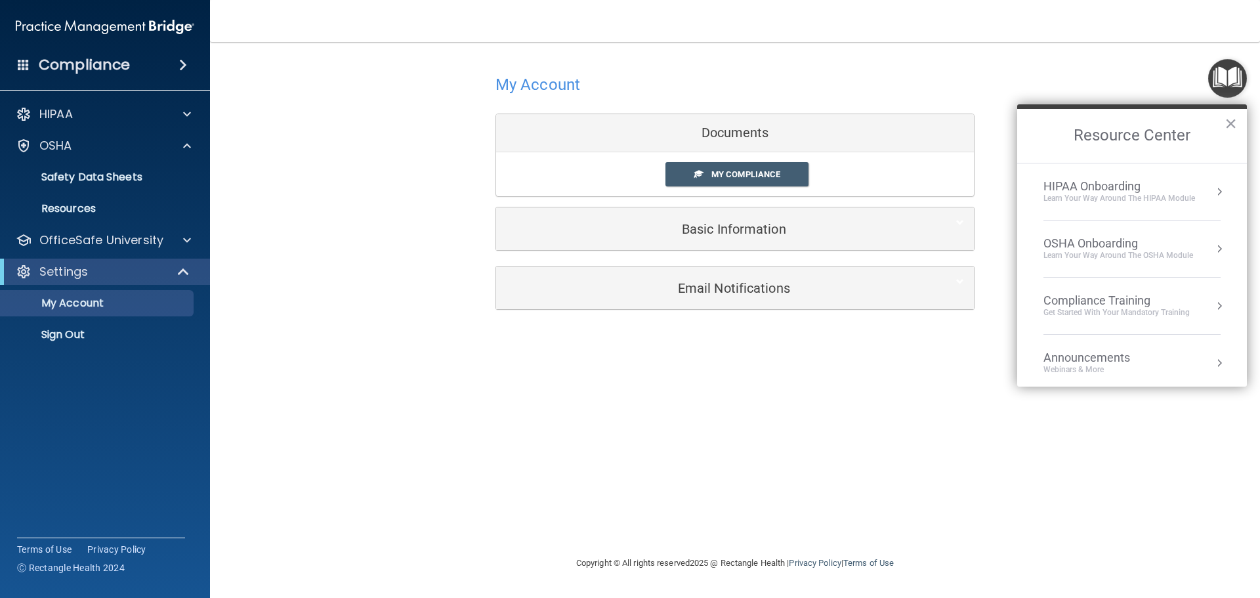
click at [1105, 240] on div "OSHA Onboarding" at bounding box center [1119, 243] width 150 height 14
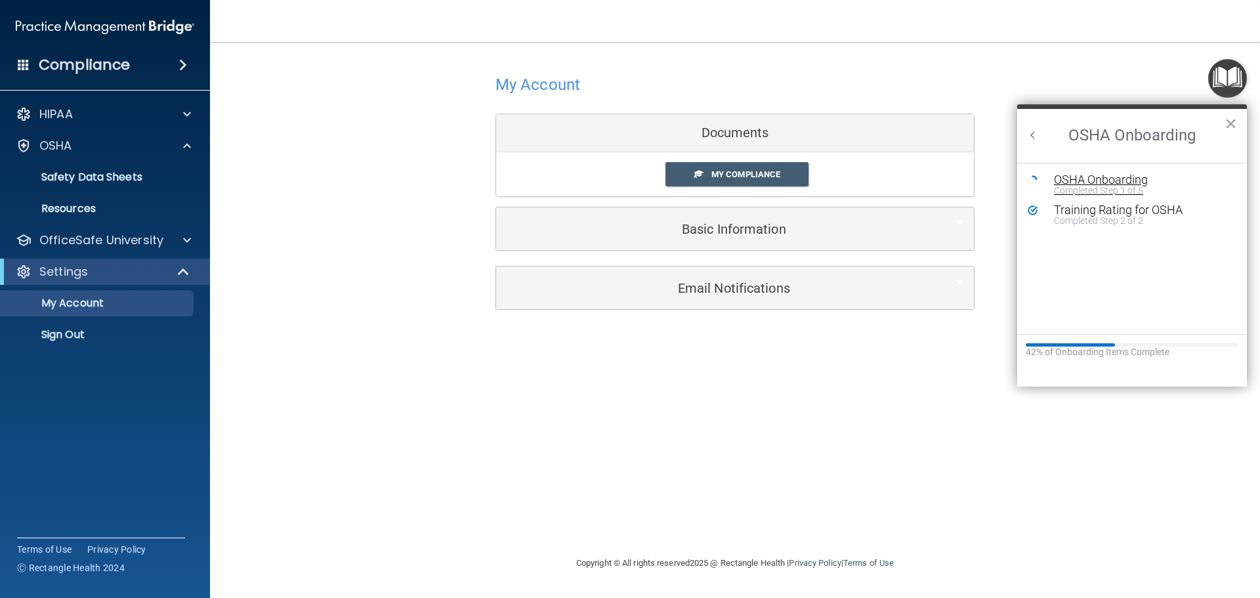
click at [1086, 182] on div "OSHA Onboarding" at bounding box center [1142, 180] width 176 height 12
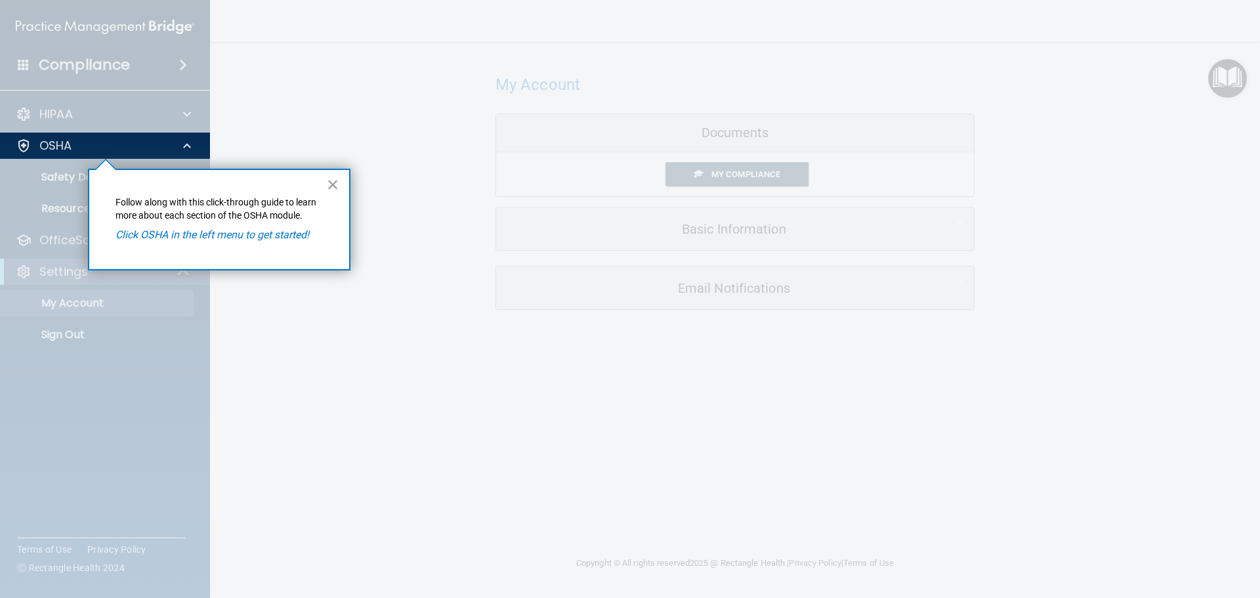
click at [228, 239] on em "Click OSHA in the left menu to get started!" at bounding box center [213, 234] width 194 height 12
drag, startPoint x: 79, startPoint y: 140, endPoint x: 124, endPoint y: 144, distance: 45.5
click at [79, 140] on div "OSHA" at bounding box center [87, 146] width 163 height 16
click at [333, 184] on button "×" at bounding box center [333, 184] width 12 height 21
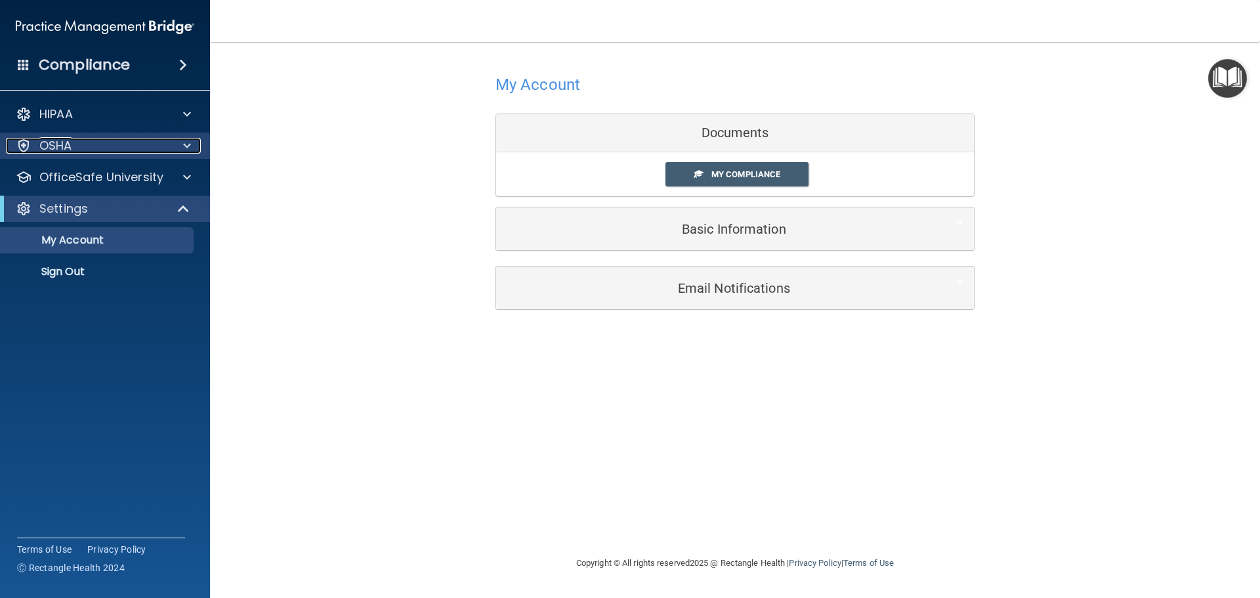
click at [69, 149] on p "OSHA" at bounding box center [55, 146] width 33 height 16
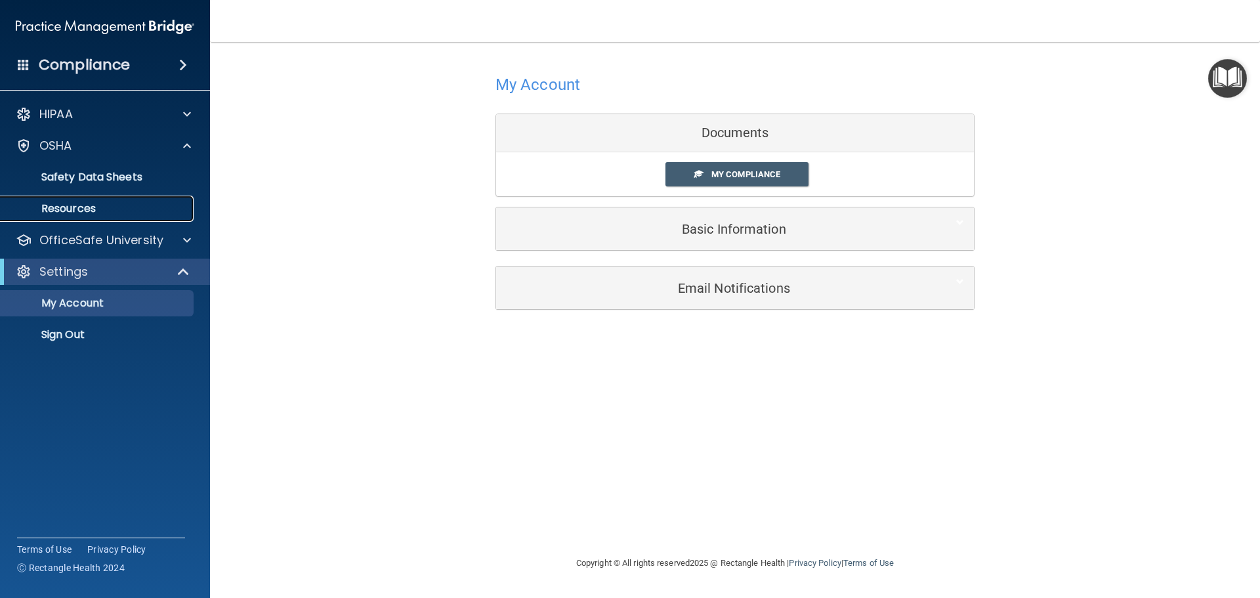
click at [69, 205] on p "Resources" at bounding box center [98, 208] width 179 height 13
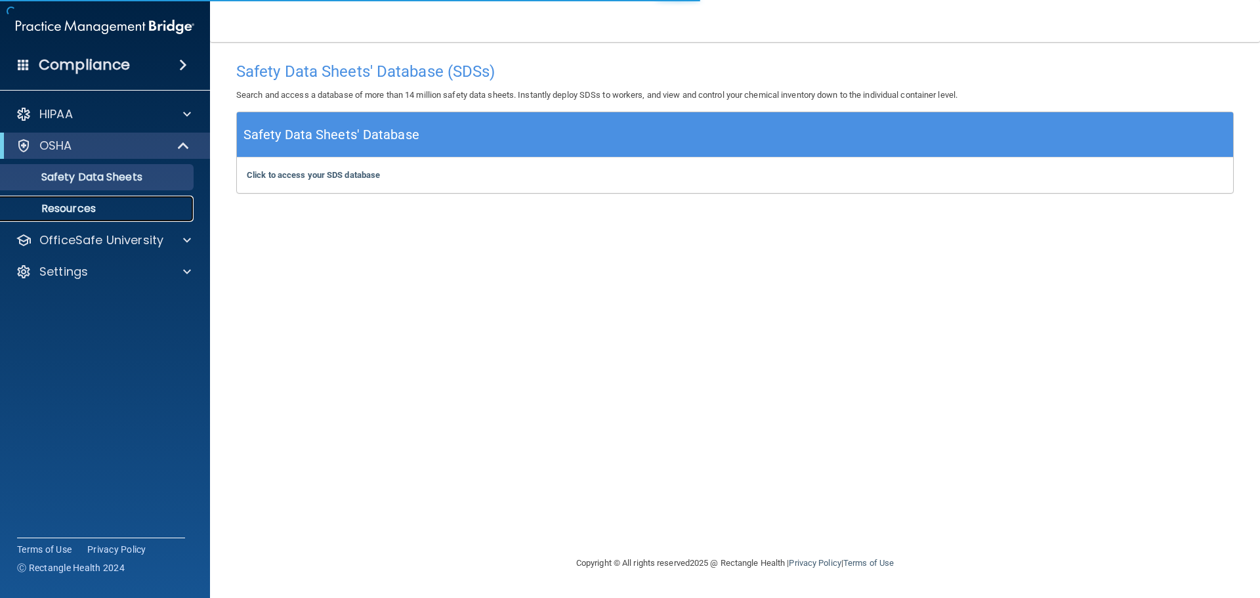
click at [72, 204] on p "Resources" at bounding box center [98, 208] width 179 height 13
click at [1219, 81] on img "Open Resource Center" at bounding box center [1227, 78] width 39 height 39
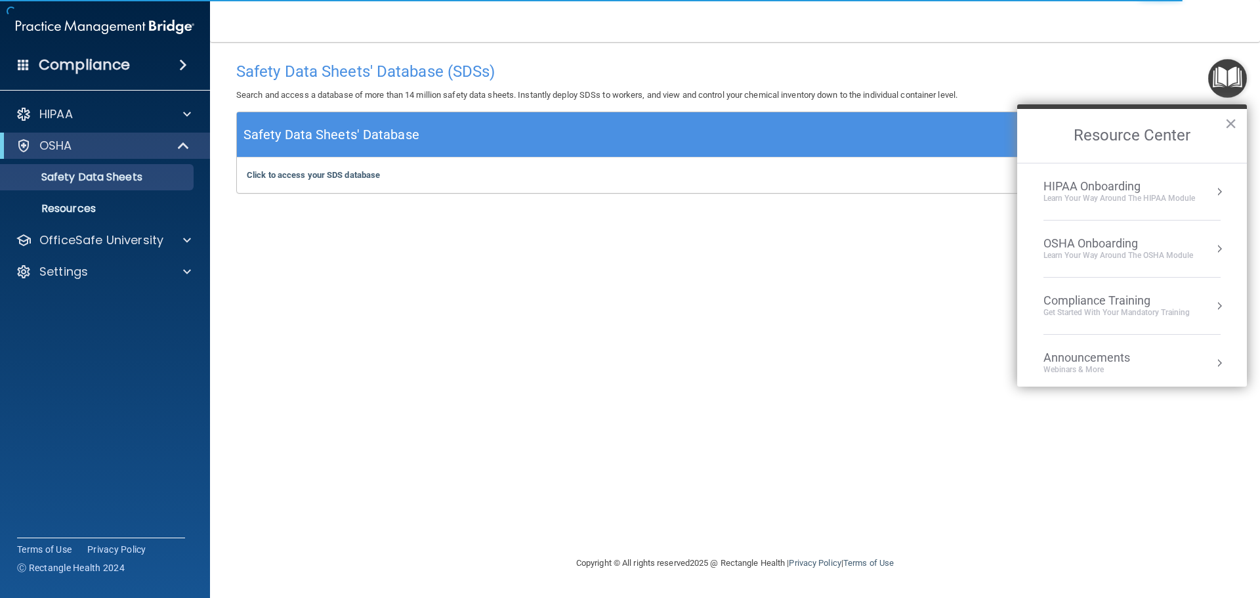
click at [1110, 304] on div "Compliance Training" at bounding box center [1117, 300] width 146 height 14
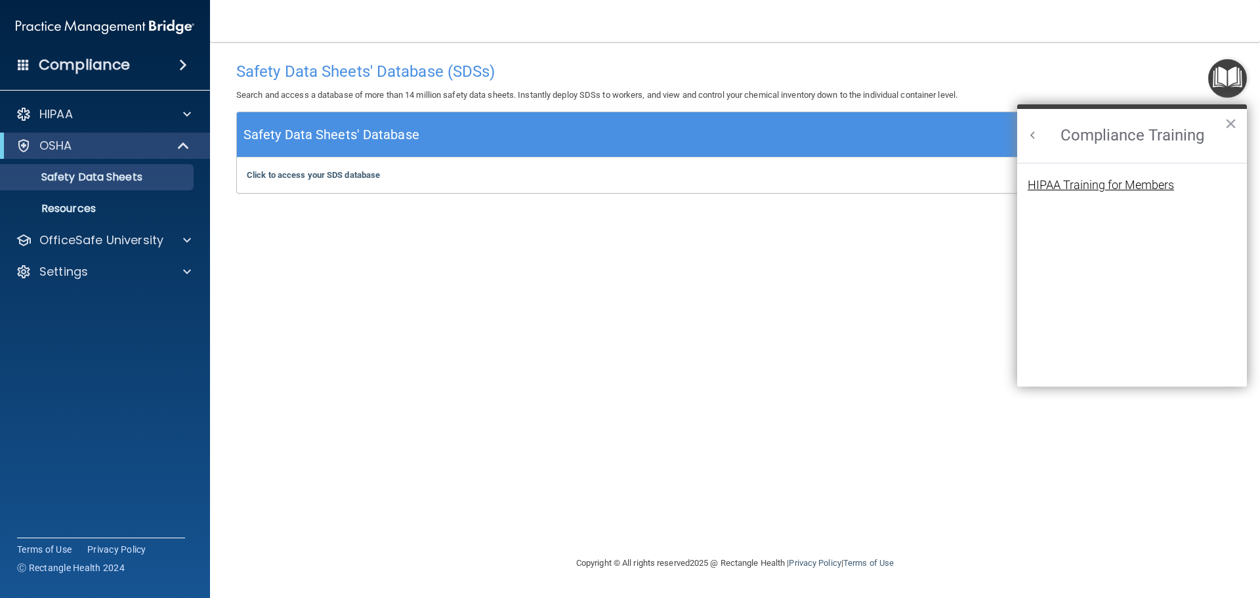
click at [1085, 179] on div "HIPAA Training for Members" at bounding box center [1101, 185] width 146 height 12
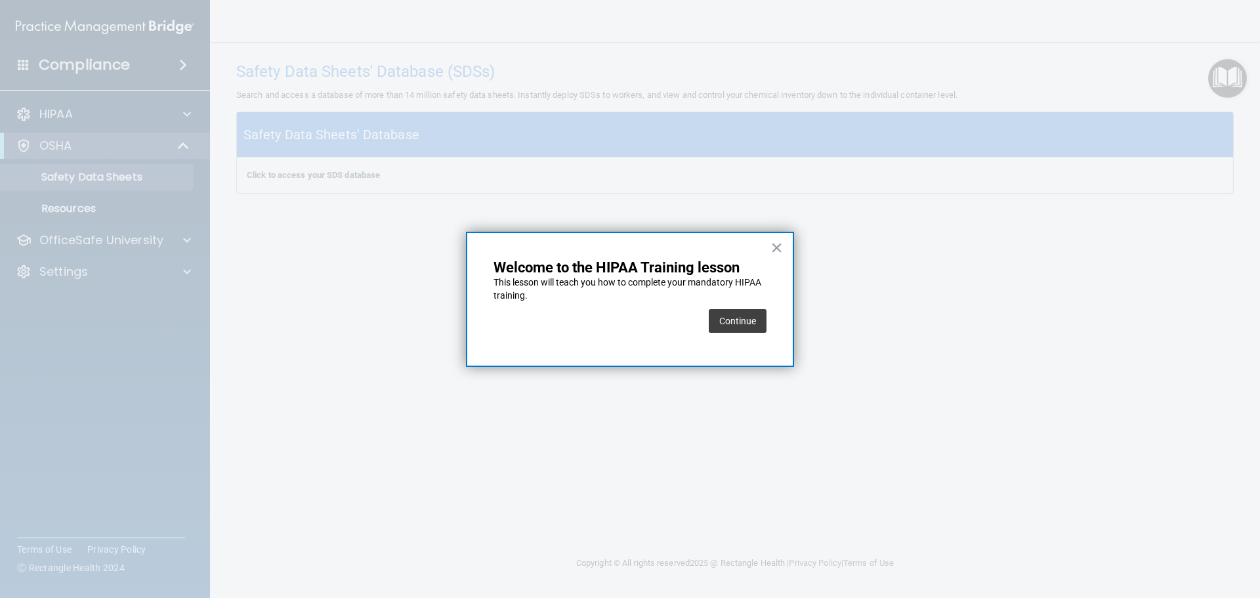
drag, startPoint x: 725, startPoint y: 322, endPoint x: 746, endPoint y: 324, distance: 20.4
click at [731, 324] on button "Continue" at bounding box center [738, 321] width 58 height 24
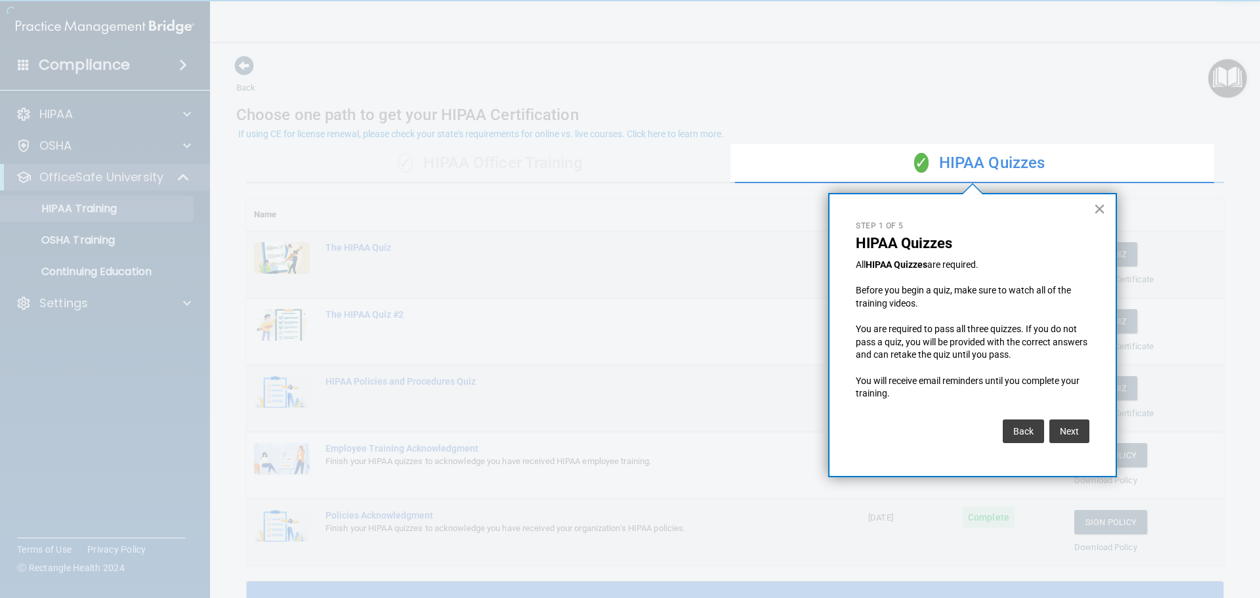
click at [1103, 213] on button "×" at bounding box center [1099, 208] width 12 height 21
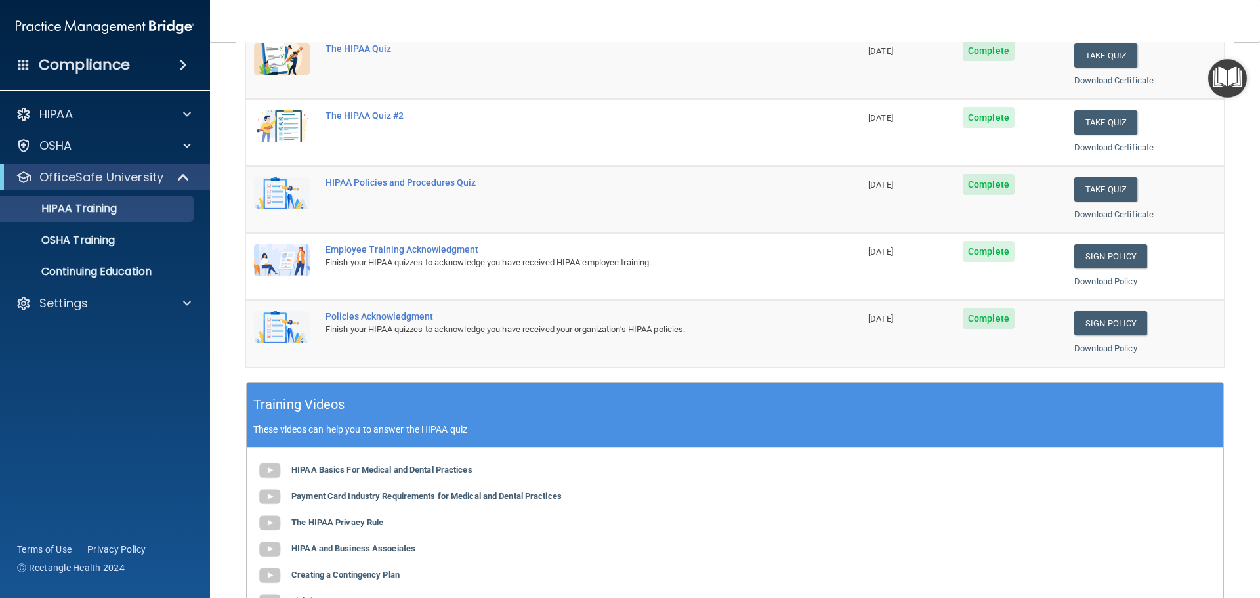
scroll to position [194, 0]
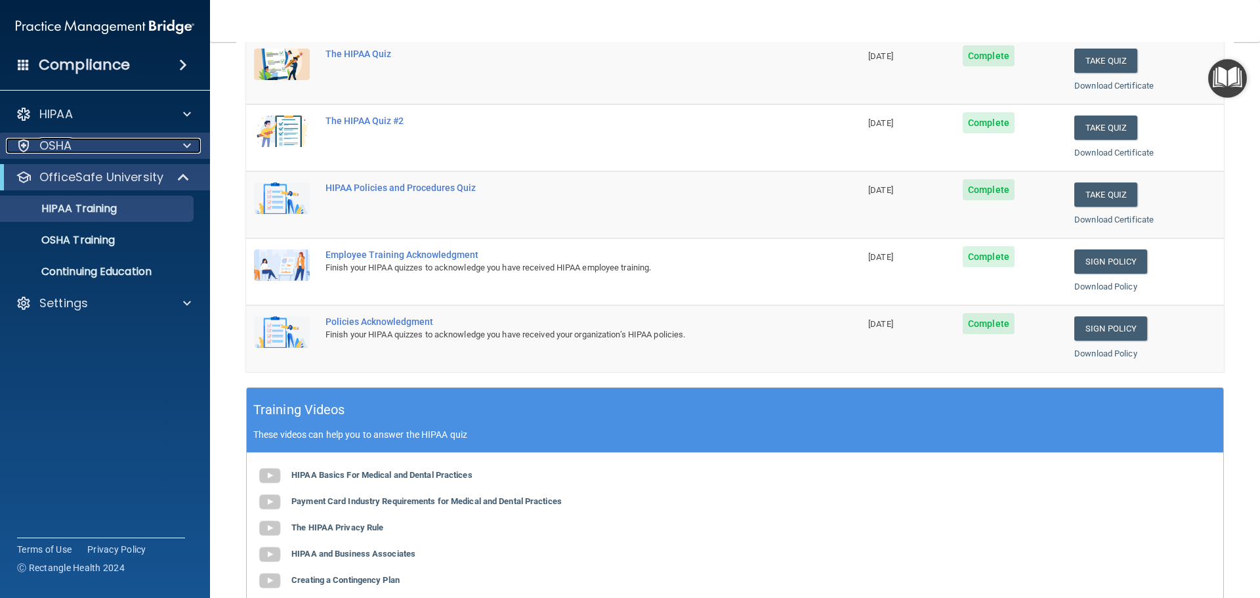
click at [59, 144] on p "OSHA" at bounding box center [55, 146] width 33 height 16
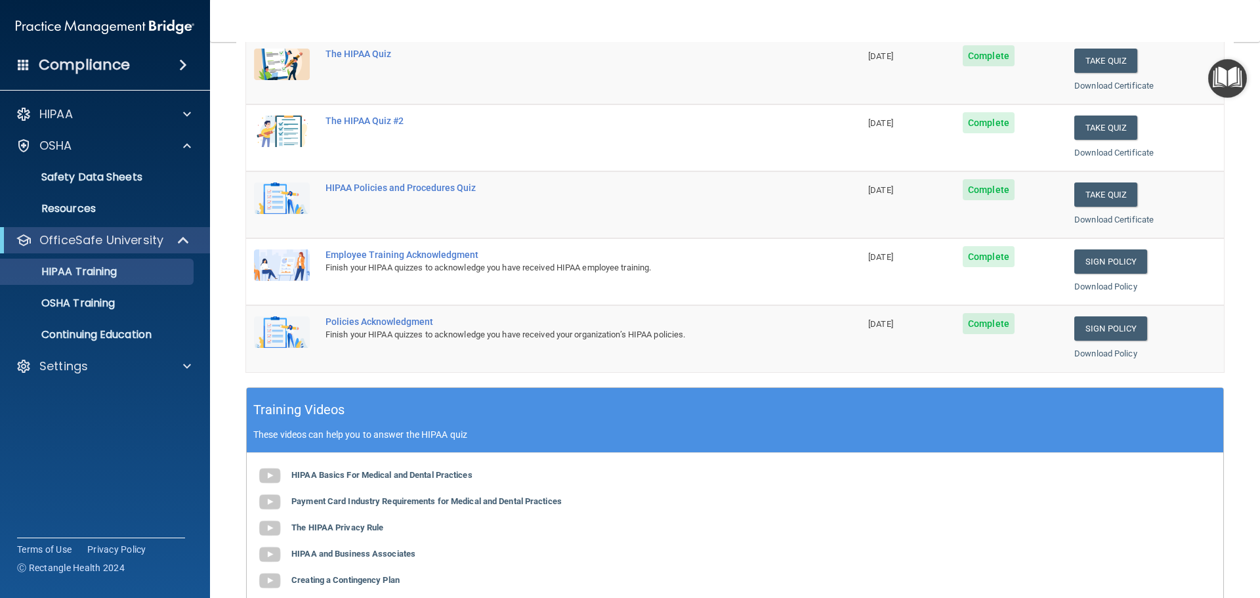
click at [1231, 77] on img "Open Resource Center" at bounding box center [1227, 78] width 39 height 39
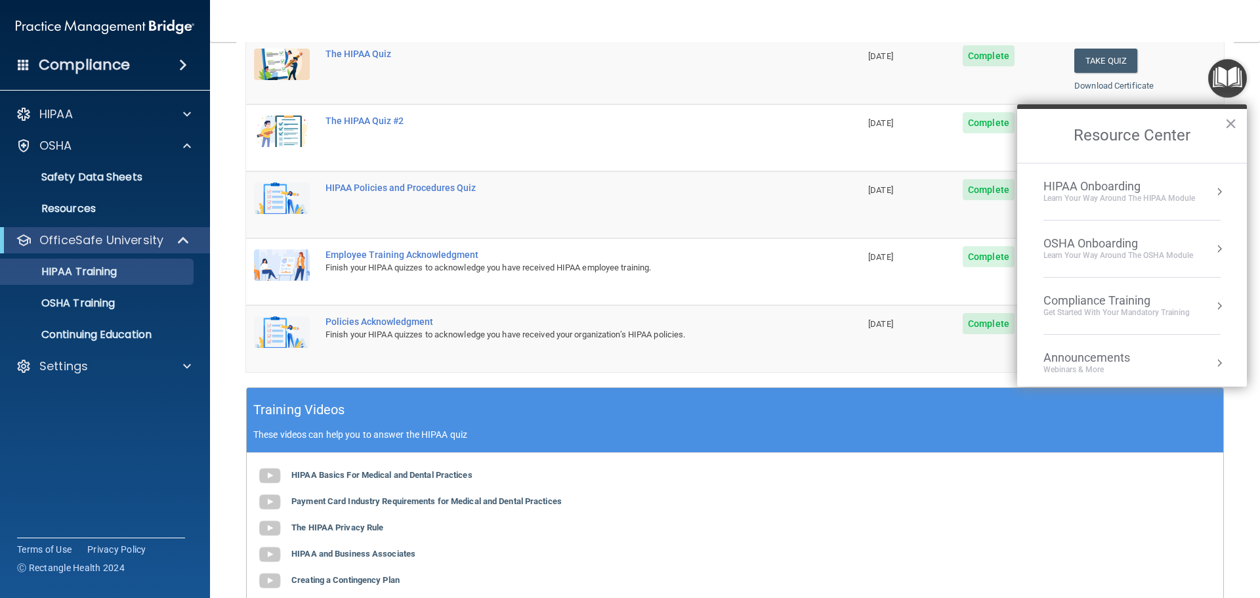
click at [1090, 243] on div "OSHA Onboarding" at bounding box center [1119, 243] width 150 height 14
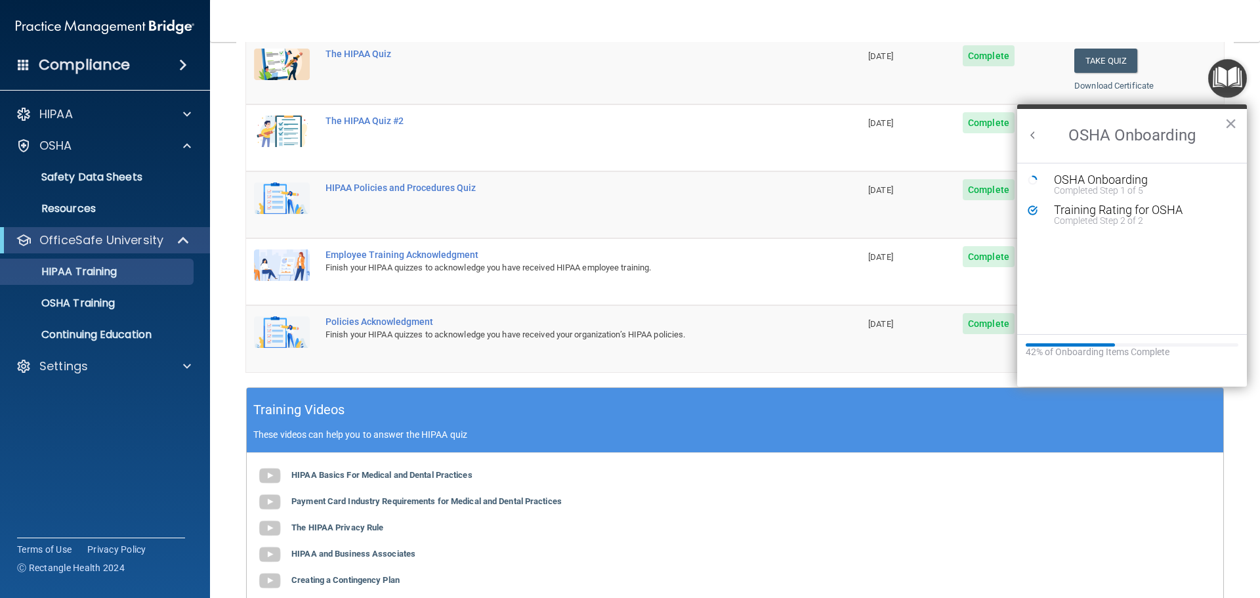
scroll to position [0, 0]
click at [1122, 184] on div "OSHA Onboarding" at bounding box center [1142, 180] width 176 height 12
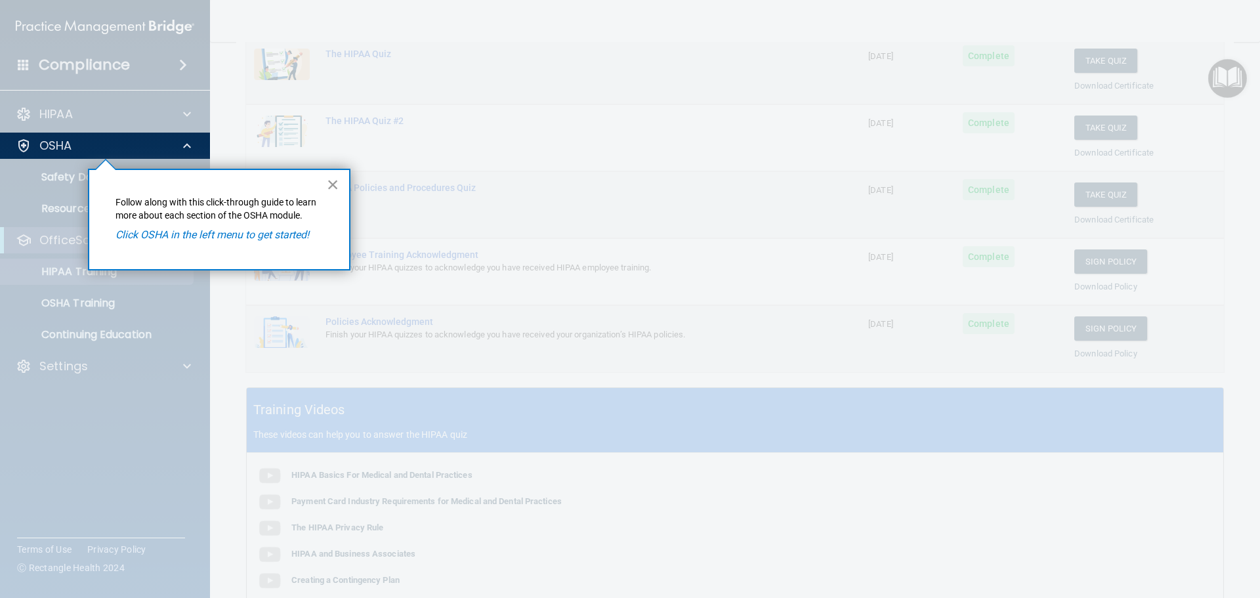
click at [335, 182] on button "×" at bounding box center [333, 184] width 12 height 21
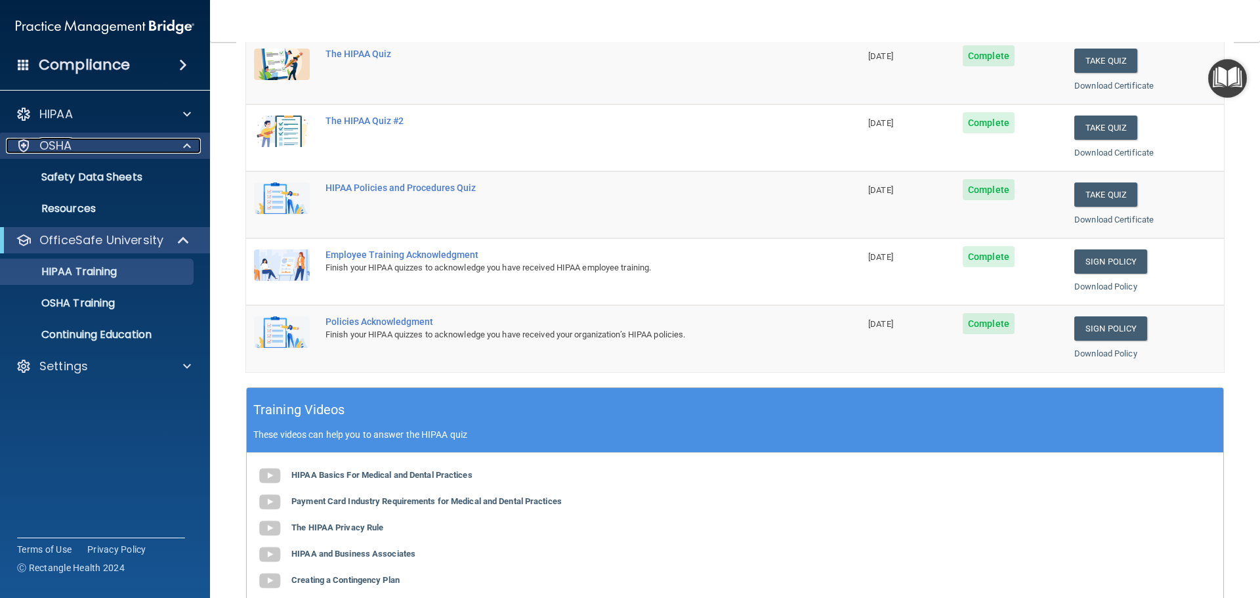
drag, startPoint x: 56, startPoint y: 144, endPoint x: 67, endPoint y: 146, distance: 10.8
click at [56, 144] on p "OSHA" at bounding box center [55, 146] width 33 height 16
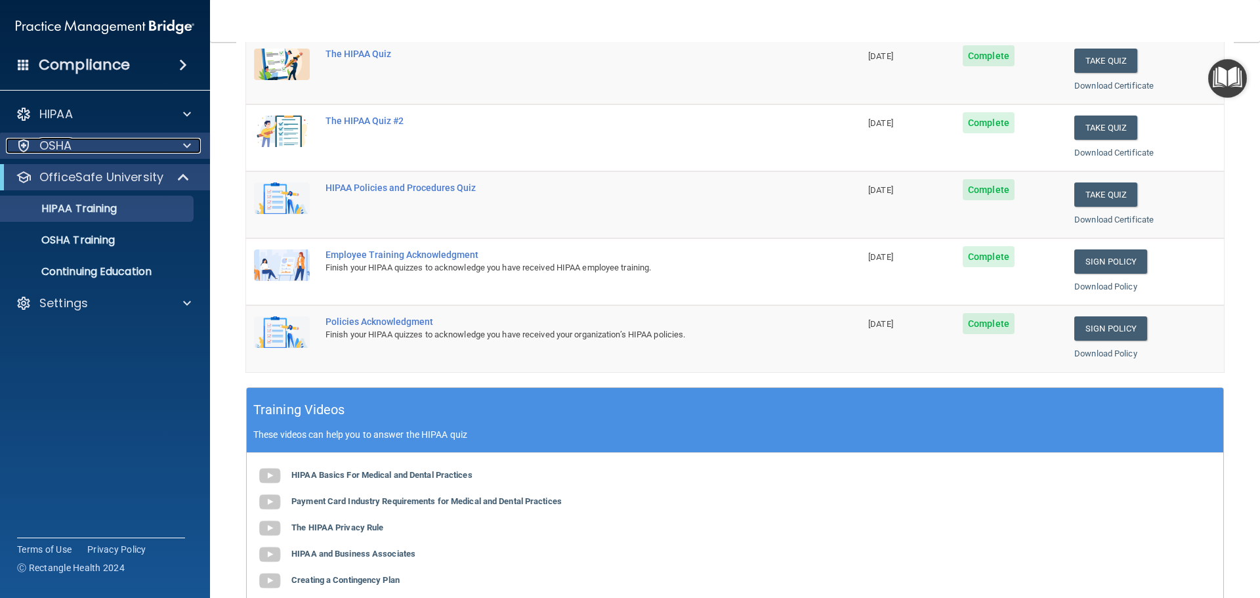
click at [52, 145] on p "OSHA" at bounding box center [55, 146] width 33 height 16
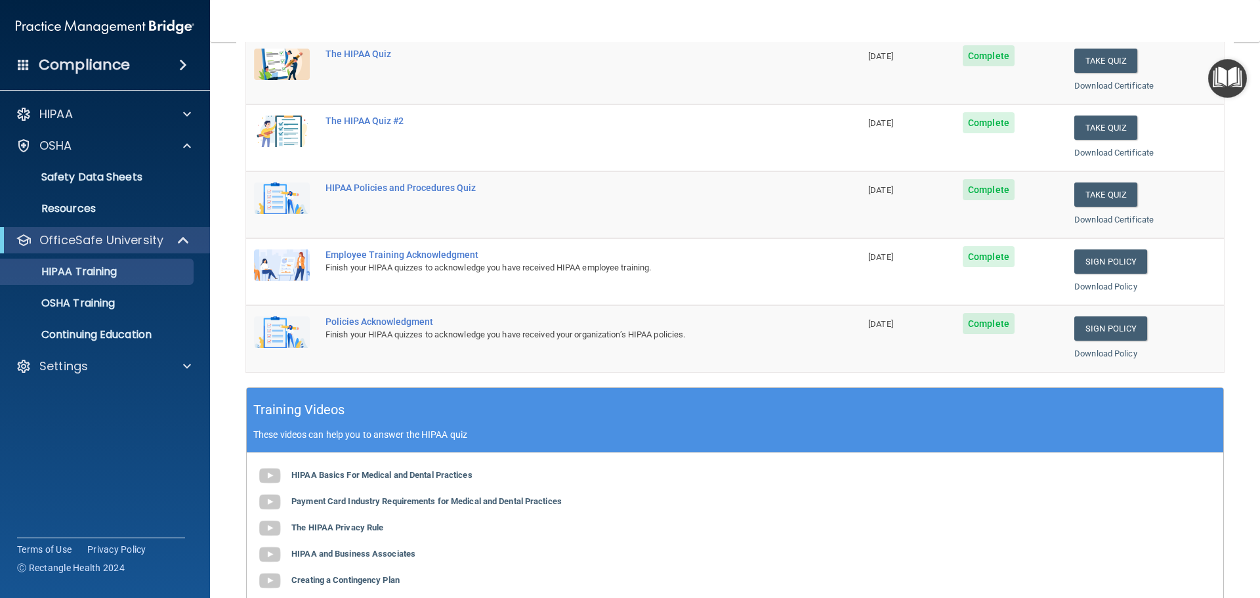
click at [1242, 87] on img "Open Resource Center" at bounding box center [1227, 78] width 39 height 39
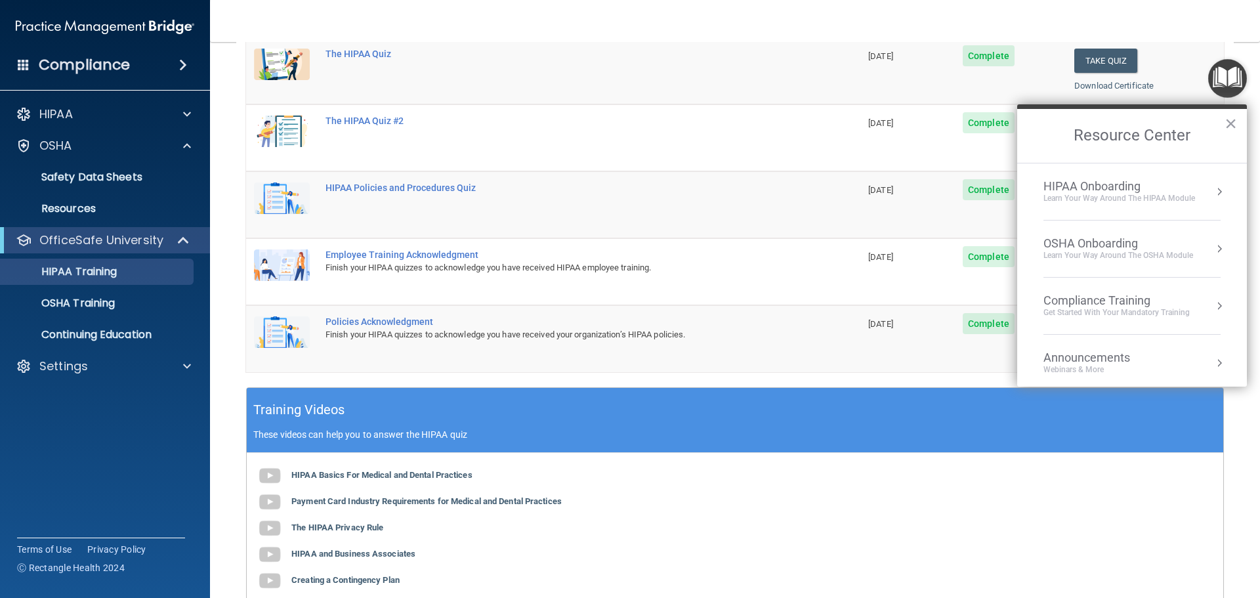
click at [1093, 243] on div "OSHA Onboarding" at bounding box center [1119, 243] width 150 height 14
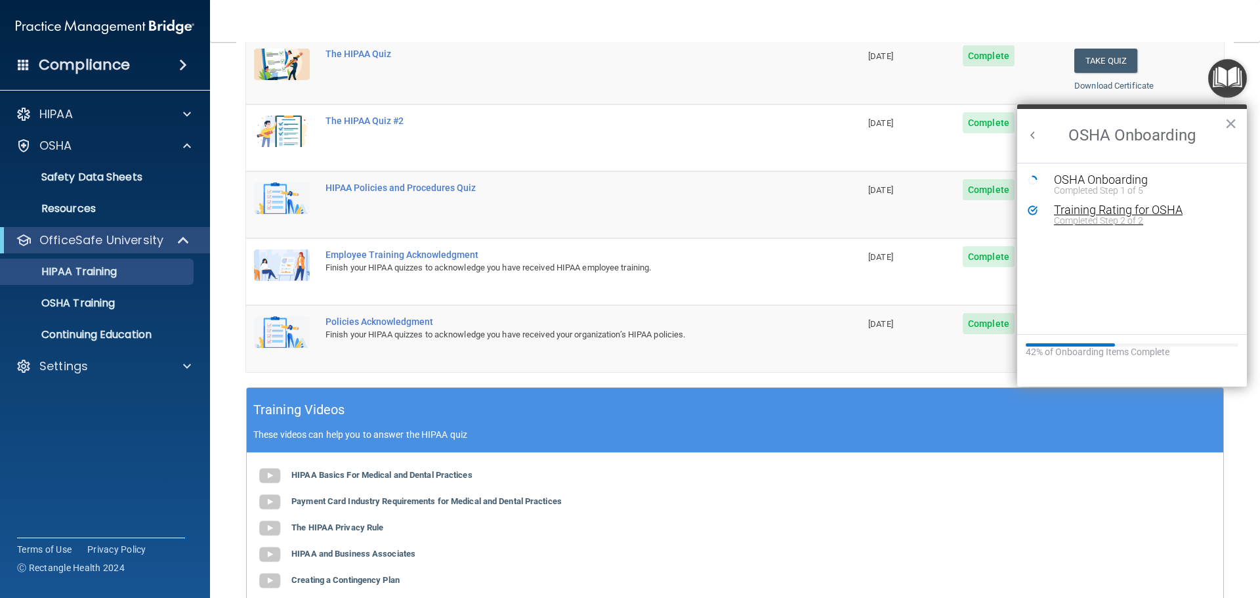
click at [1128, 219] on div "Completed Step 2 of 2" at bounding box center [1142, 220] width 176 height 9
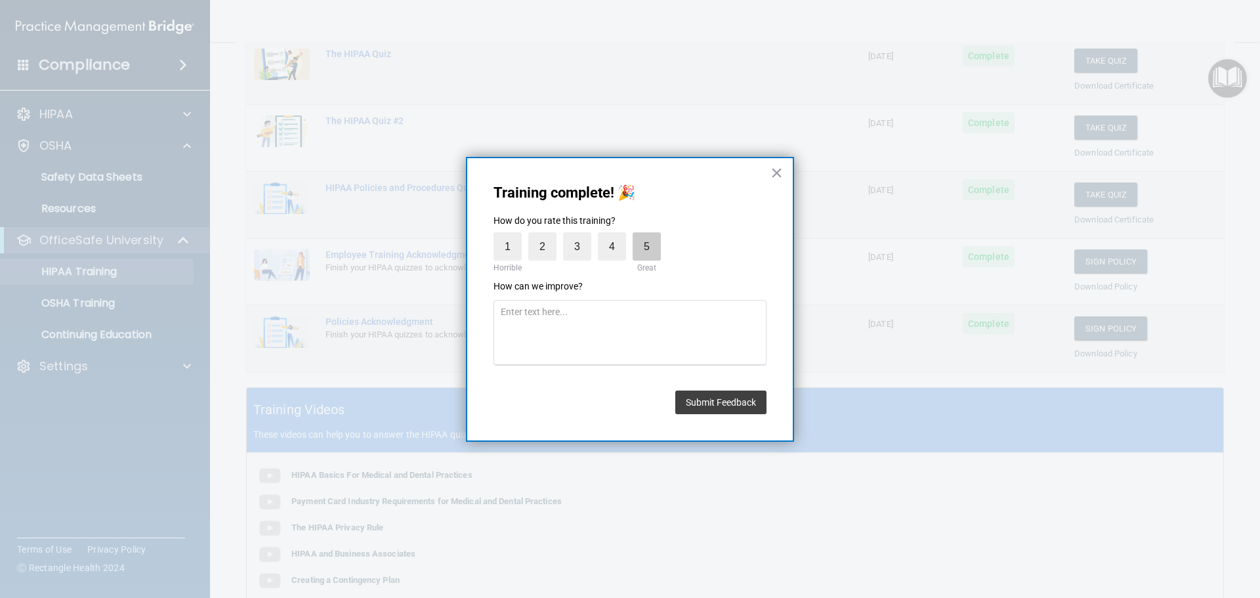
click at [637, 238] on label "5" at bounding box center [647, 246] width 28 height 28
click at [616, 236] on input "5" at bounding box center [616, 236] width 0 height 0
click at [746, 406] on button "Submit Feedback" at bounding box center [720, 403] width 91 height 24
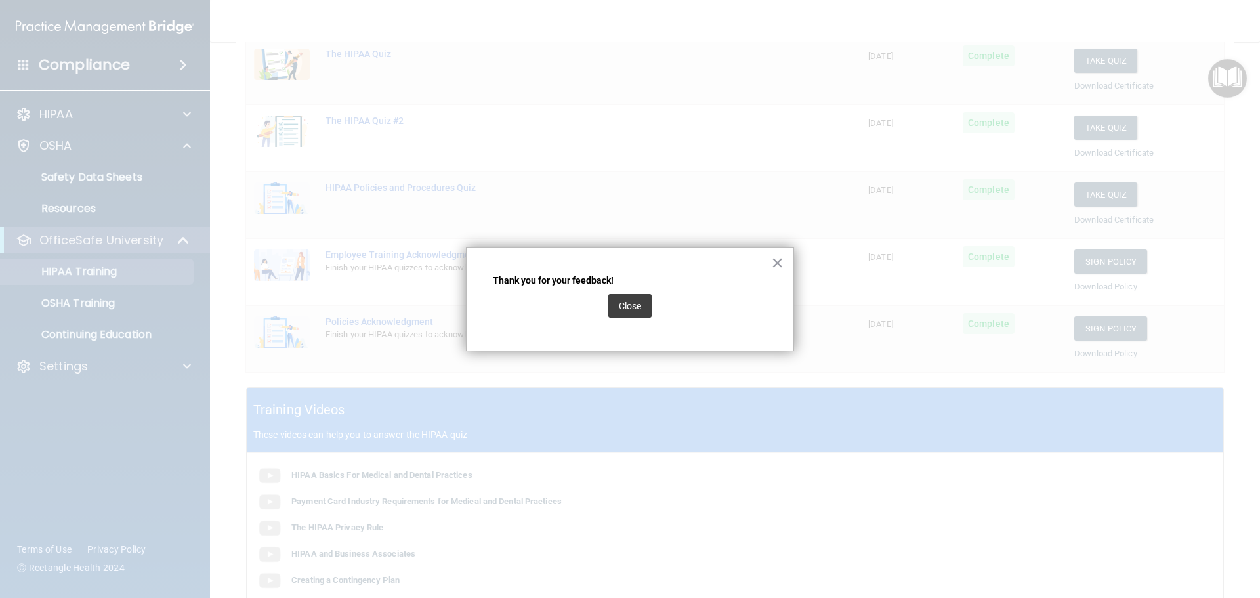
click at [645, 307] on button "Close" at bounding box center [629, 306] width 43 height 24
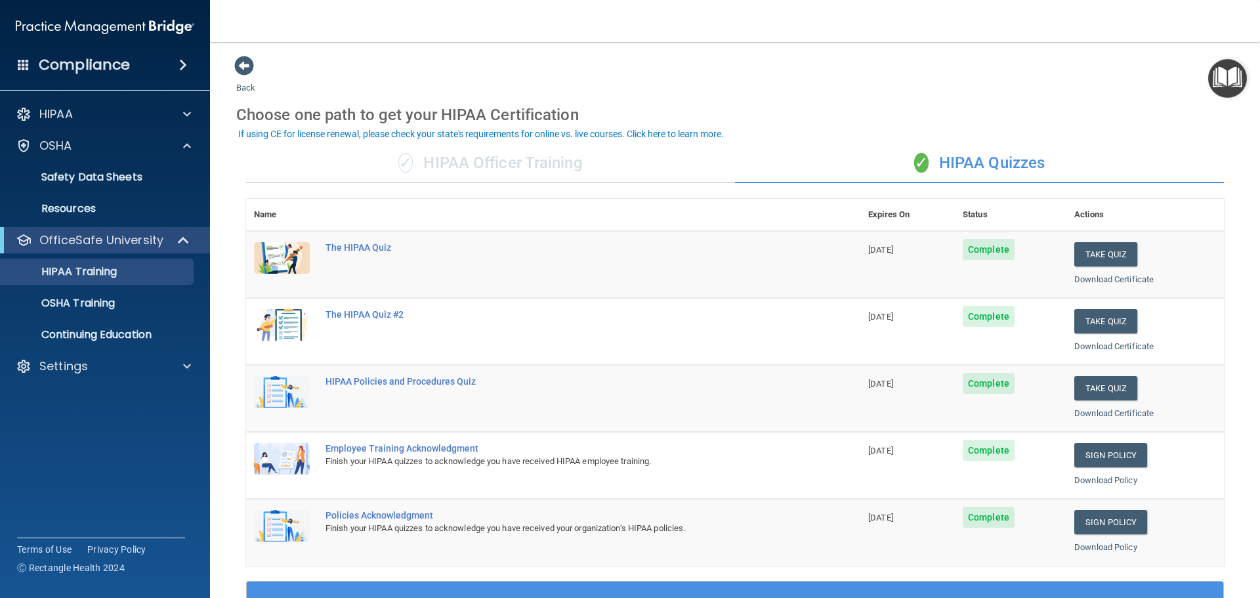
click at [1230, 81] on img "Open Resource Center" at bounding box center [1227, 78] width 39 height 39
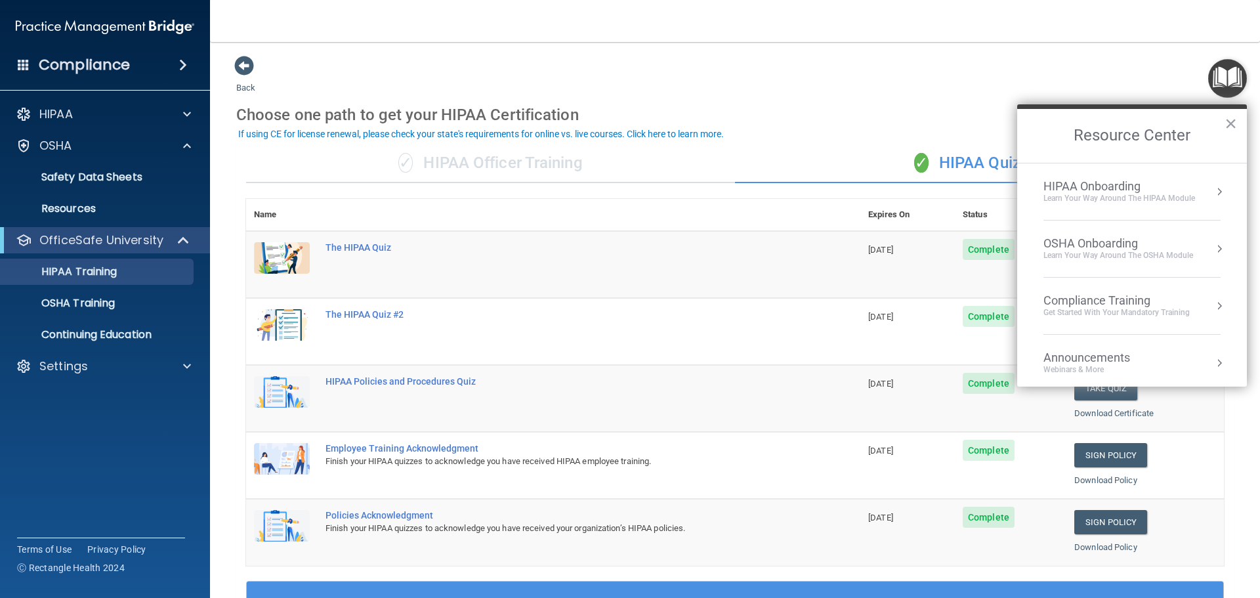
click at [1087, 245] on div "OSHA Onboarding" at bounding box center [1119, 243] width 150 height 14
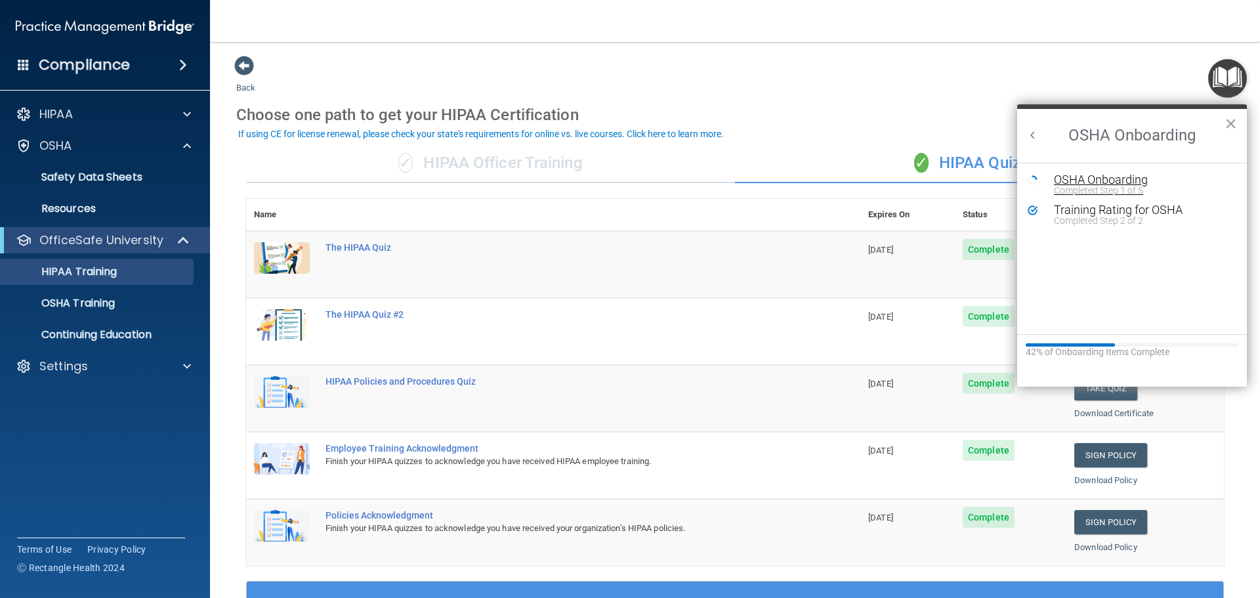
click at [1130, 186] on div "Completed Step 1 of 5" at bounding box center [1142, 190] width 176 height 9
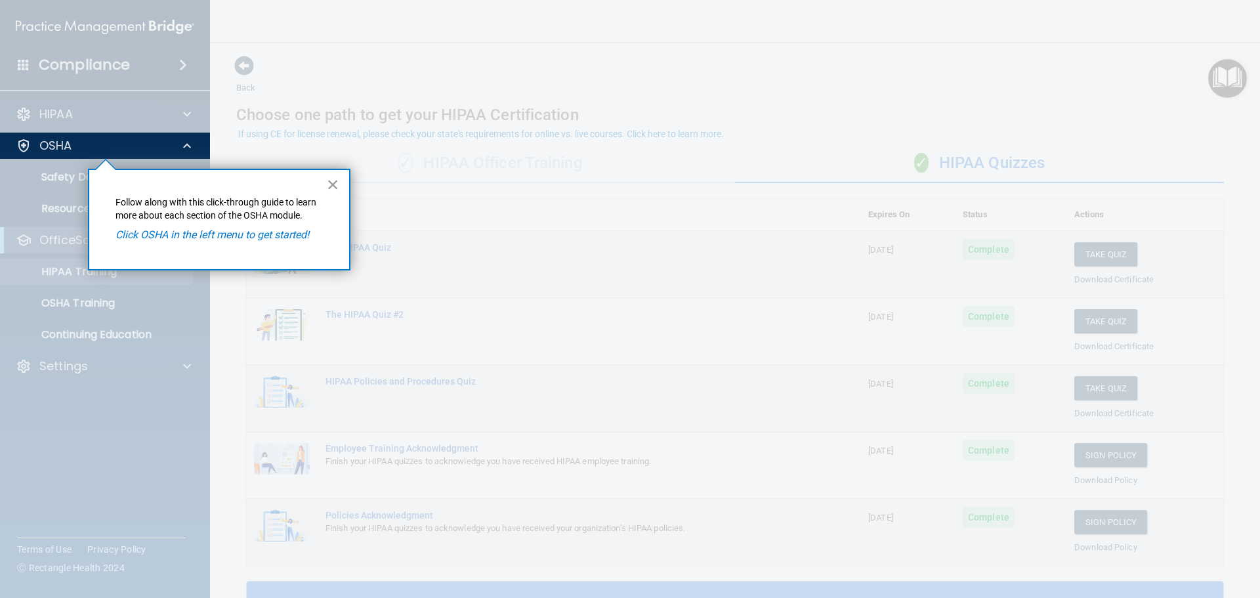
click at [335, 176] on button "×" at bounding box center [333, 184] width 12 height 21
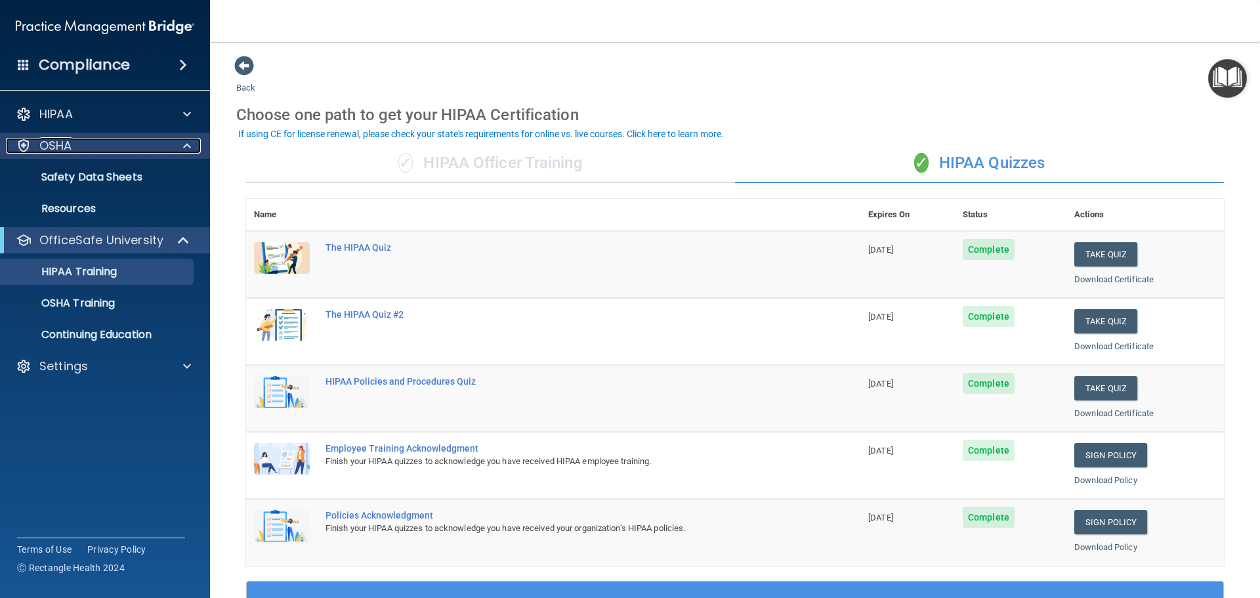
drag, startPoint x: 43, startPoint y: 146, endPoint x: 93, endPoint y: 152, distance: 50.3
click at [44, 145] on p "OSHA" at bounding box center [55, 146] width 33 height 16
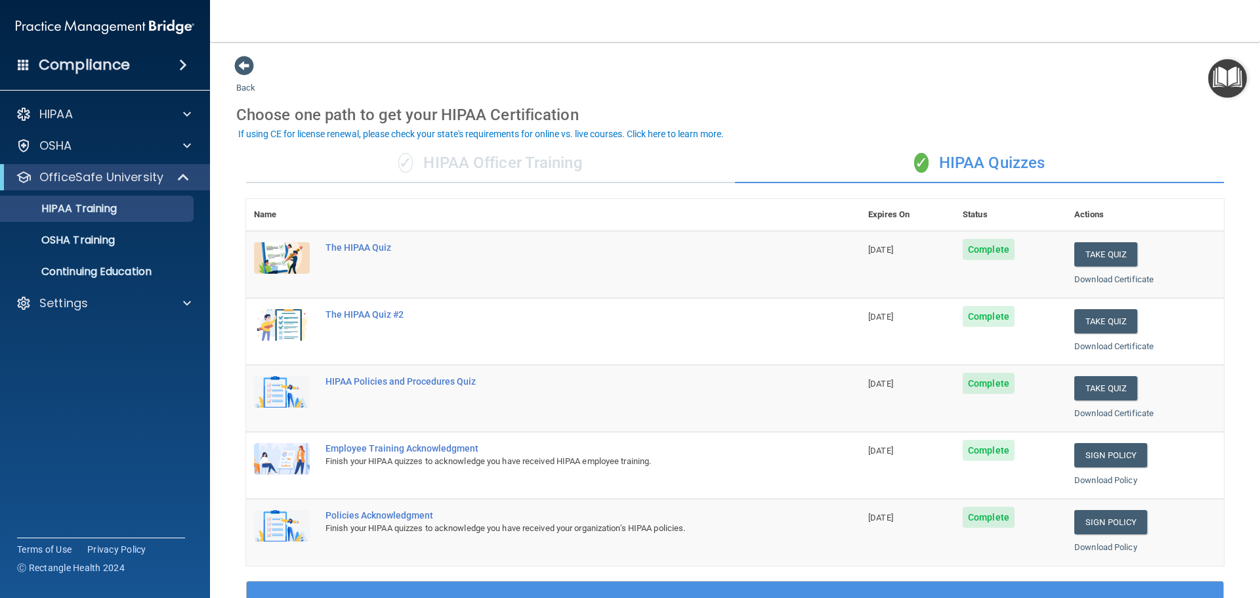
click at [1228, 81] on img "Open Resource Center" at bounding box center [1227, 78] width 39 height 39
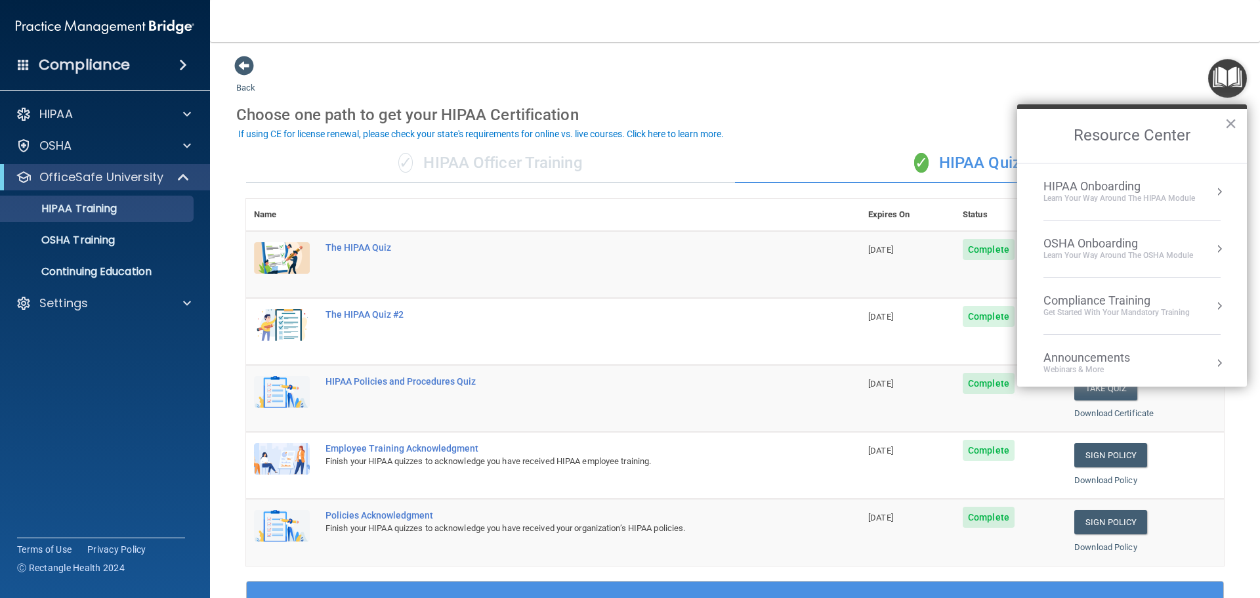
click at [1125, 245] on div "OSHA Onboarding" at bounding box center [1119, 243] width 150 height 14
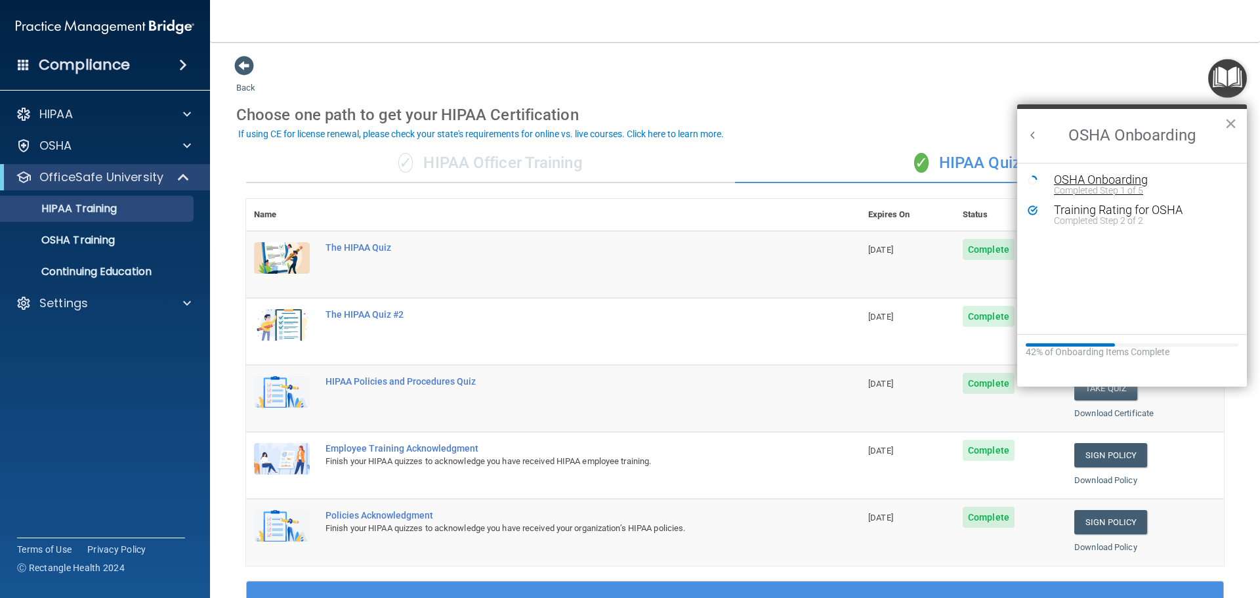
click at [1083, 186] on div "Completed Step 1 of 5" at bounding box center [1142, 190] width 176 height 9
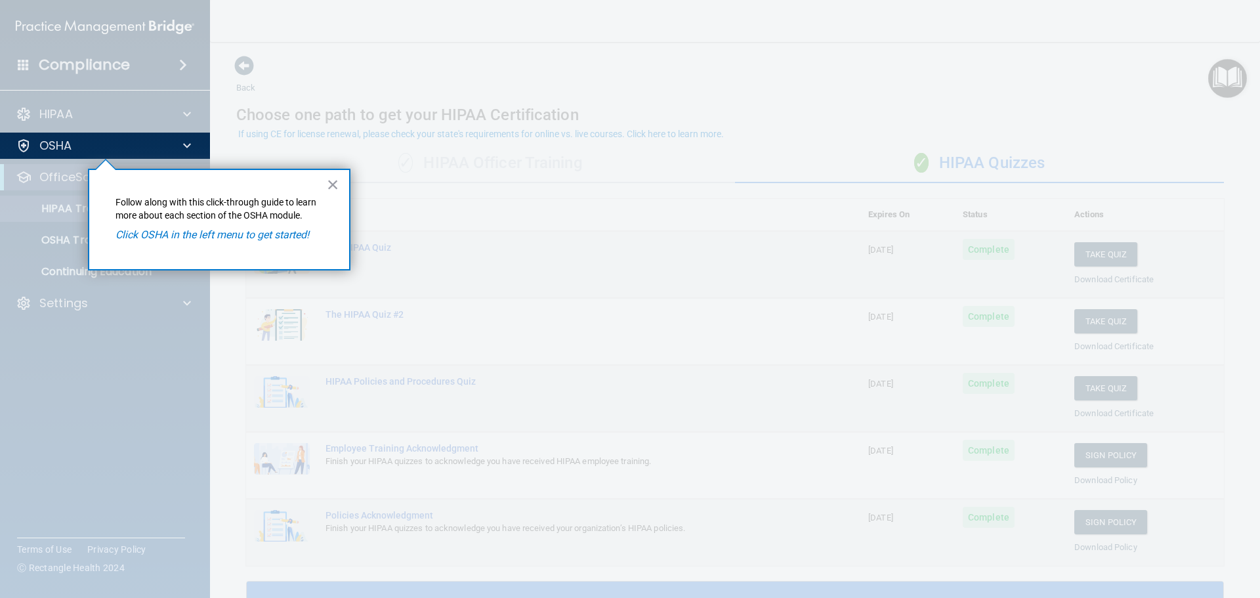
click at [278, 242] on p "Click OSHA in the left menu to get started!" at bounding box center [219, 235] width 207 height 14
click at [62, 142] on p "OSHA" at bounding box center [55, 146] width 33 height 16
click at [336, 193] on button "×" at bounding box center [333, 184] width 12 height 21
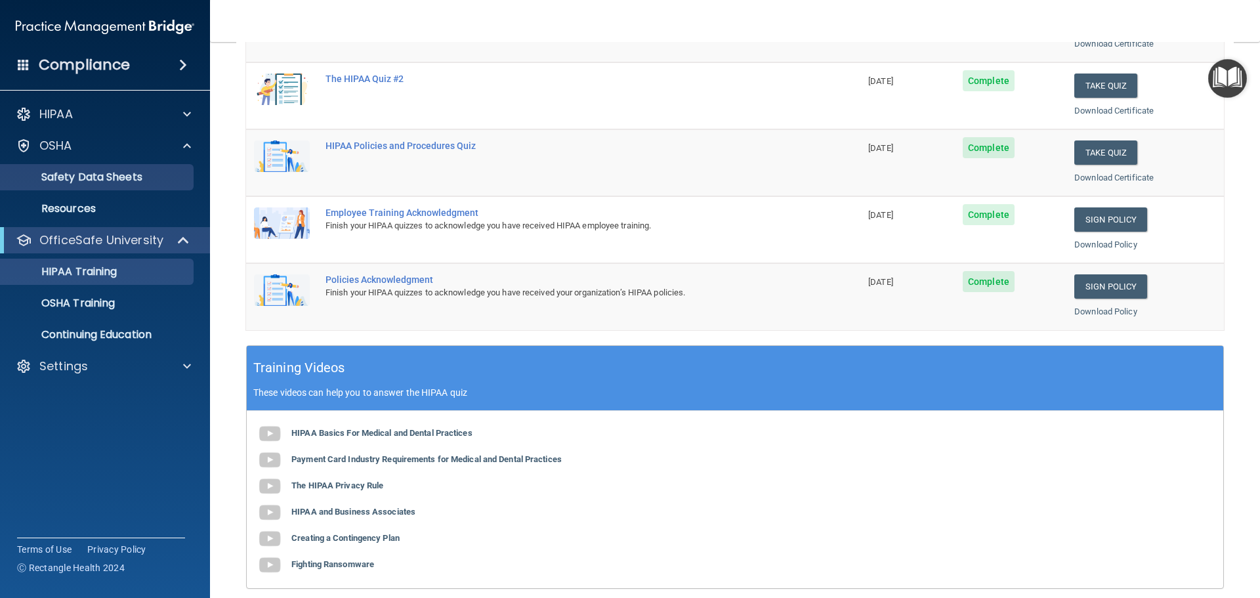
scroll to position [62, 0]
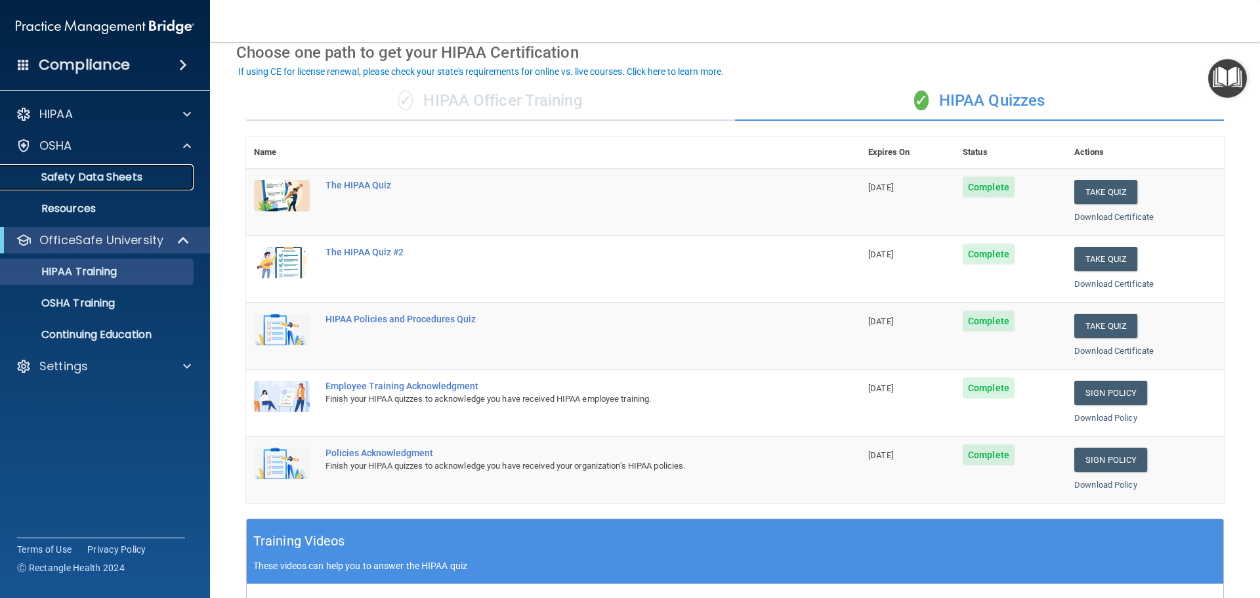
click at [51, 180] on p "Safety Data Sheets" at bounding box center [98, 177] width 179 height 13
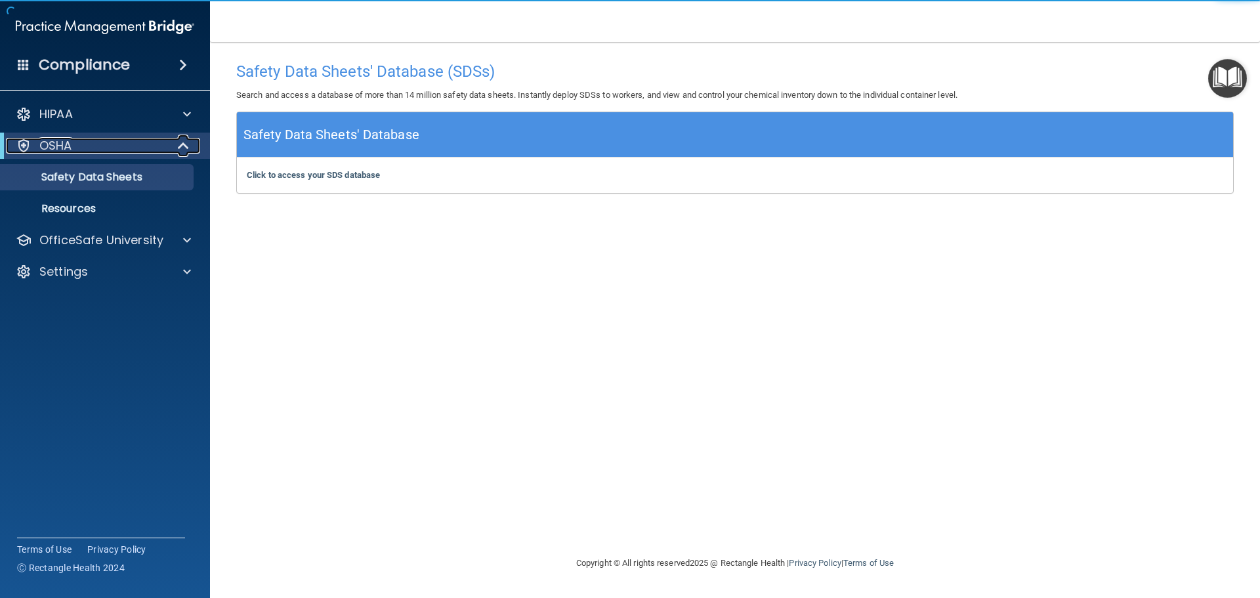
click at [32, 146] on div "OSHA" at bounding box center [87, 146] width 162 height 16
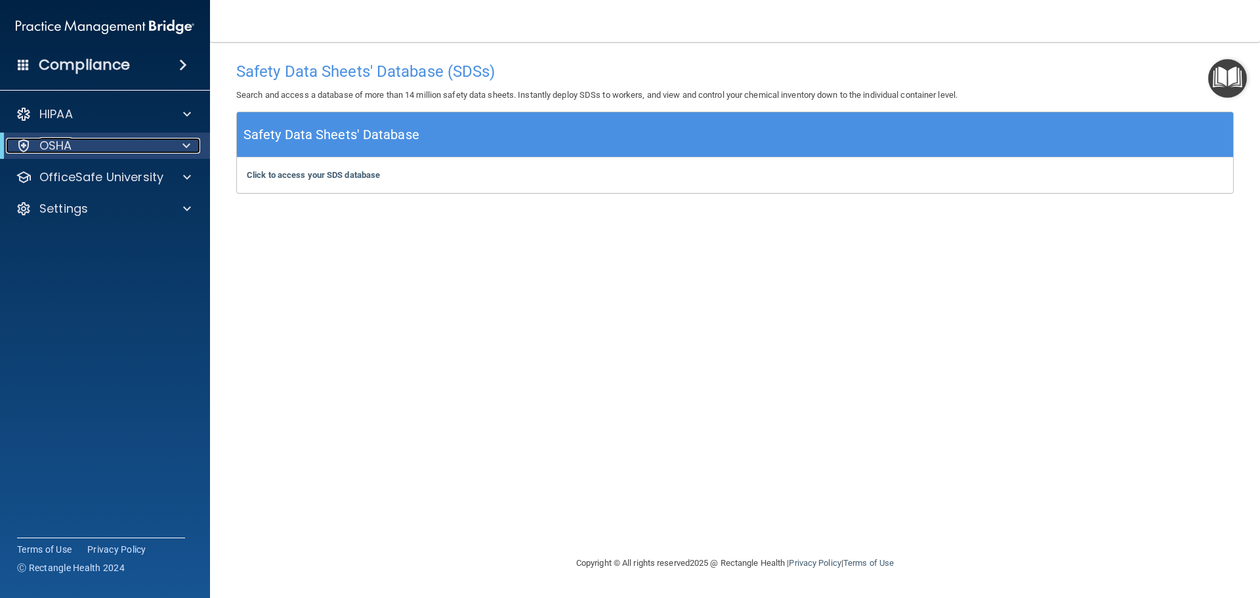
click at [36, 146] on div "OSHA" at bounding box center [87, 146] width 162 height 16
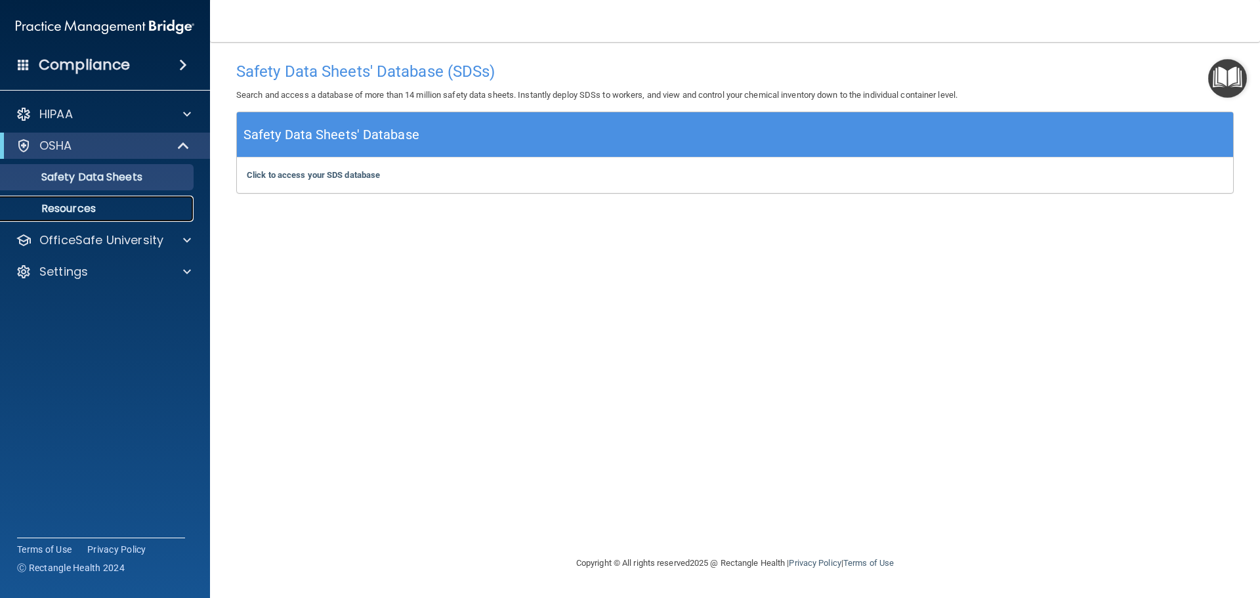
click at [52, 211] on p "Resources" at bounding box center [98, 208] width 179 height 13
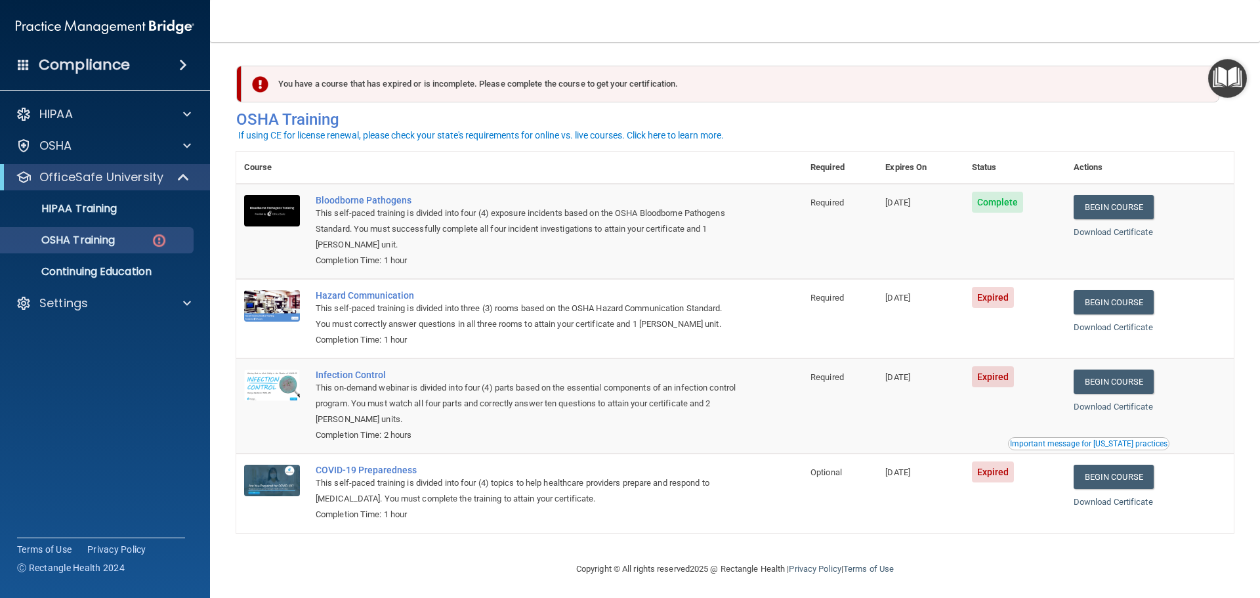
scroll to position [6, 0]
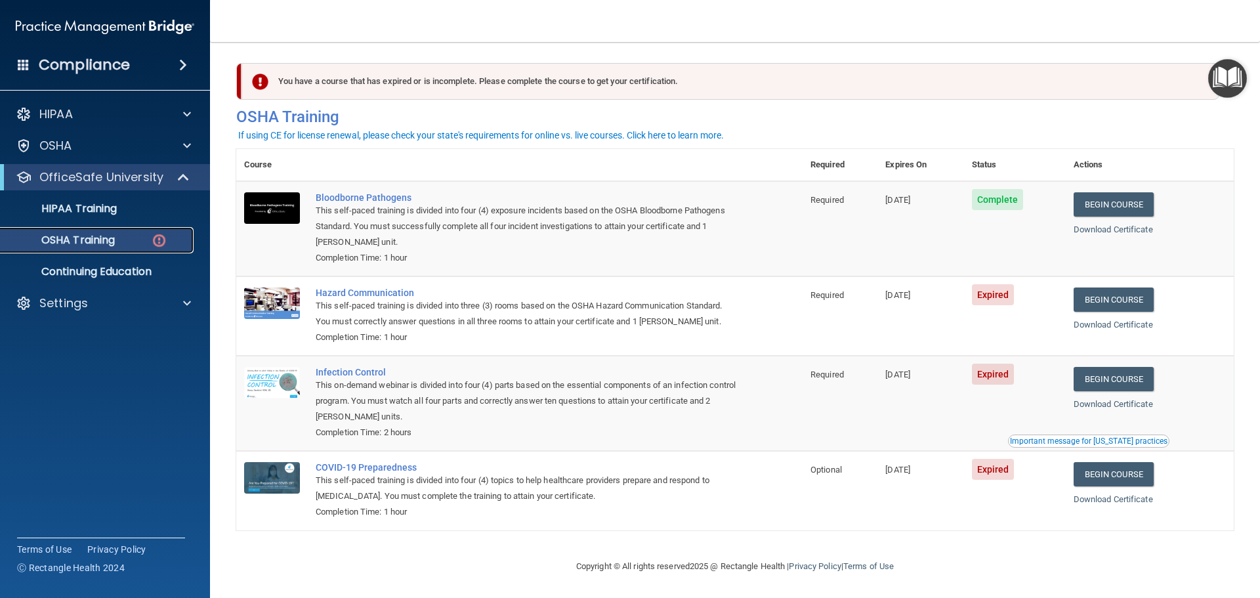
click at [95, 242] on p "OSHA Training" at bounding box center [62, 240] width 106 height 13
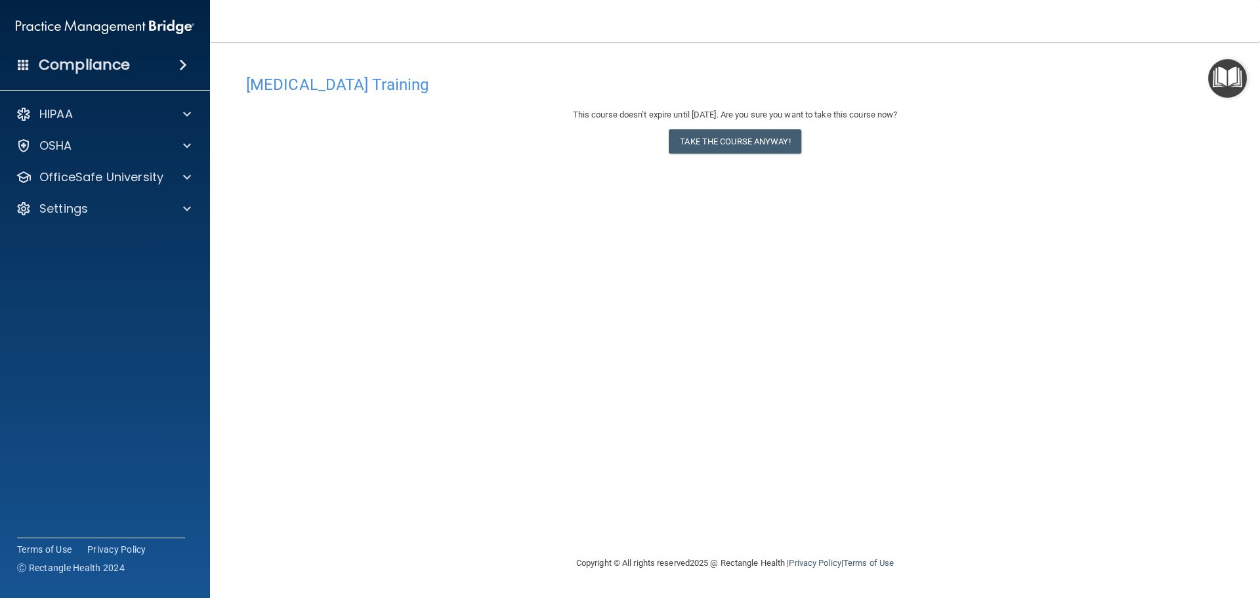
click at [1229, 74] on img "Open Resource Center" at bounding box center [1227, 78] width 39 height 39
